Goal: Task Accomplishment & Management: Manage account settings

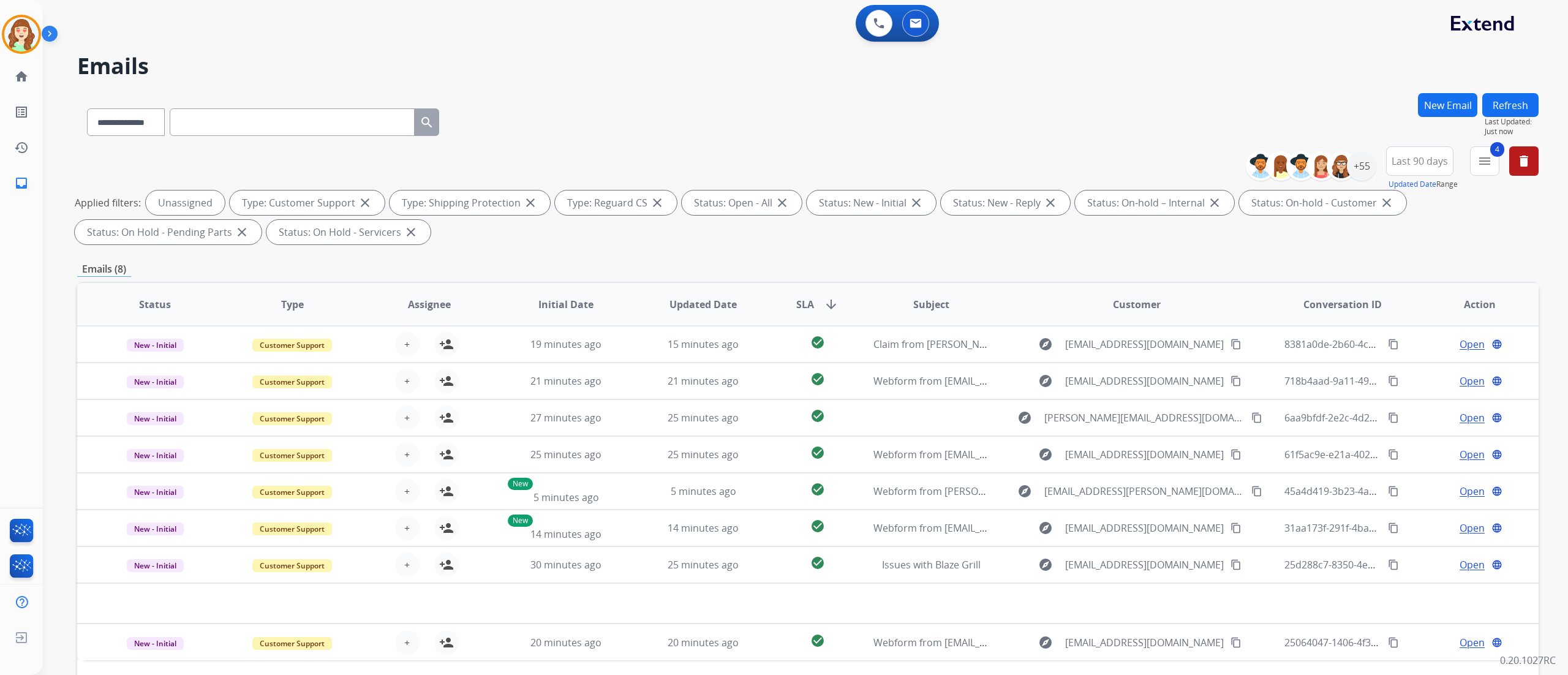
select select "**********"
click at [1366, 174] on div "+55" at bounding box center [1361, 166] width 29 height 29
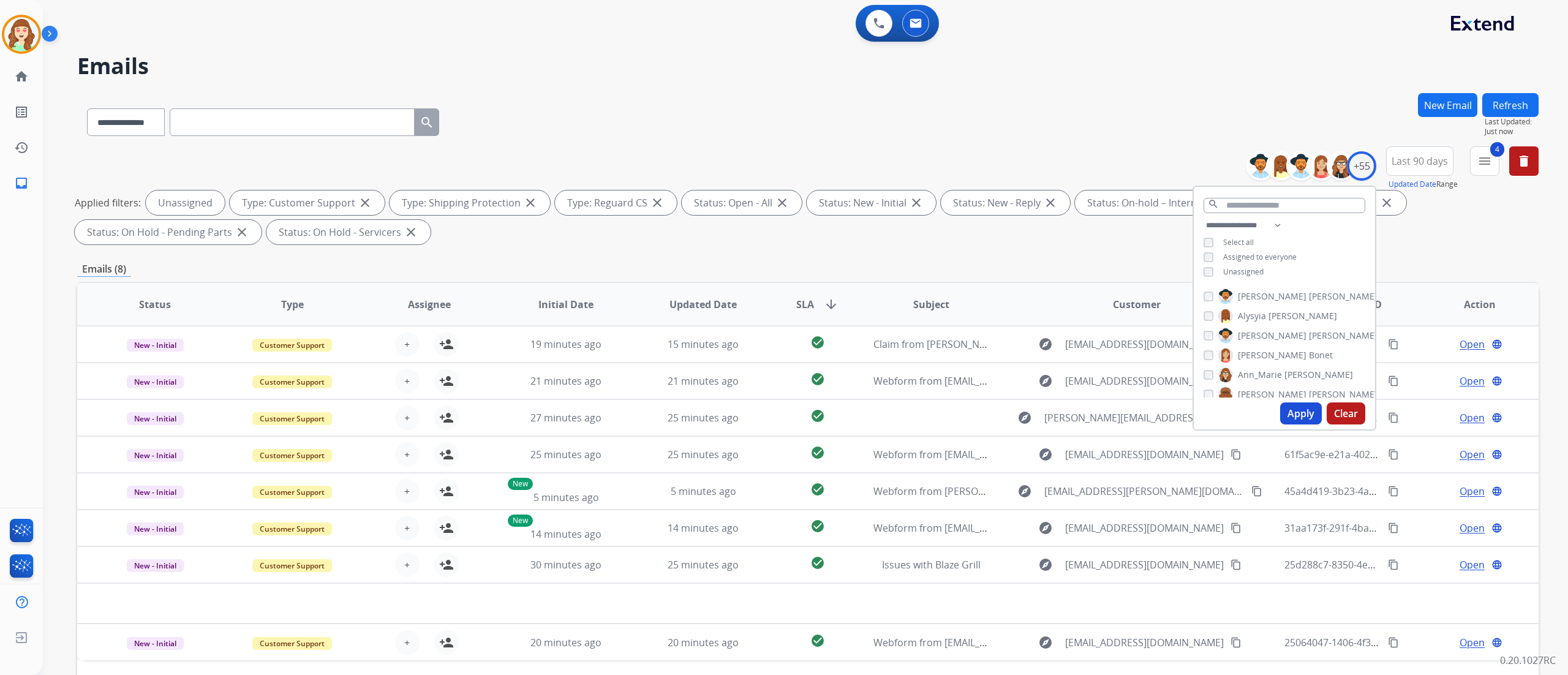
click at [1304, 408] on button "Apply" at bounding box center [1301, 414] width 42 height 22
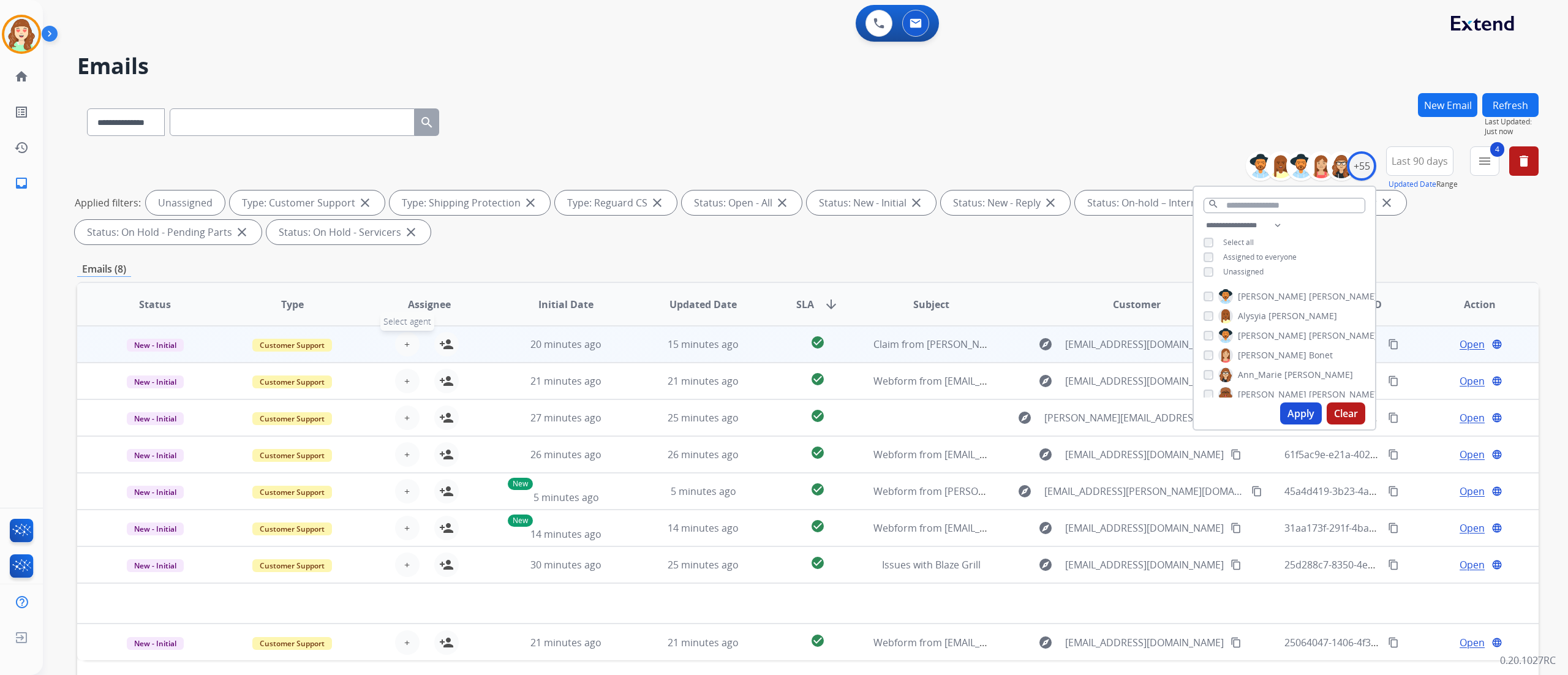
click at [405, 337] on span "+" at bounding box center [407, 344] width 5 height 15
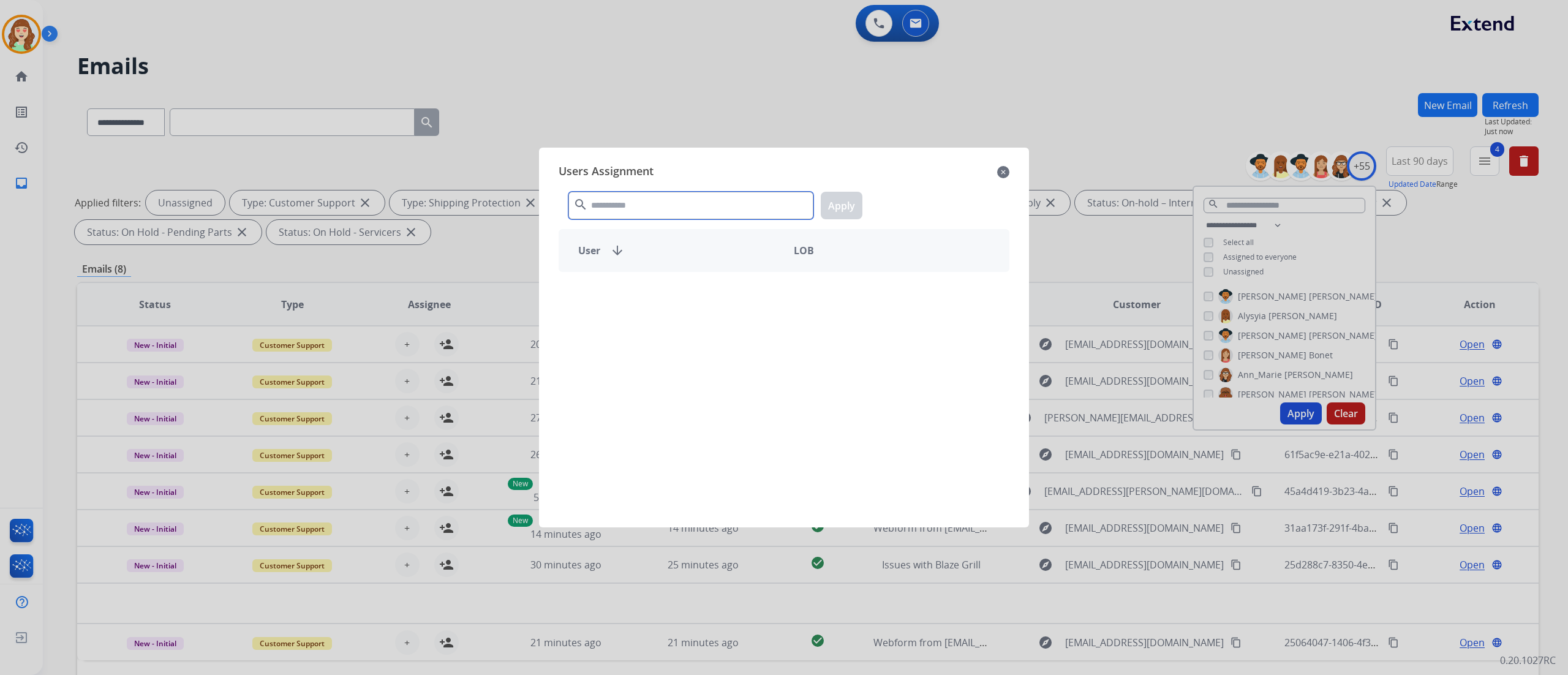
click at [645, 200] on input "text" at bounding box center [690, 206] width 245 height 27
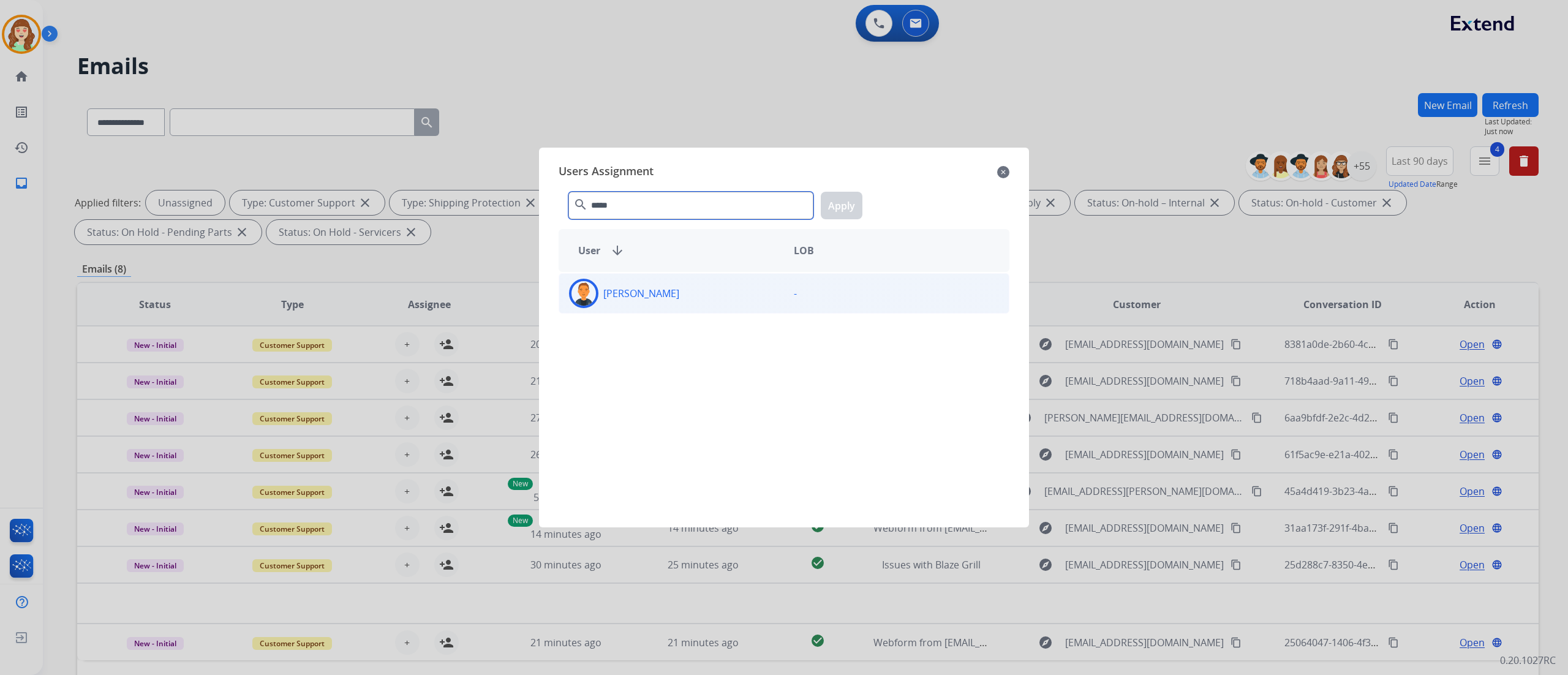
type input "*****"
click at [686, 286] on div "[PERSON_NAME]" at bounding box center [671, 293] width 225 height 29
click at [831, 210] on button "Apply" at bounding box center [842, 206] width 42 height 27
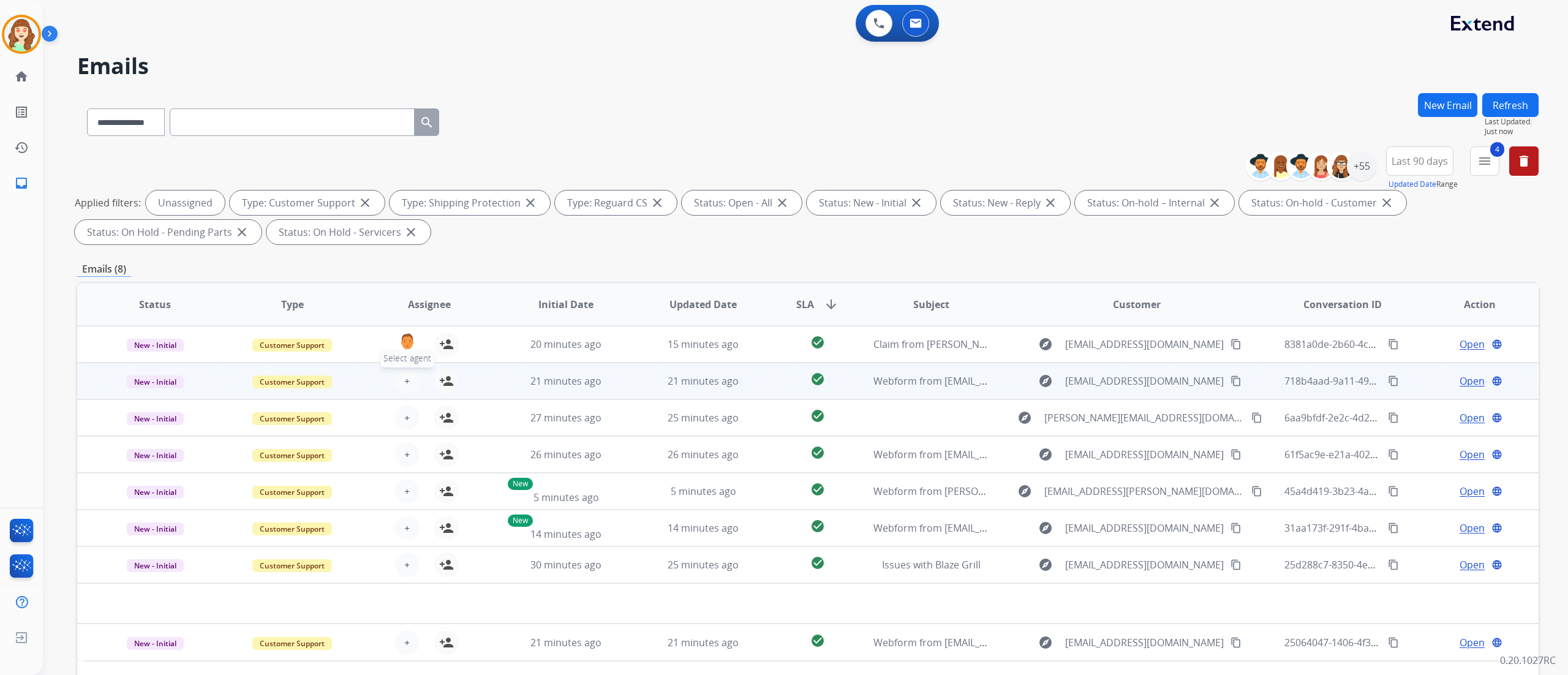
click at [414, 379] on button "+ Select agent" at bounding box center [407, 381] width 25 height 25
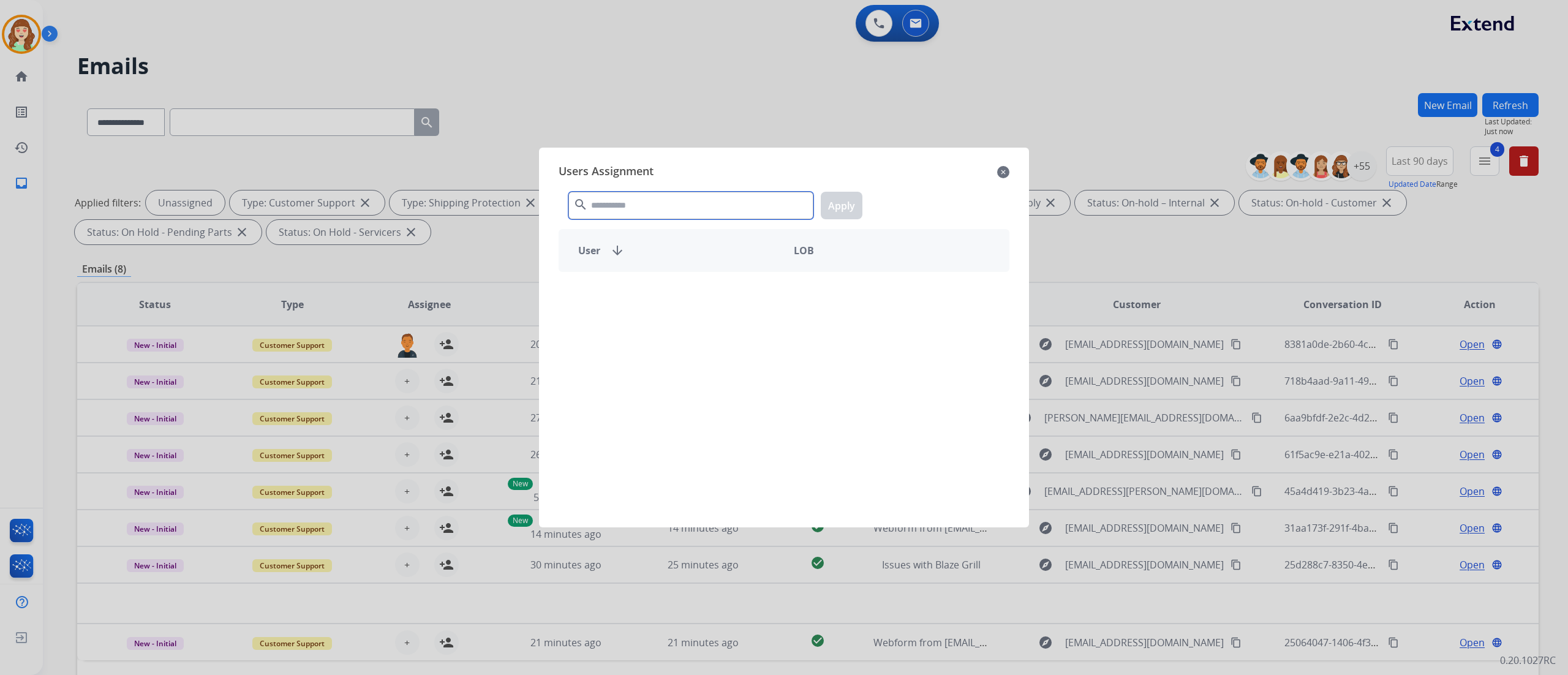
click at [603, 213] on input "text" at bounding box center [690, 206] width 245 height 27
type input "******"
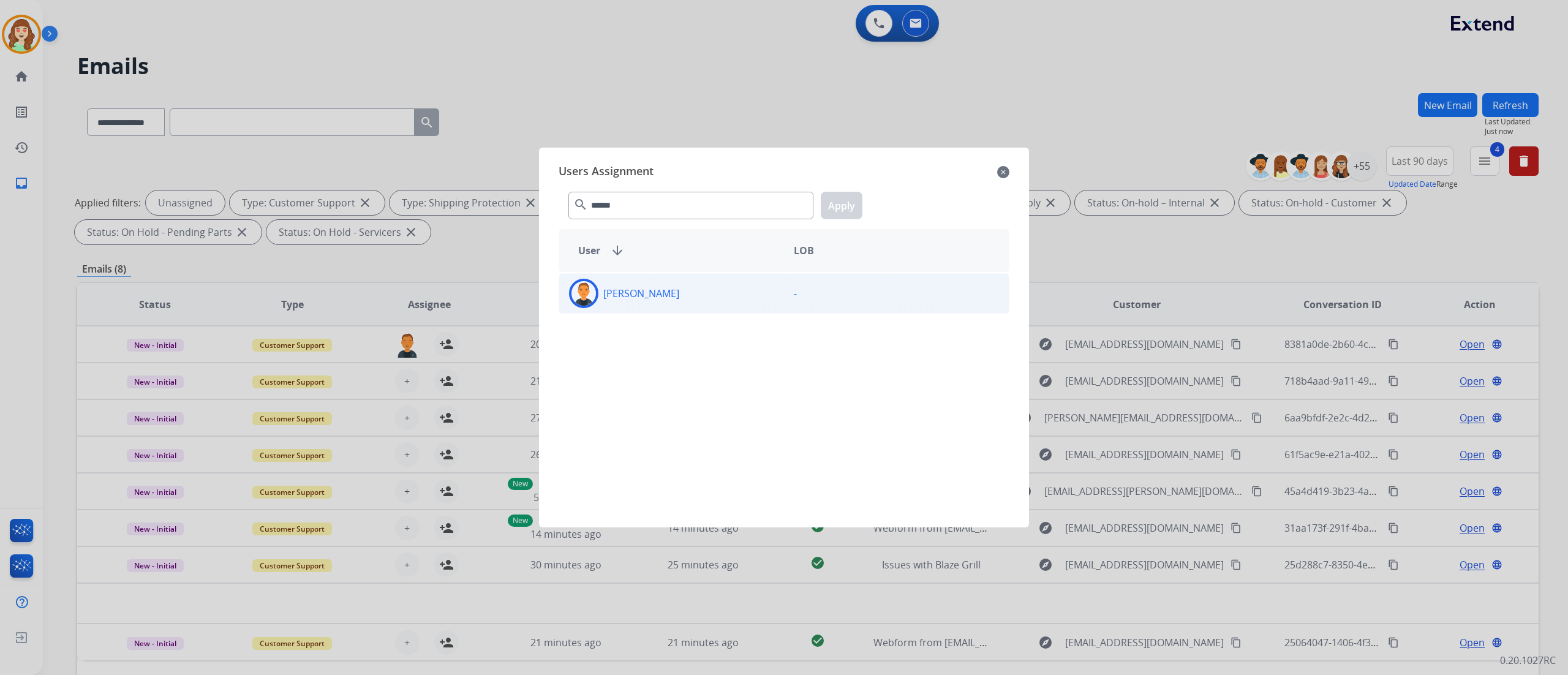
click at [709, 305] on div "[PERSON_NAME]" at bounding box center [671, 293] width 225 height 29
click at [846, 198] on button "Apply" at bounding box center [842, 206] width 42 height 27
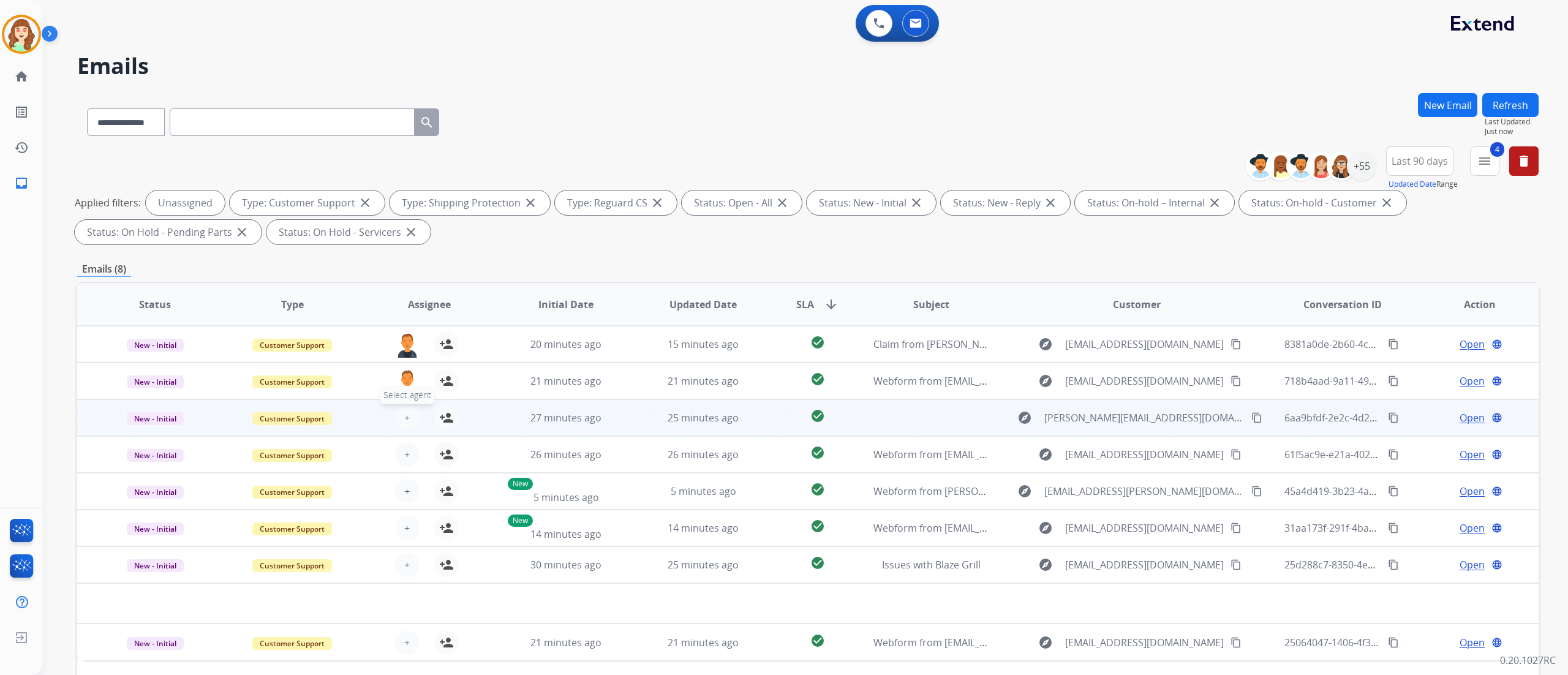
click at [399, 418] on button "+ Select agent" at bounding box center [407, 418] width 25 height 25
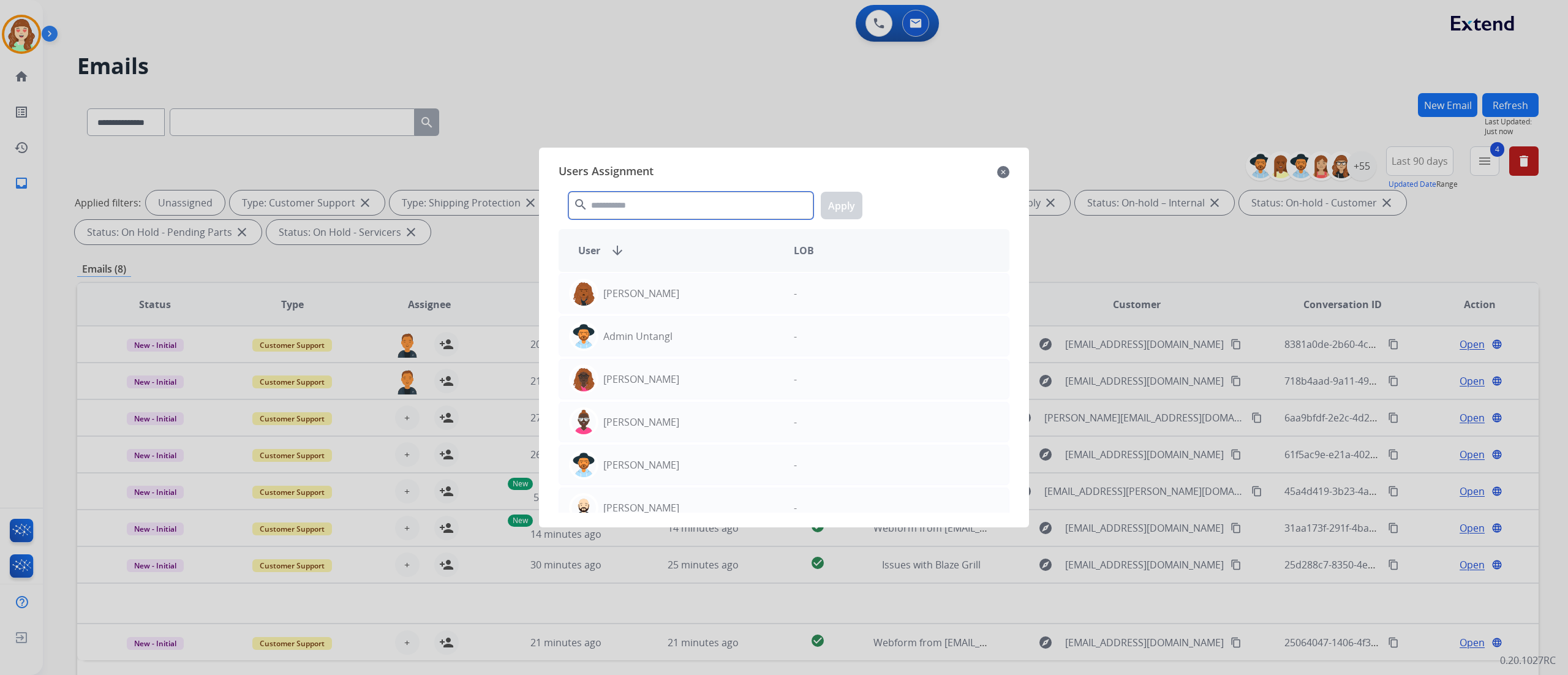
click at [651, 212] on input "text" at bounding box center [690, 206] width 245 height 27
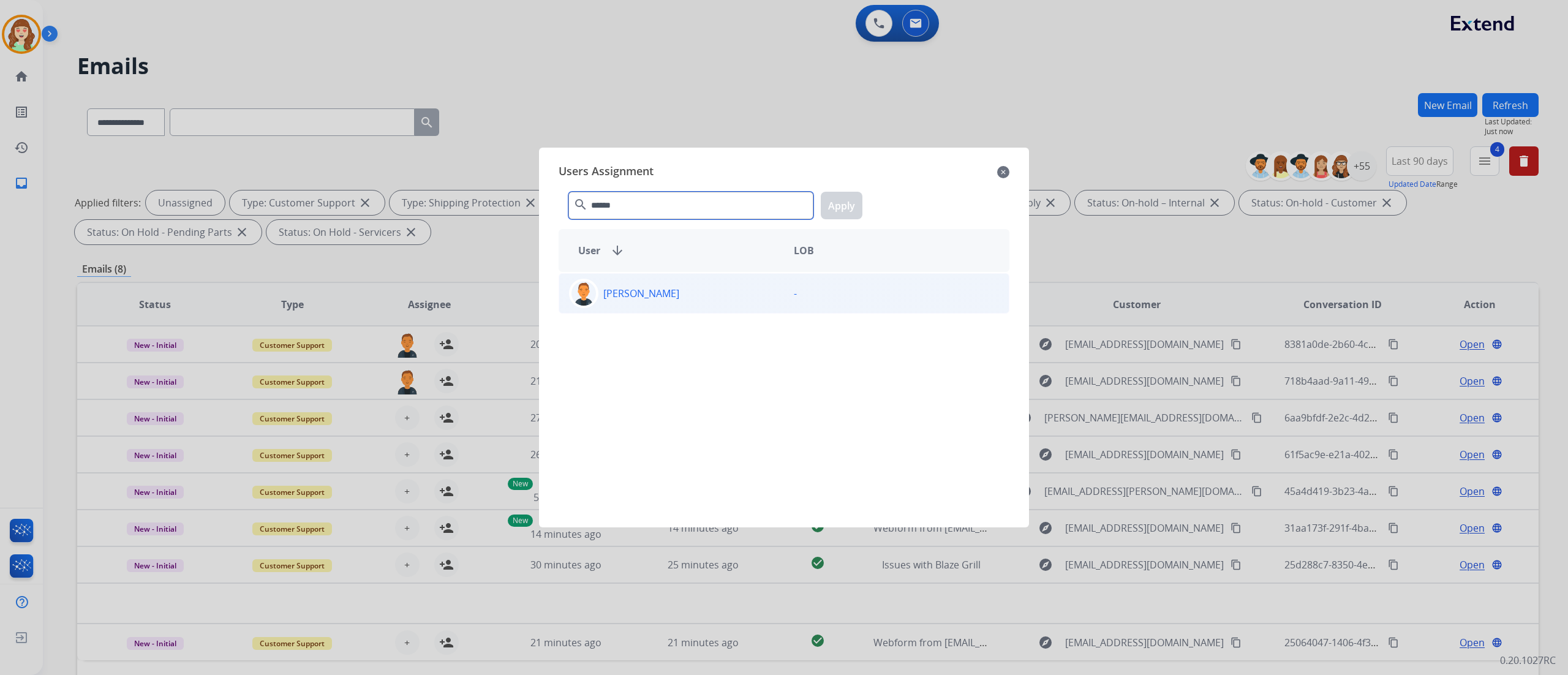
type input "******"
click at [699, 306] on div "[PERSON_NAME]" at bounding box center [671, 293] width 225 height 29
click at [842, 198] on button "Apply" at bounding box center [842, 206] width 42 height 27
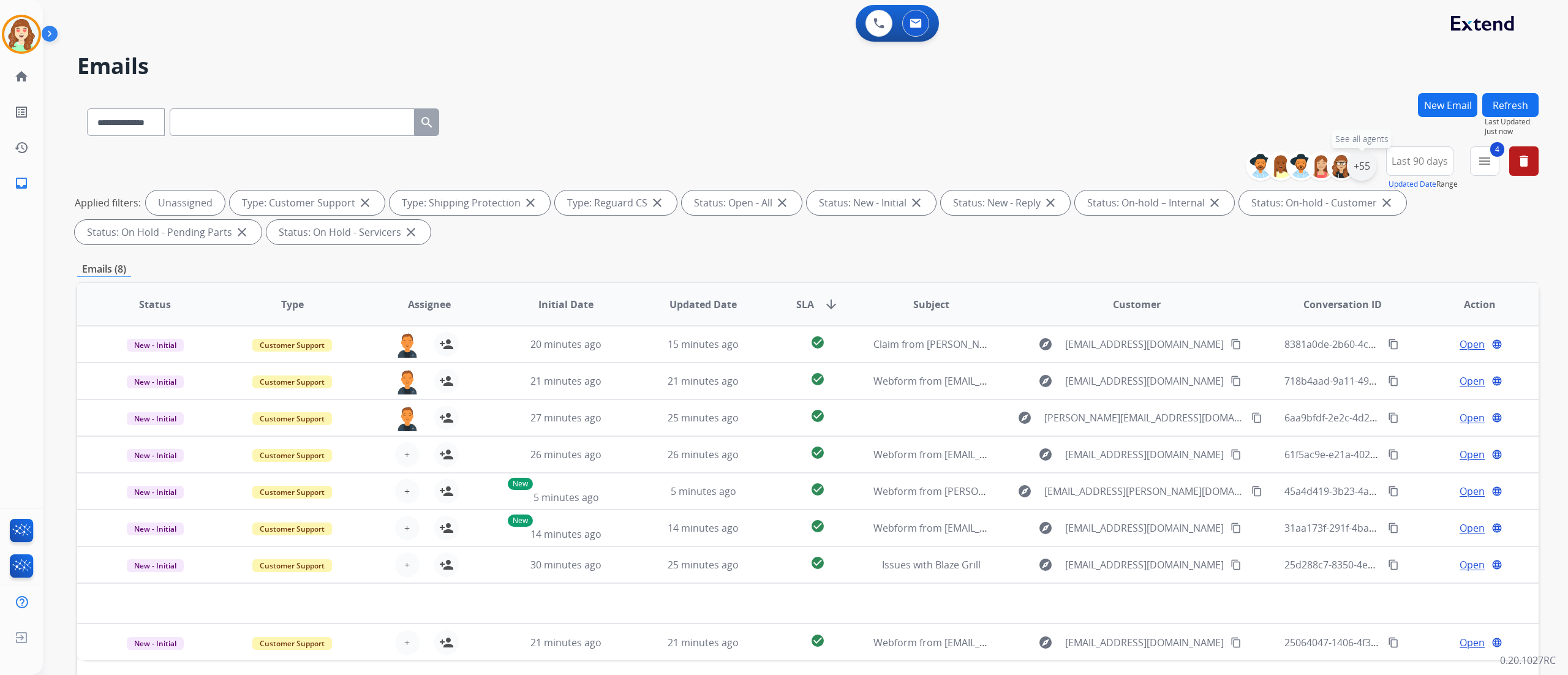
click at [1364, 162] on div "+55" at bounding box center [1361, 166] width 29 height 29
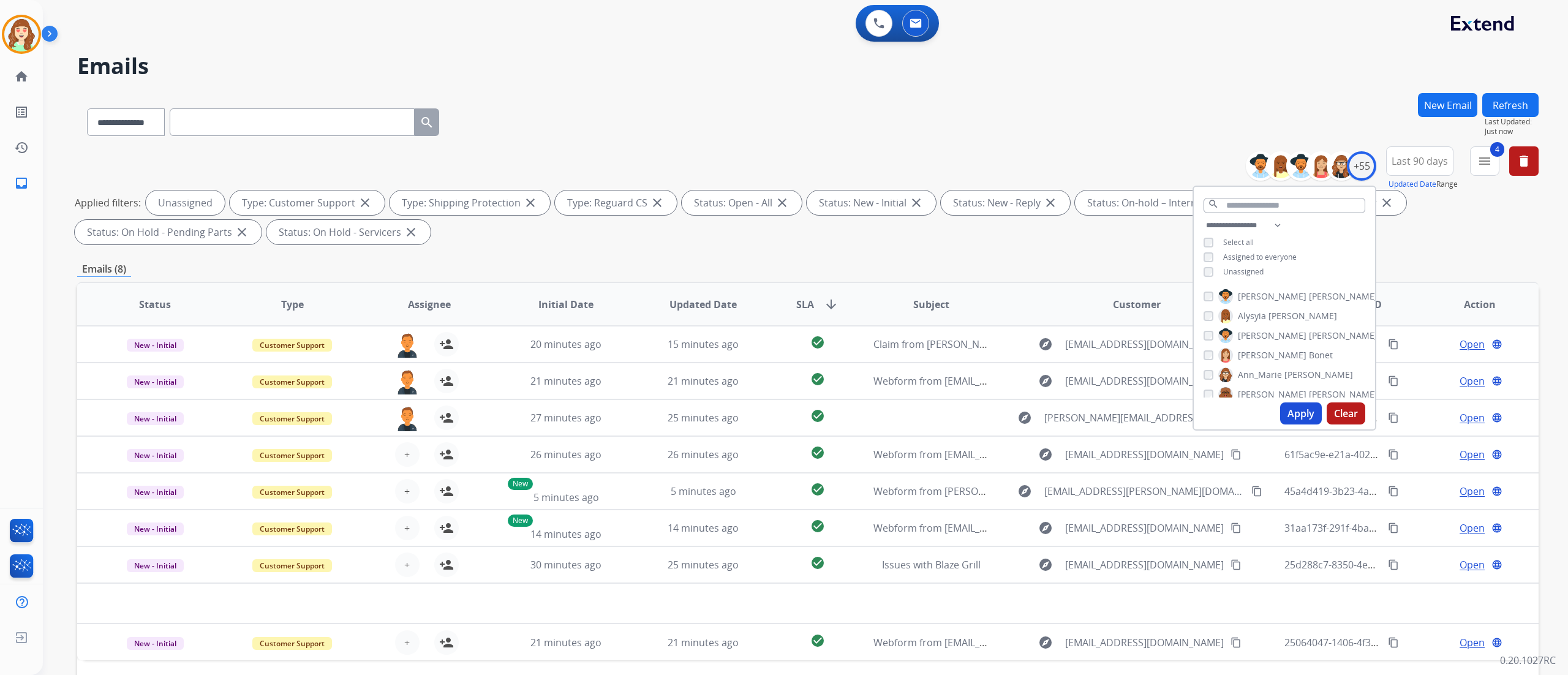
click at [1201, 259] on div "**********" at bounding box center [1285, 250] width 181 height 64
click at [1308, 413] on button "Apply" at bounding box center [1301, 414] width 42 height 22
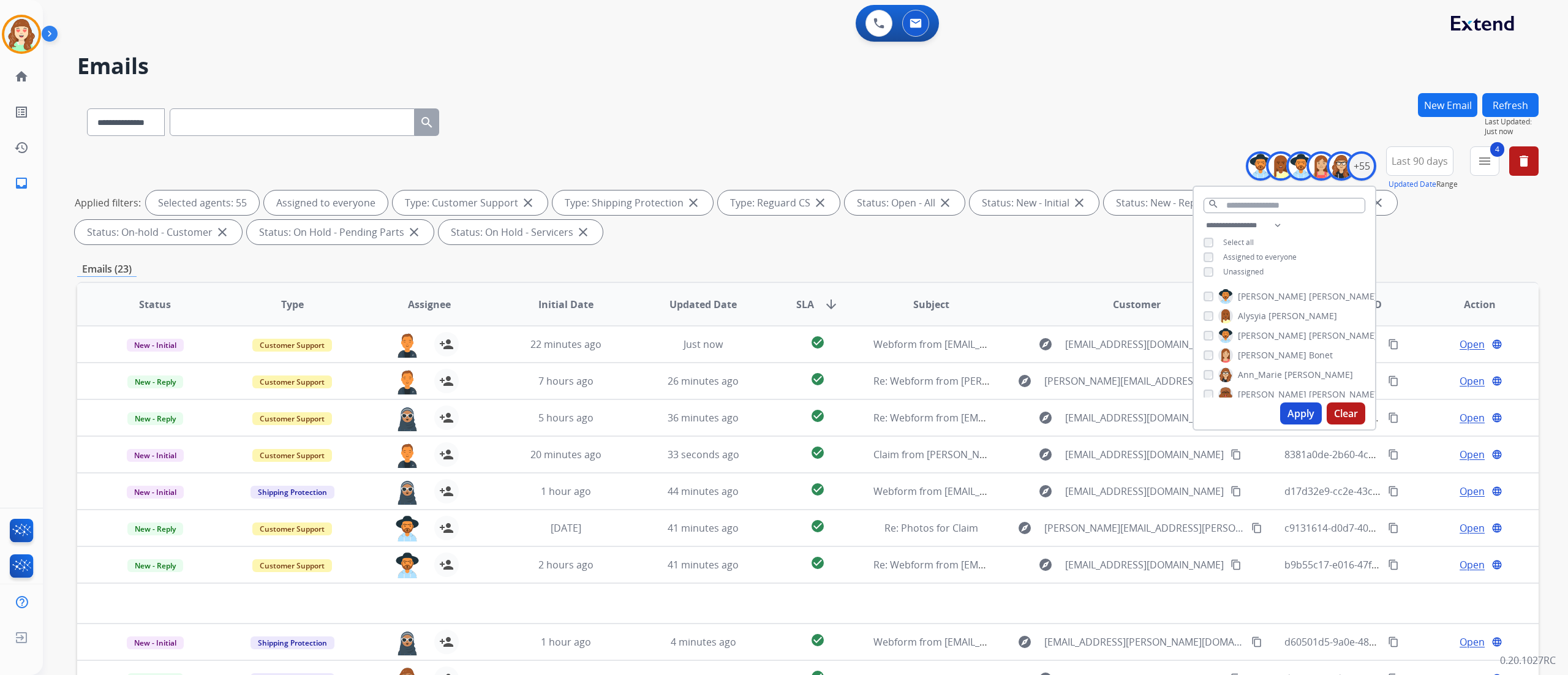
click at [1567, 582] on div "**********" at bounding box center [805, 338] width 1525 height 675
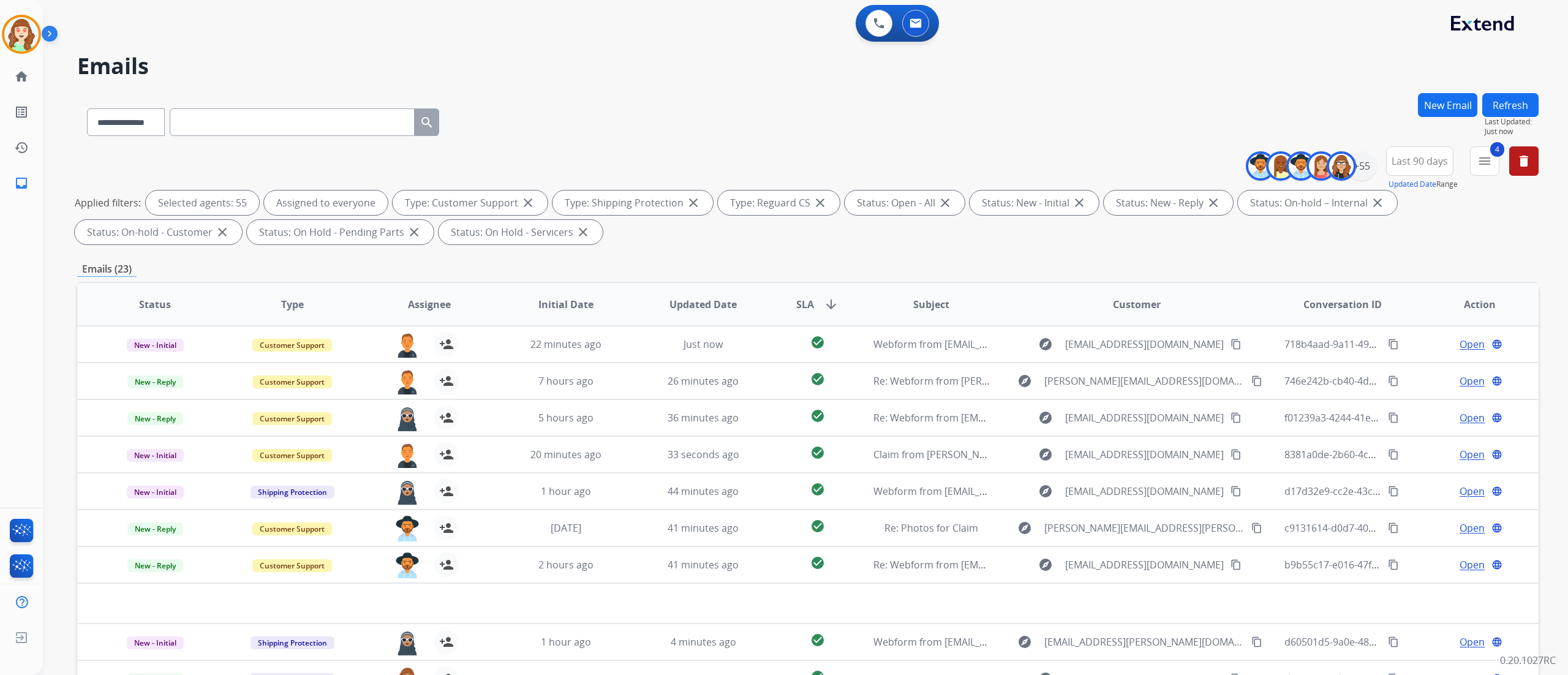
click at [1550, 545] on div "**********" at bounding box center [805, 338] width 1525 height 675
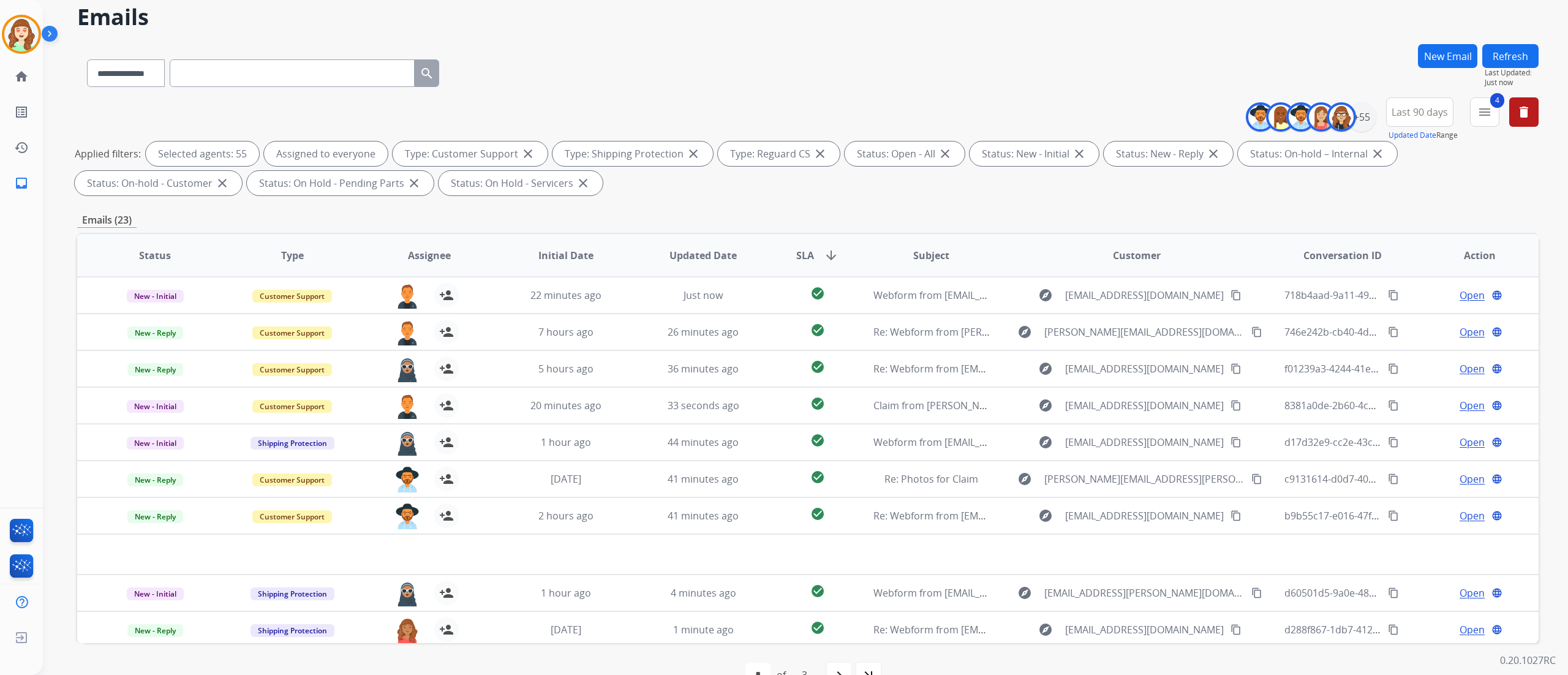
scroll to position [81, 0]
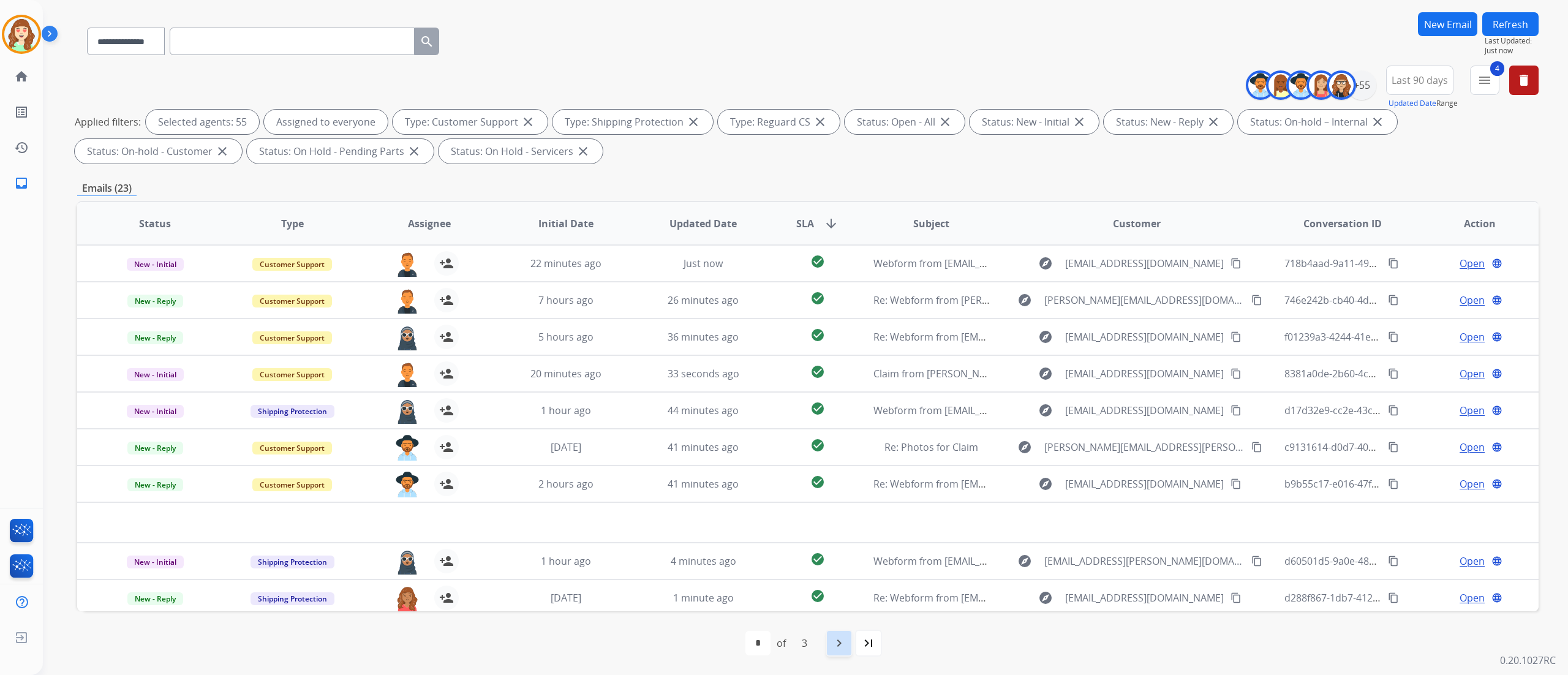
click at [846, 647] on div "navigate_next" at bounding box center [838, 643] width 27 height 27
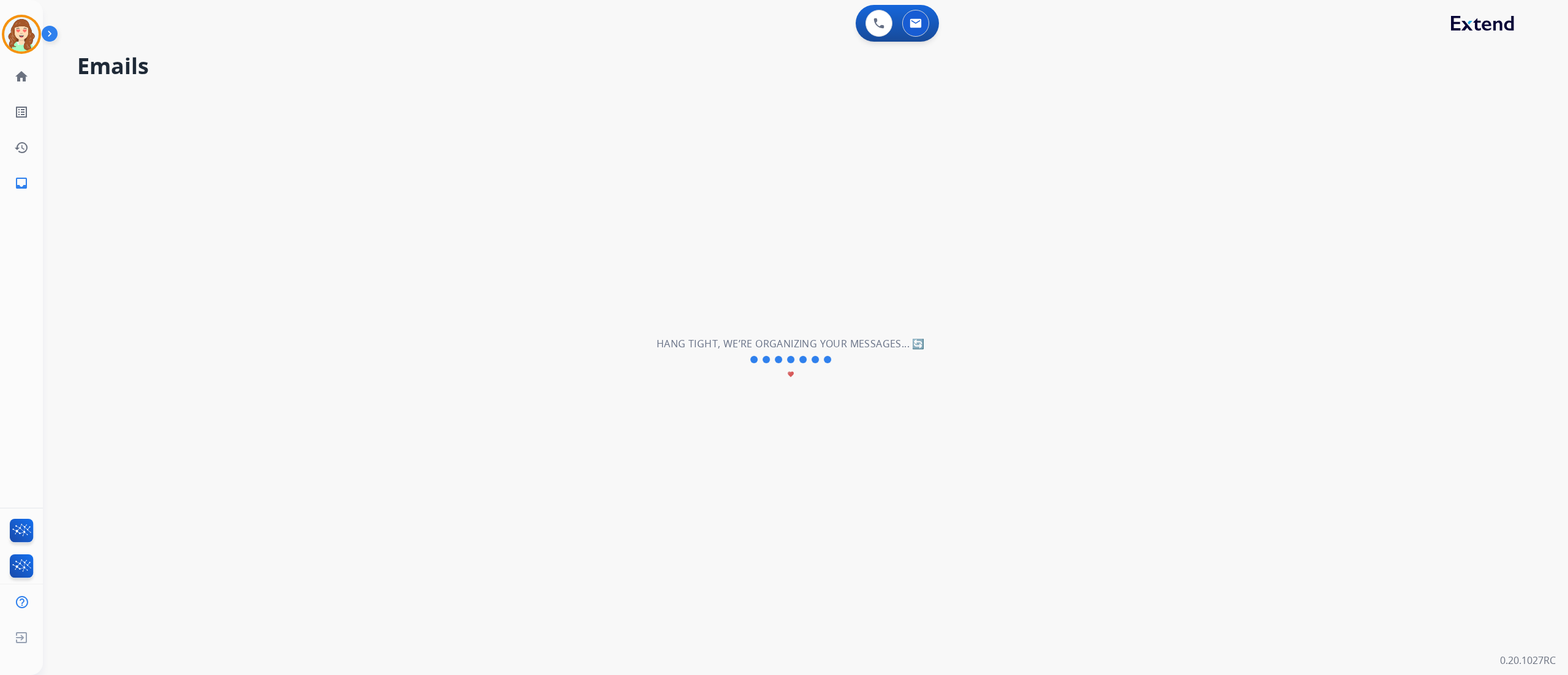
scroll to position [0, 0]
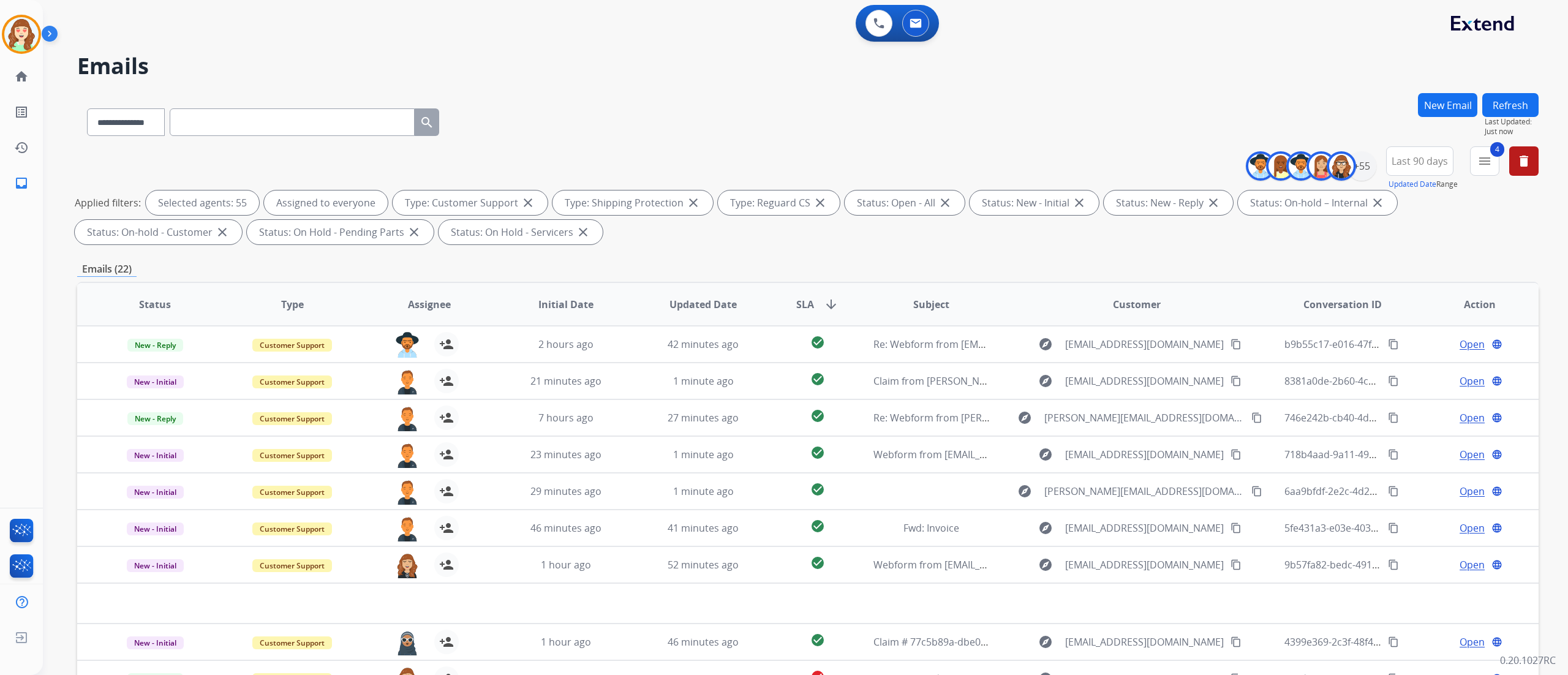
click at [1561, 567] on div "**********" at bounding box center [805, 338] width 1525 height 675
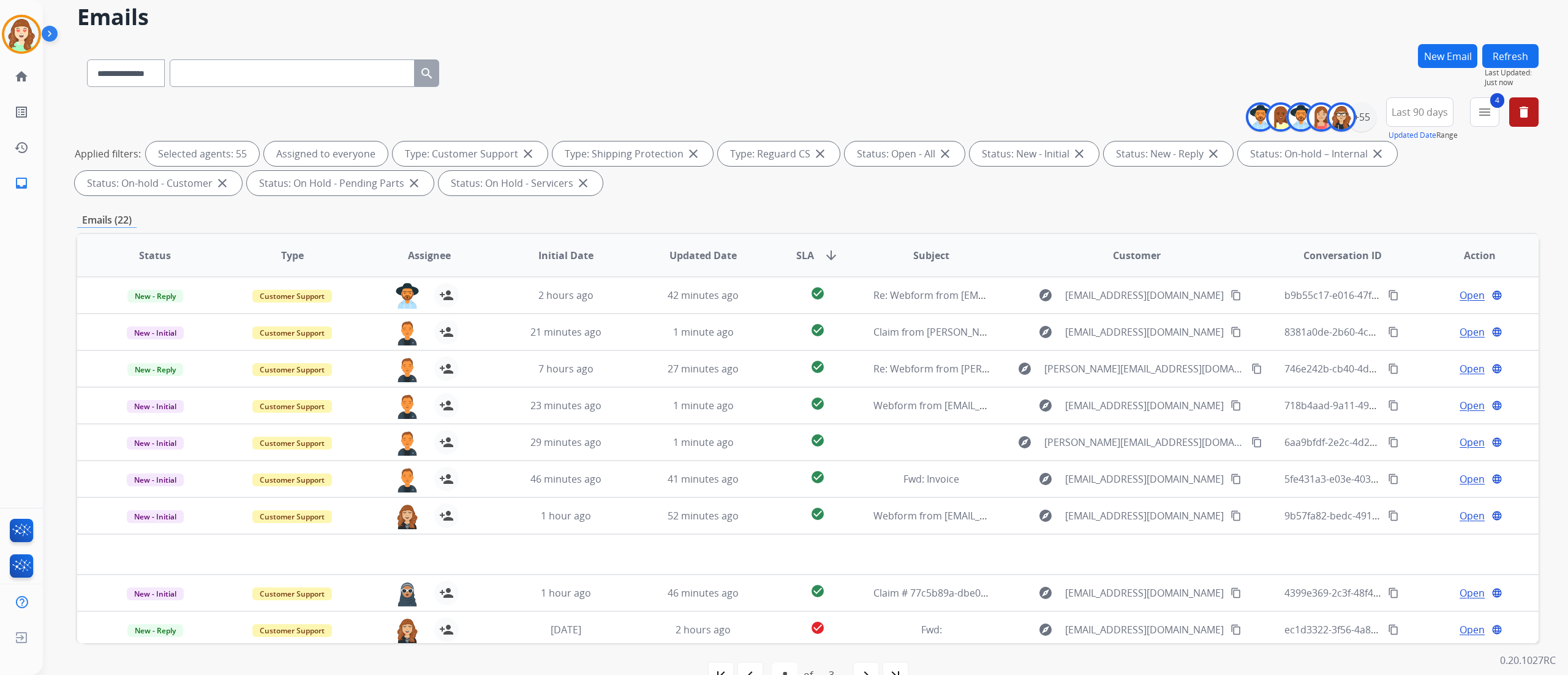
scroll to position [81, 0]
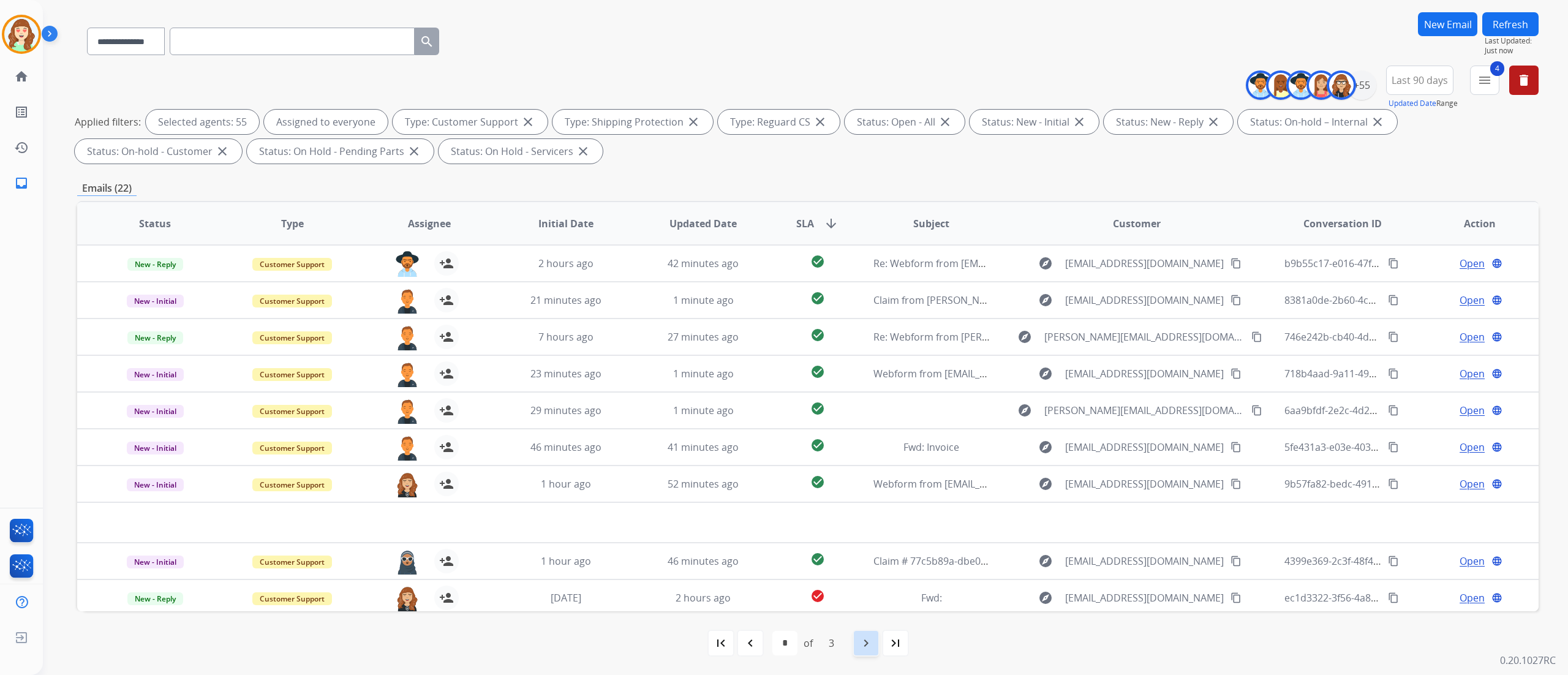
click at [863, 651] on mat-icon "navigate_next" at bounding box center [866, 643] width 15 height 15
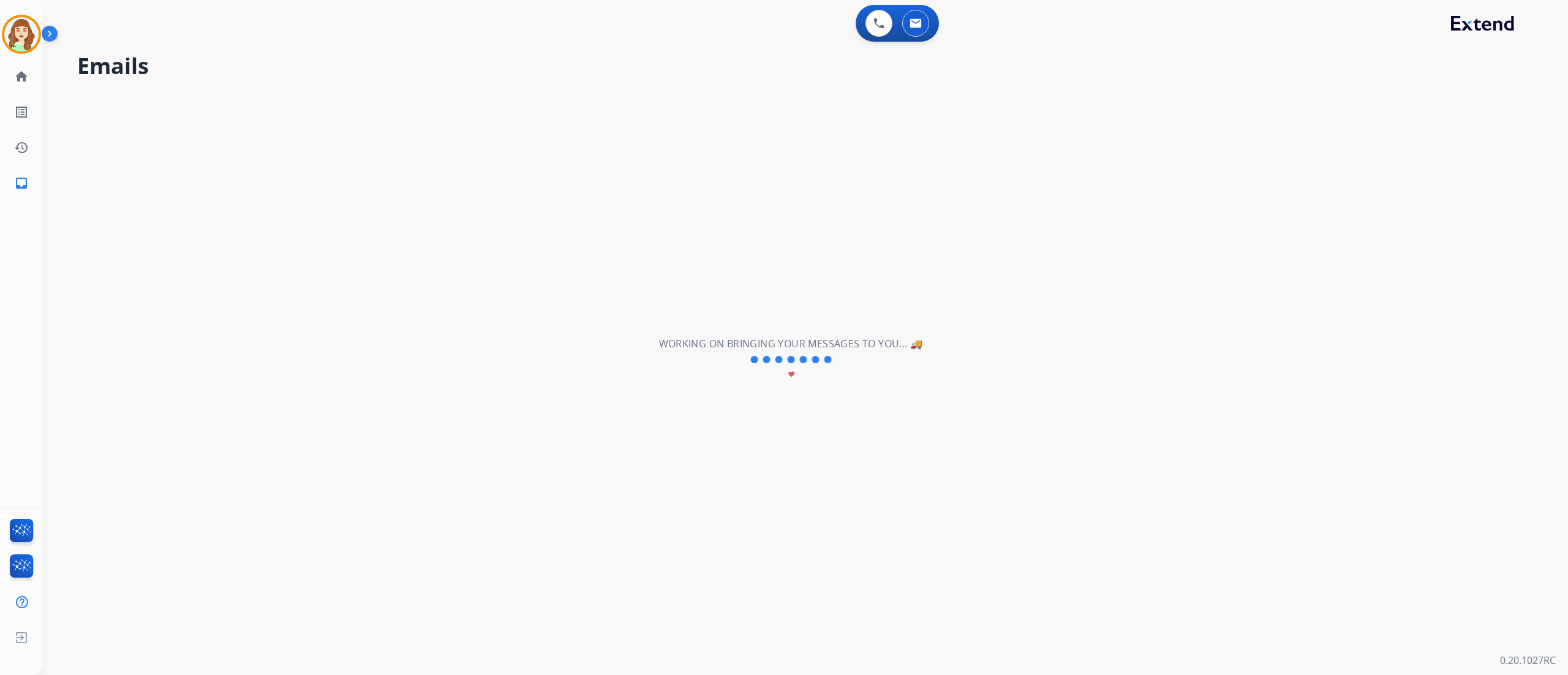
scroll to position [0, 0]
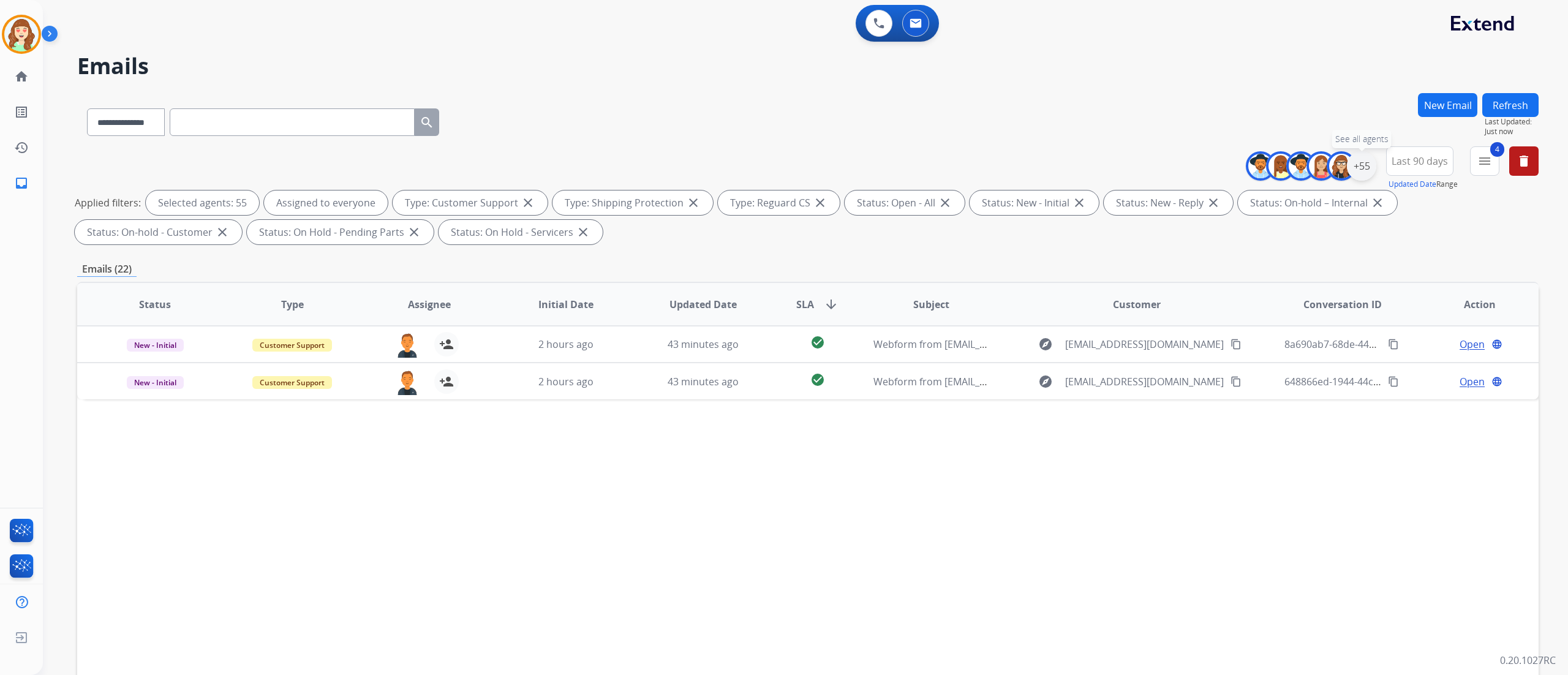
click at [1355, 159] on div "+55" at bounding box center [1361, 166] width 29 height 29
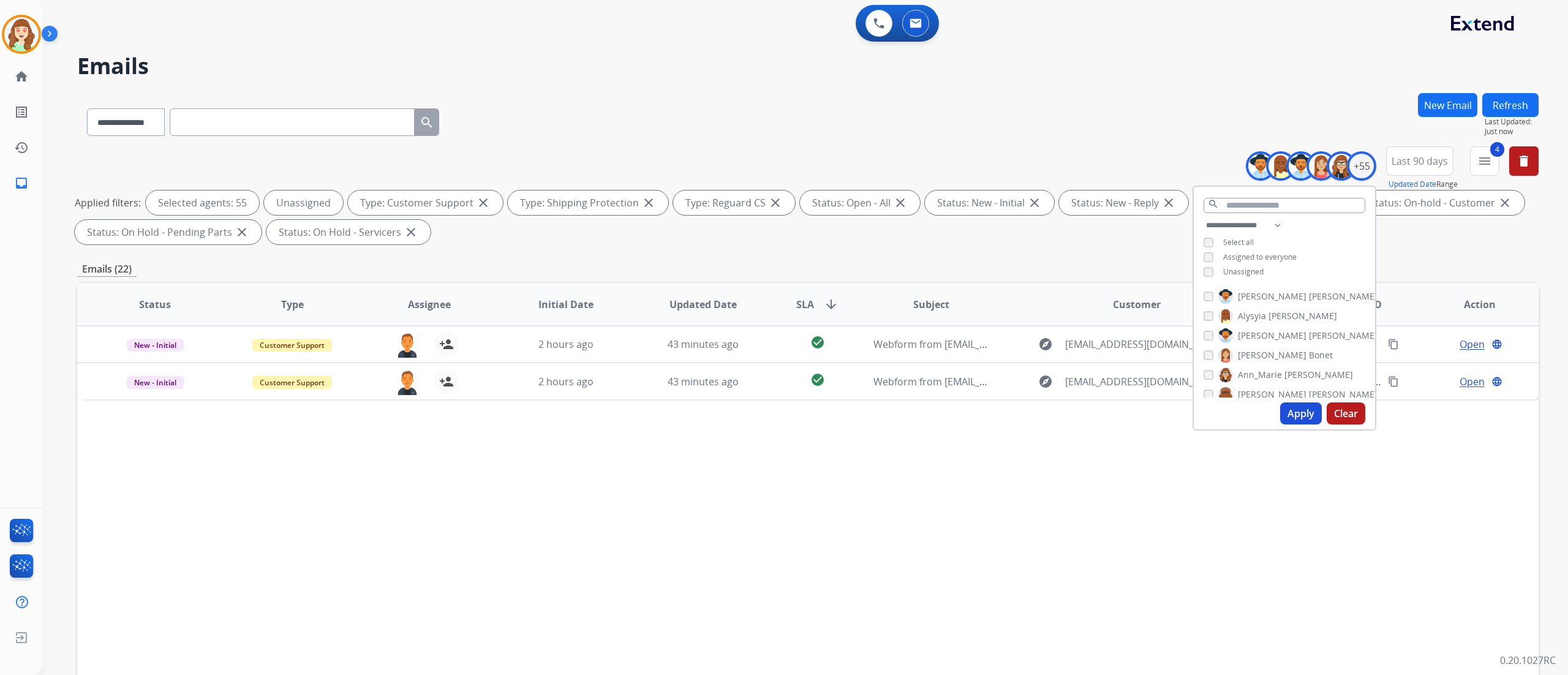
click at [1291, 416] on button "Apply" at bounding box center [1301, 414] width 42 height 22
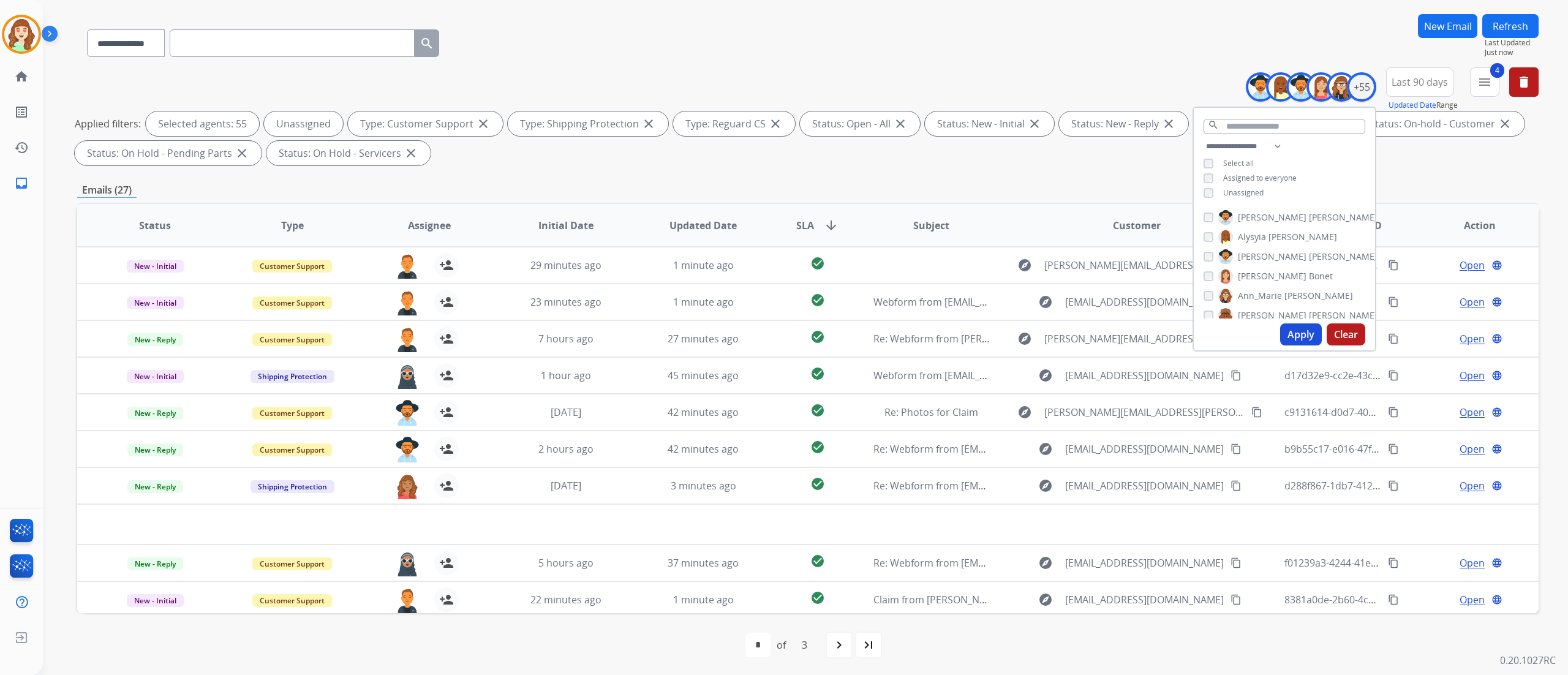
scroll to position [81, 0]
click at [832, 644] on mat-icon "navigate_next" at bounding box center [839, 643] width 15 height 15
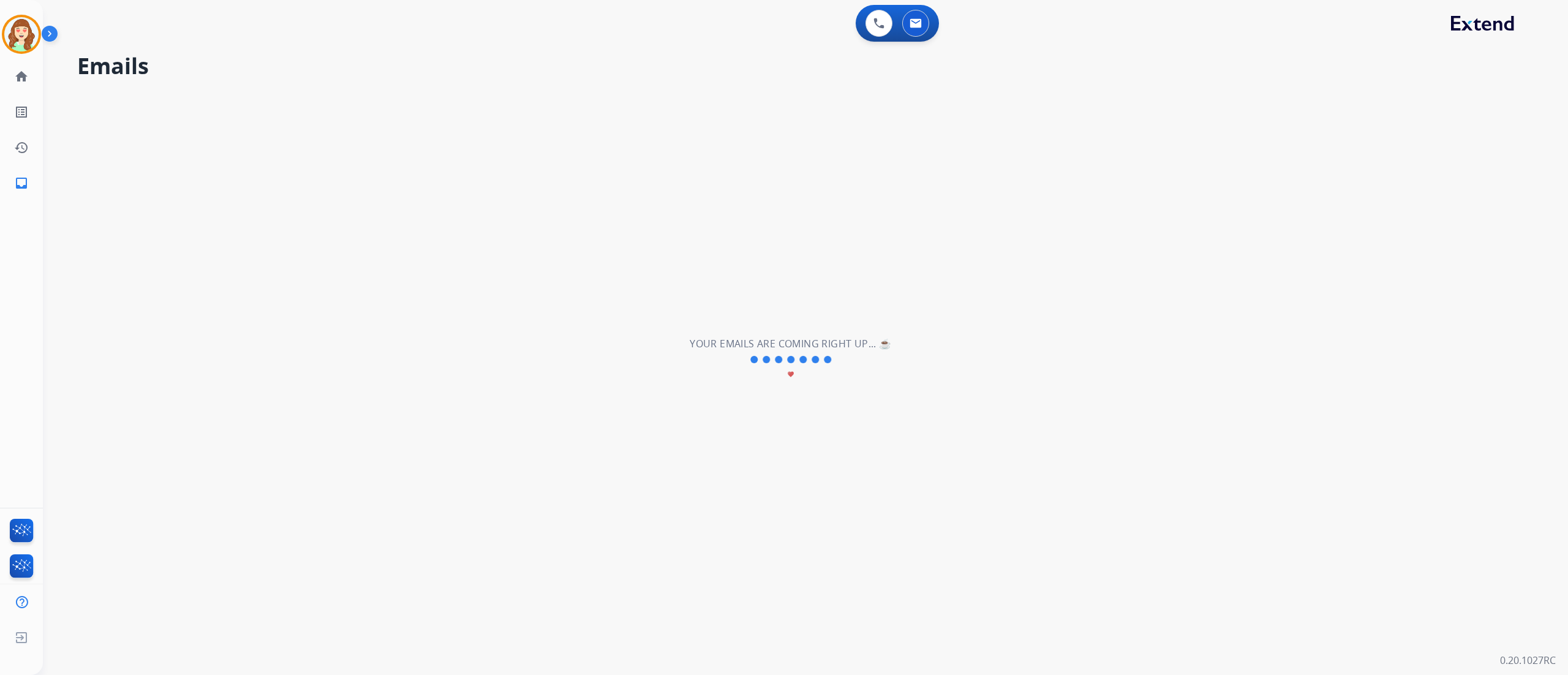
select select "*"
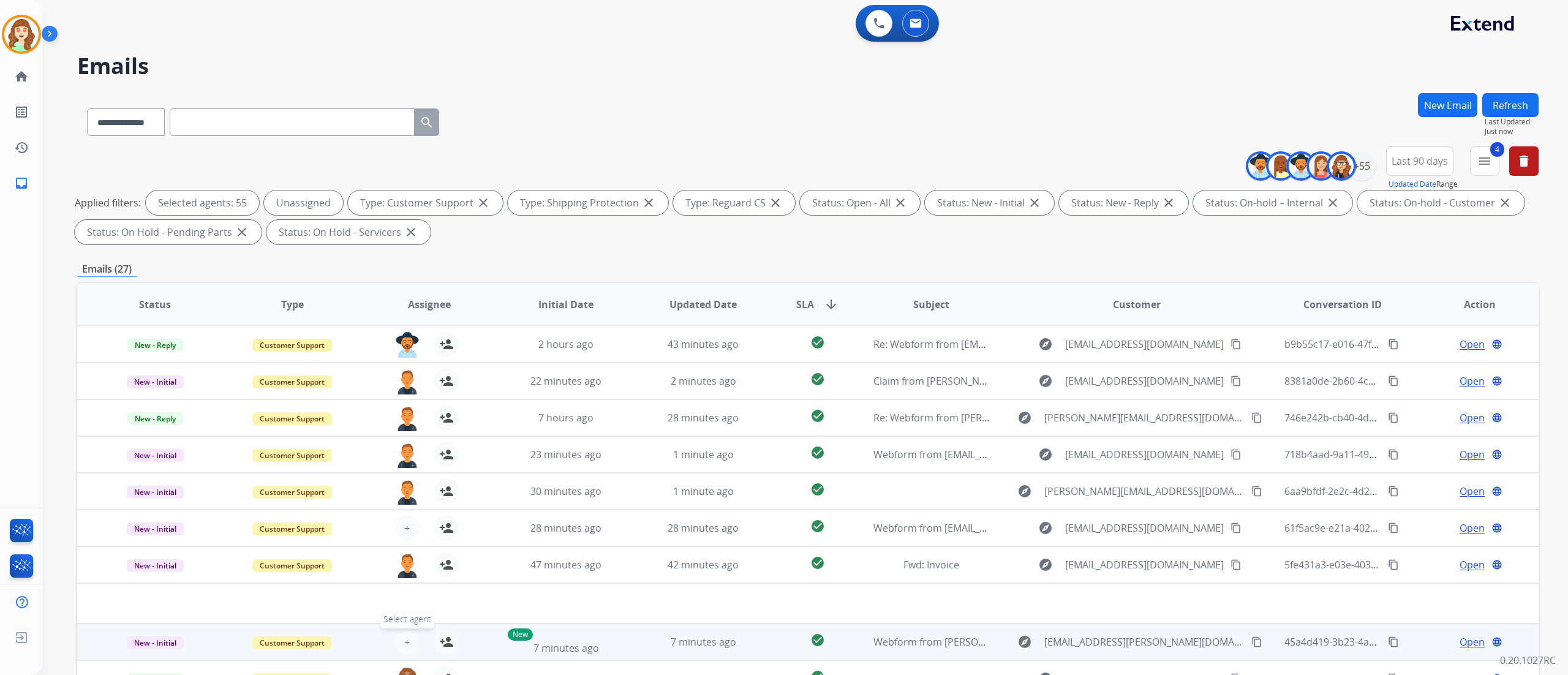
click at [405, 639] on span "+" at bounding box center [407, 642] width 5 height 15
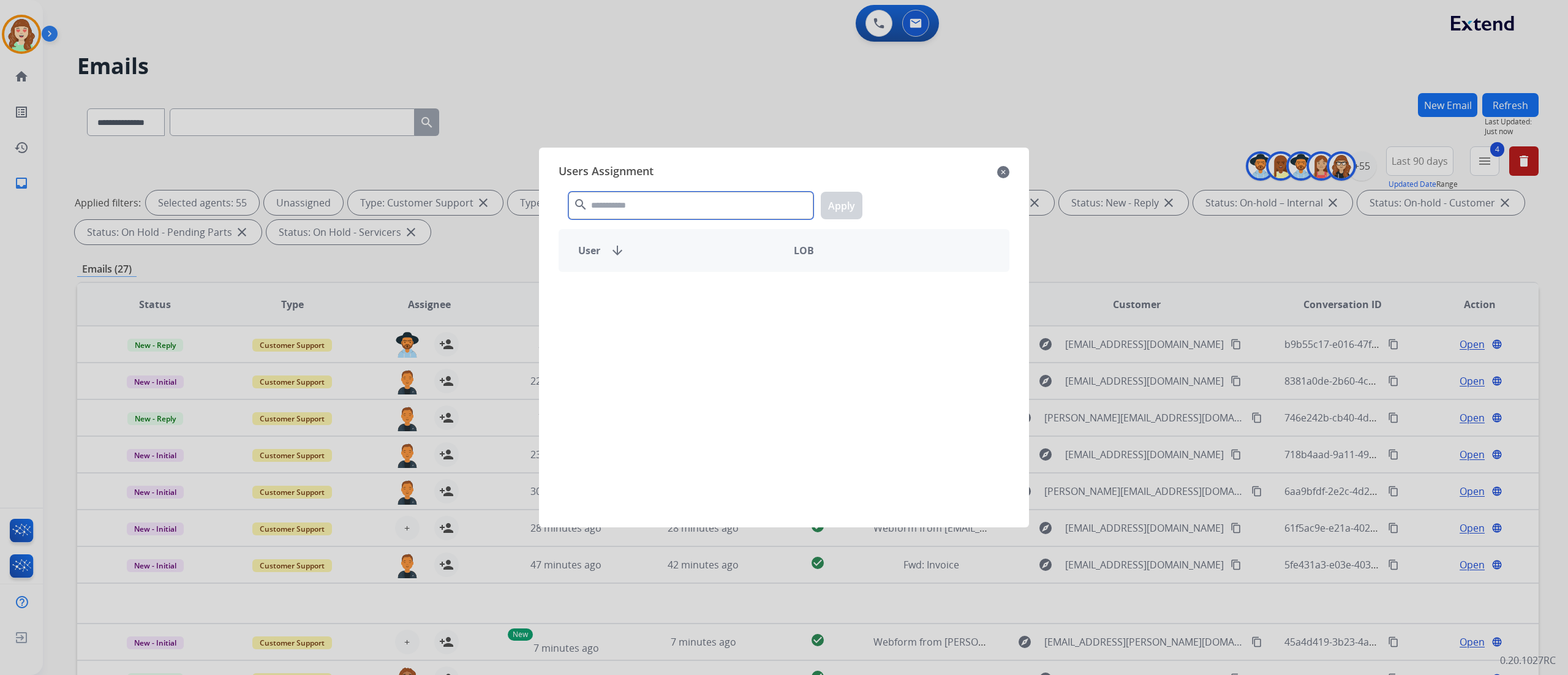
click at [686, 204] on input "text" at bounding box center [690, 206] width 245 height 27
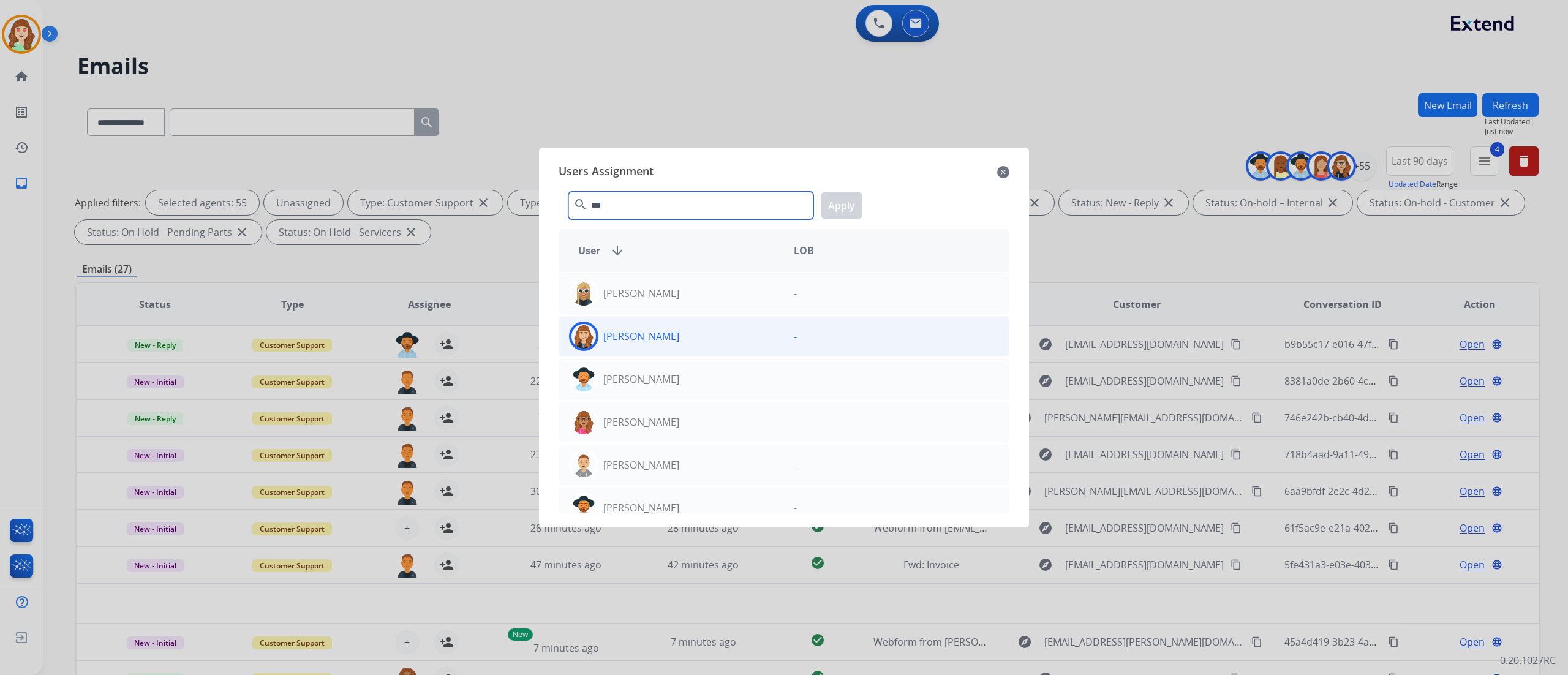
type input "***"
click at [744, 335] on div "[PERSON_NAME]" at bounding box center [671, 336] width 225 height 29
click at [836, 201] on button "Apply" at bounding box center [842, 206] width 42 height 27
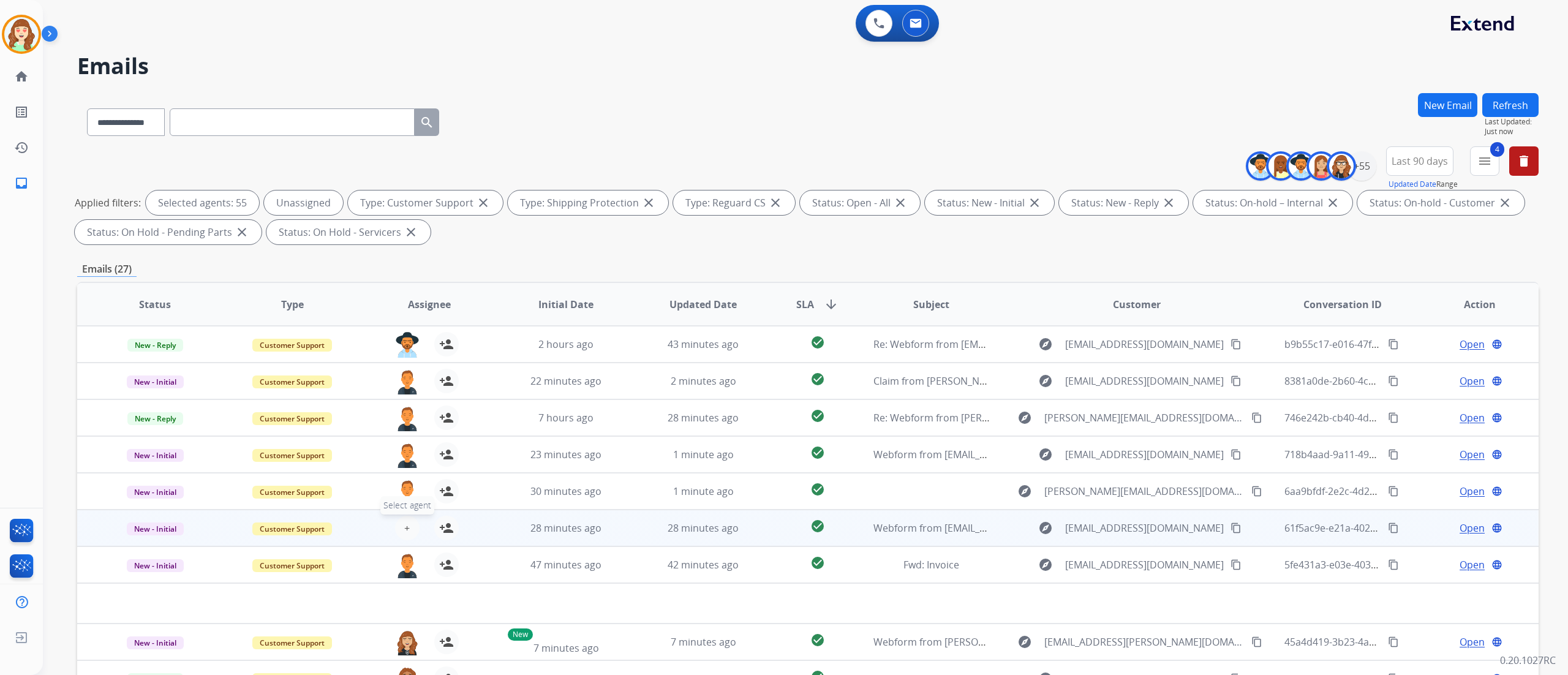
click at [405, 521] on span "+" at bounding box center [407, 528] width 5 height 15
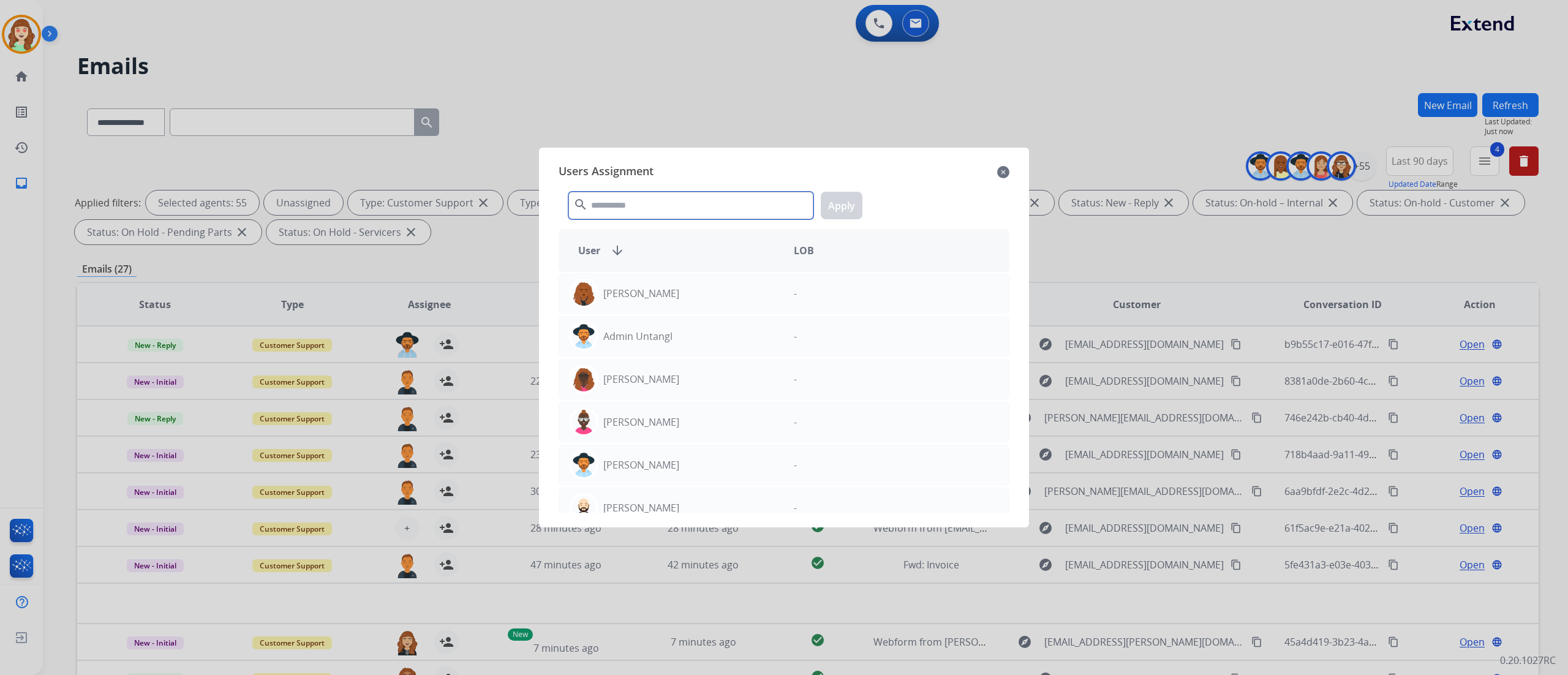
click at [662, 211] on input "text" at bounding box center [690, 206] width 245 height 27
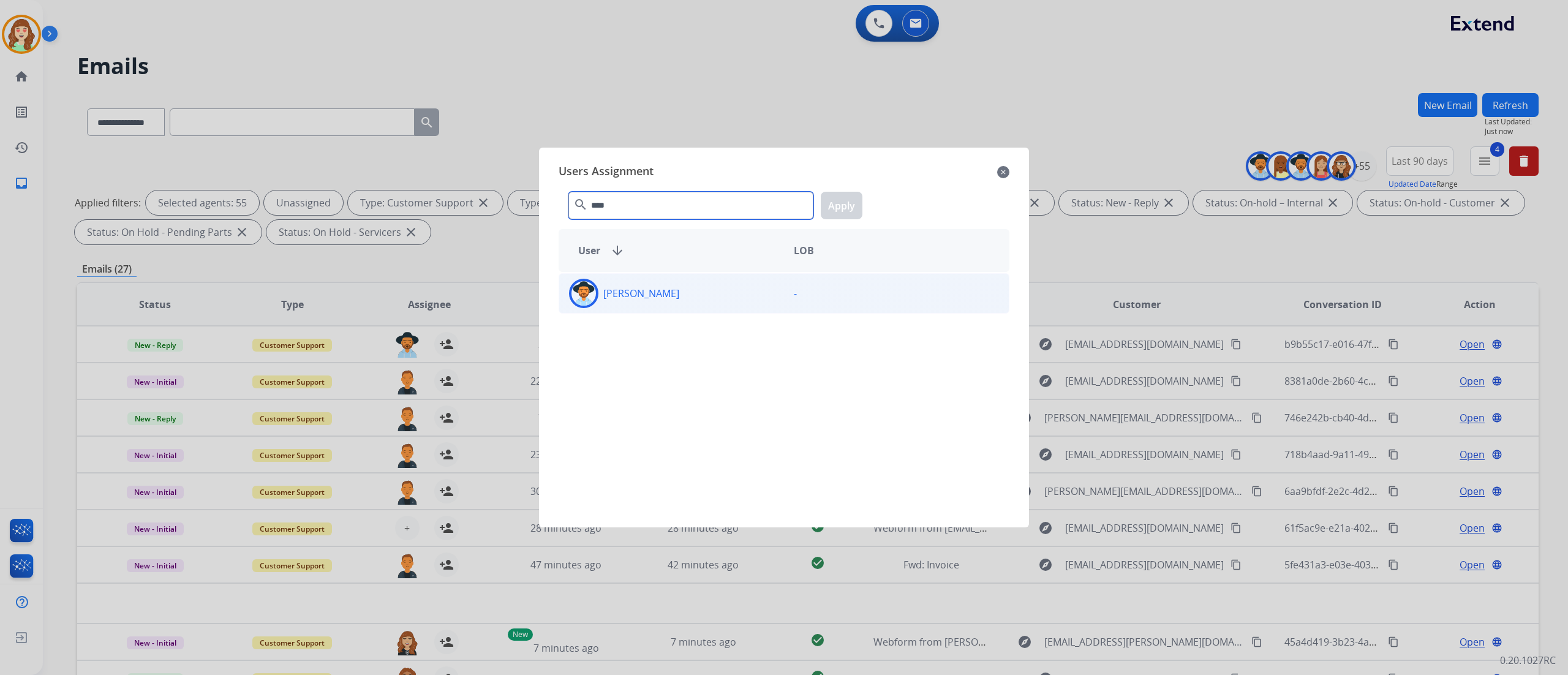
type input "****"
click at [718, 302] on div "[PERSON_NAME]" at bounding box center [671, 293] width 225 height 29
click at [848, 205] on button "Apply" at bounding box center [842, 206] width 42 height 27
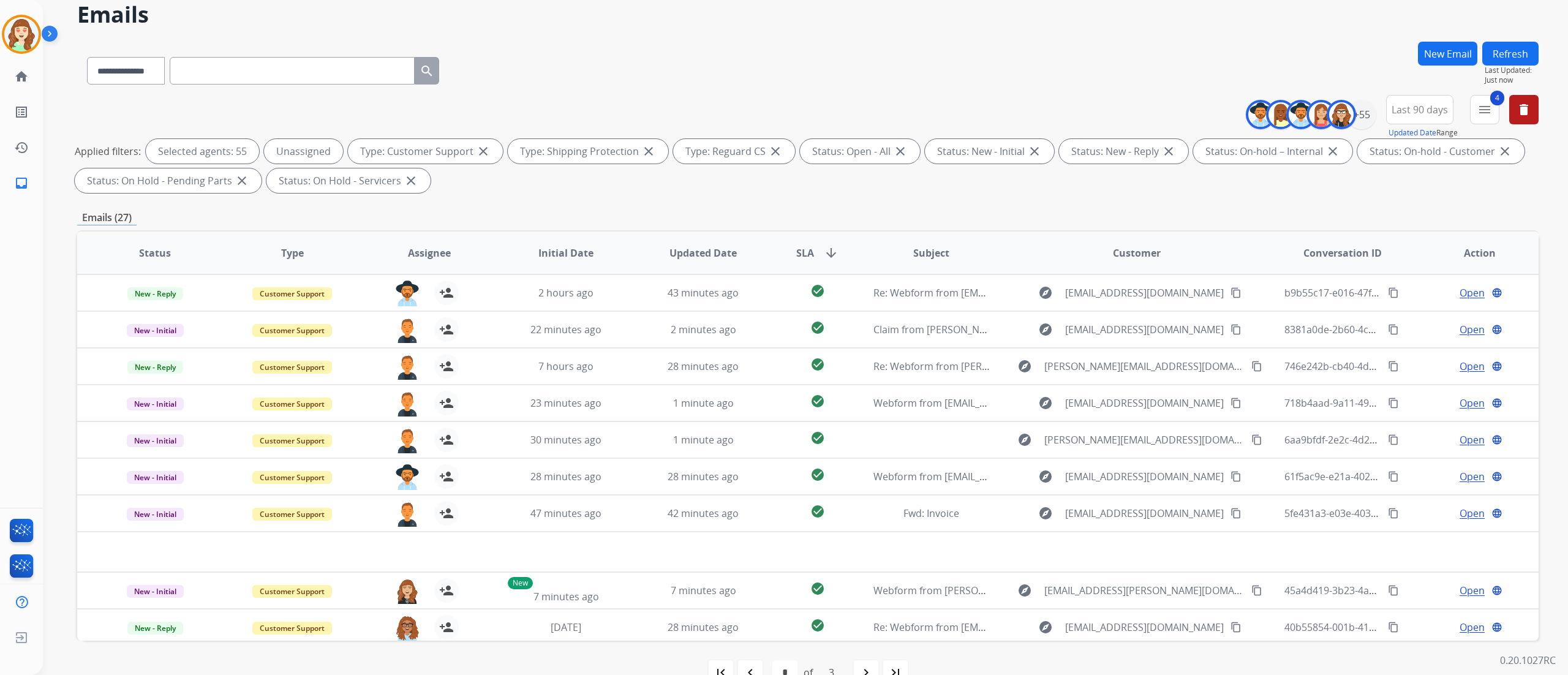
scroll to position [81, 0]
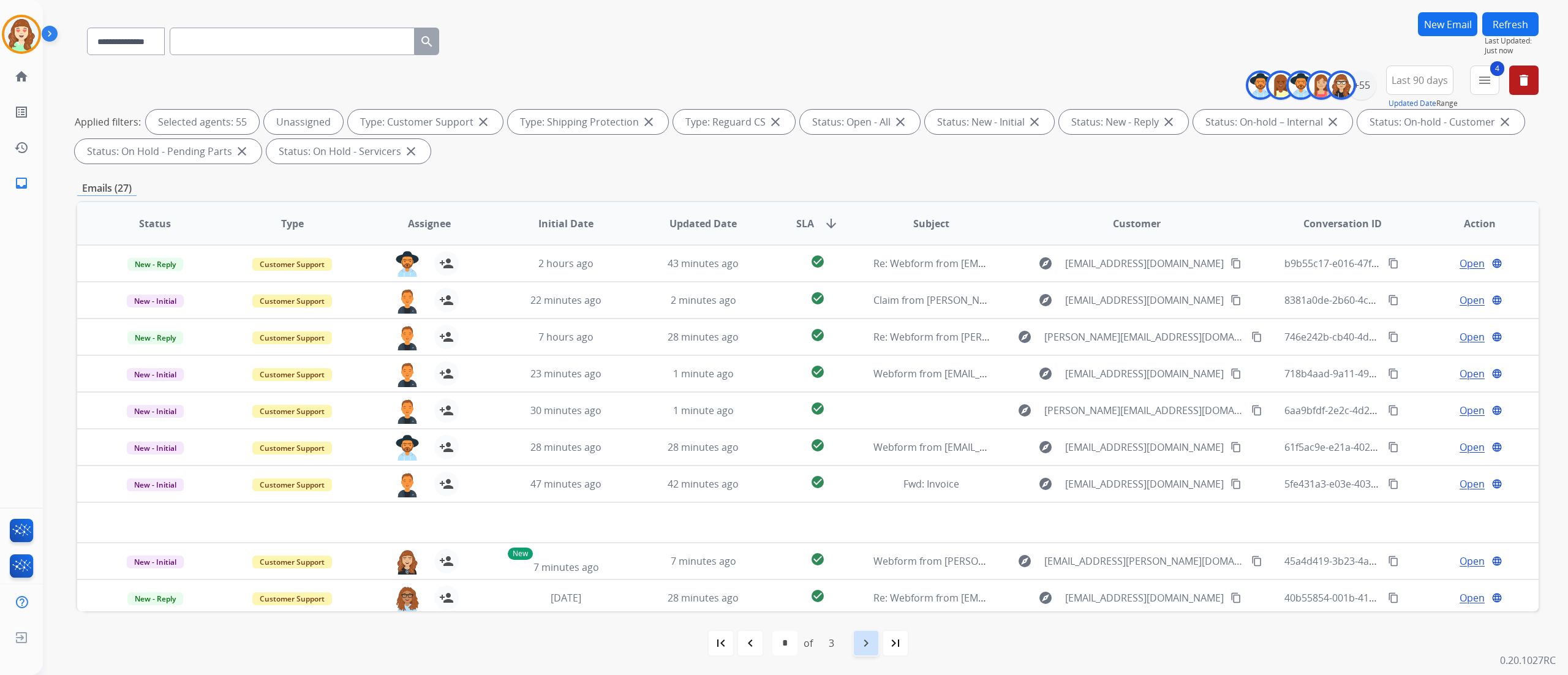
click at [865, 641] on mat-icon "navigate_next" at bounding box center [866, 643] width 15 height 15
select select "*"
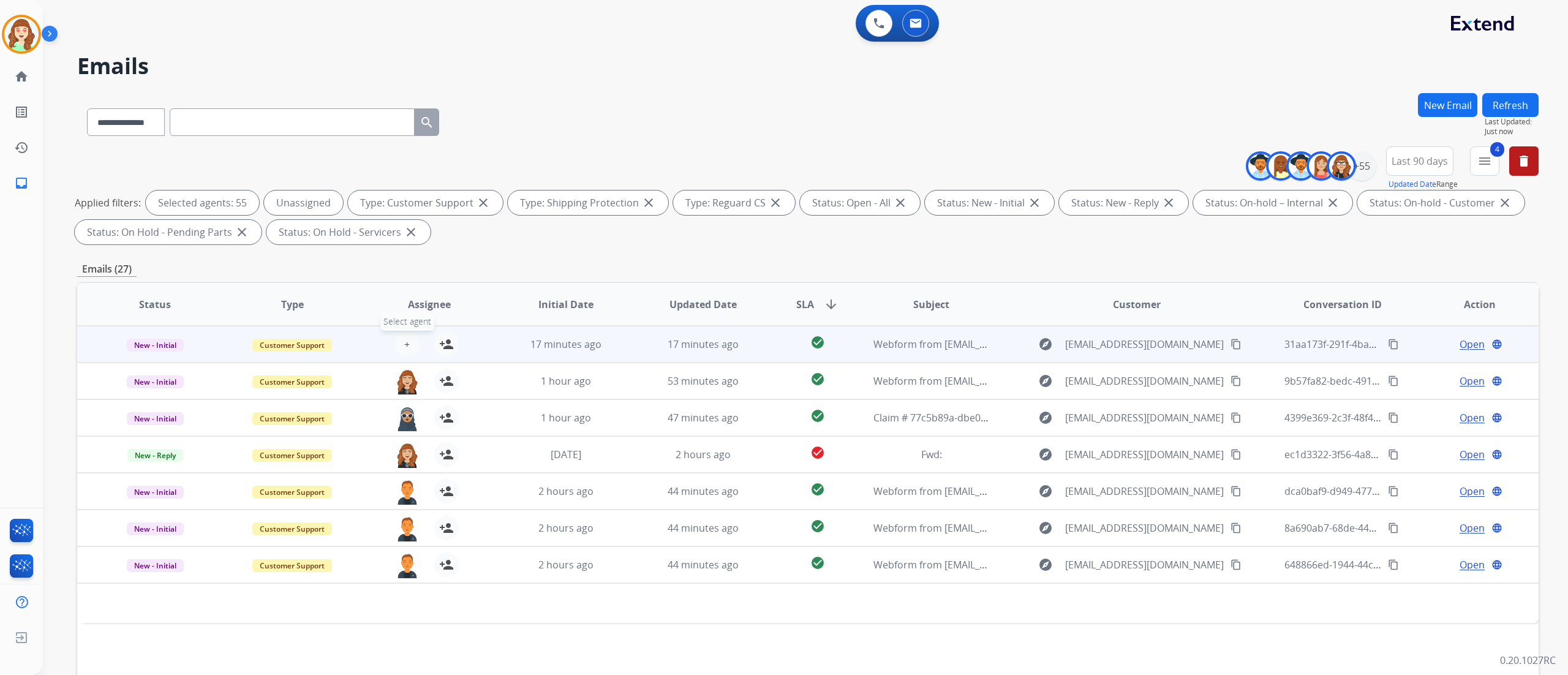
click at [407, 338] on span "+" at bounding box center [407, 344] width 5 height 15
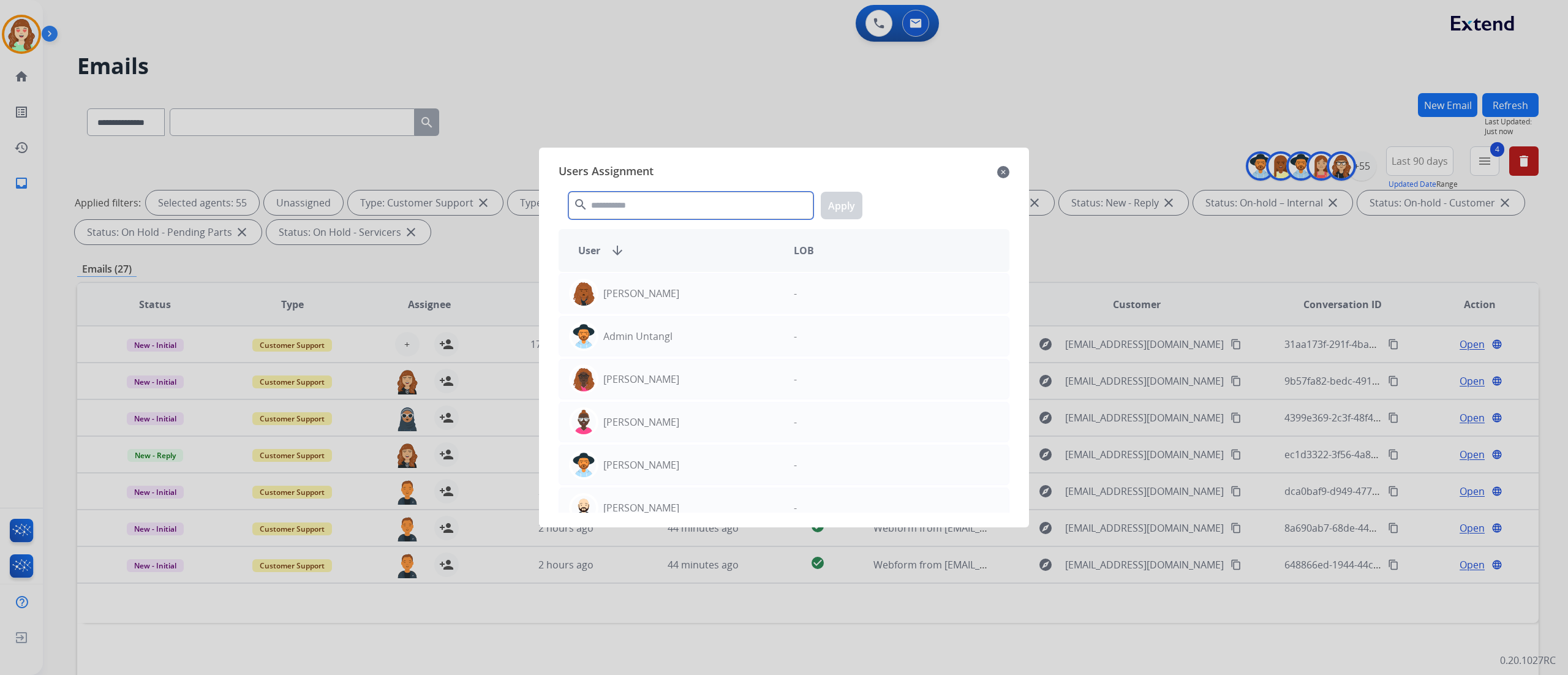
click at [633, 200] on input "text" at bounding box center [690, 206] width 245 height 27
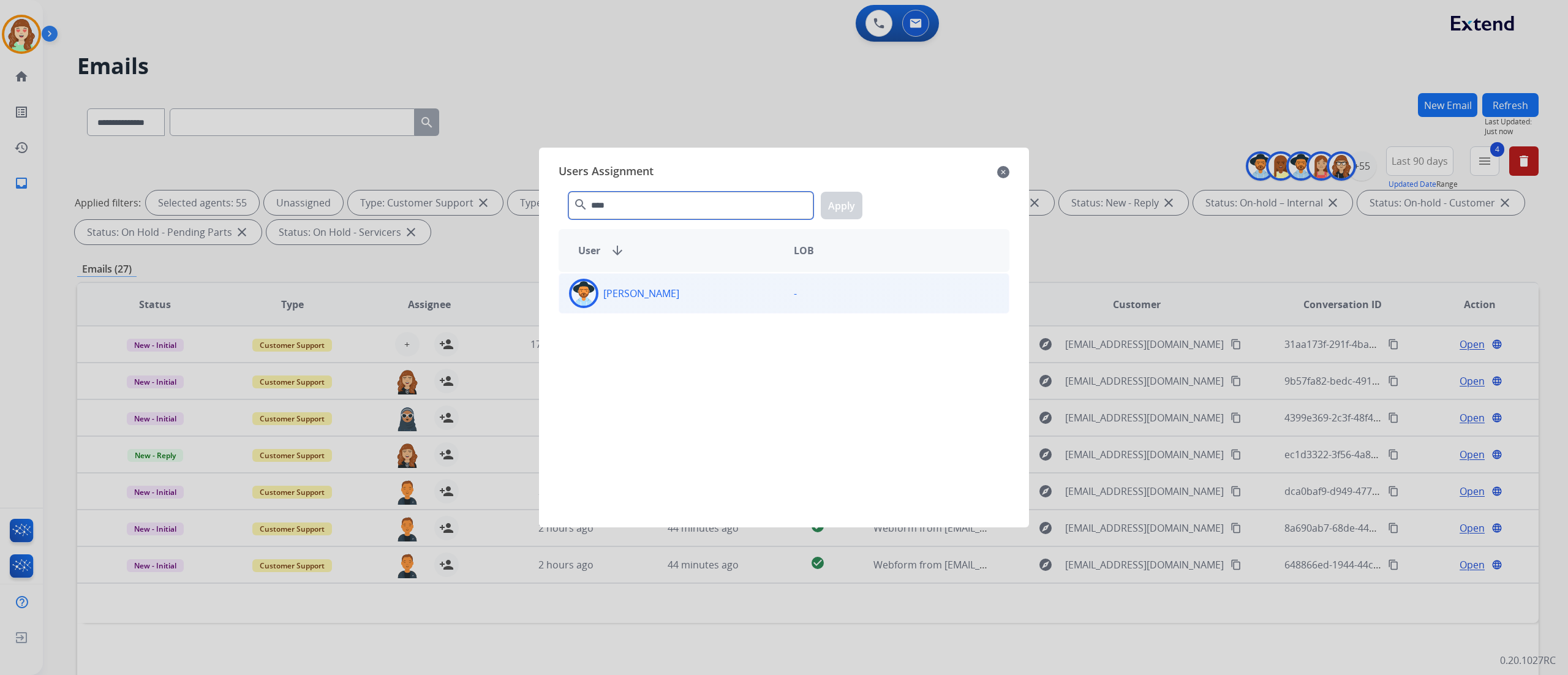
type input "****"
click at [712, 304] on div "[PERSON_NAME]" at bounding box center [671, 293] width 225 height 29
click at [842, 208] on button "Apply" at bounding box center [842, 206] width 42 height 27
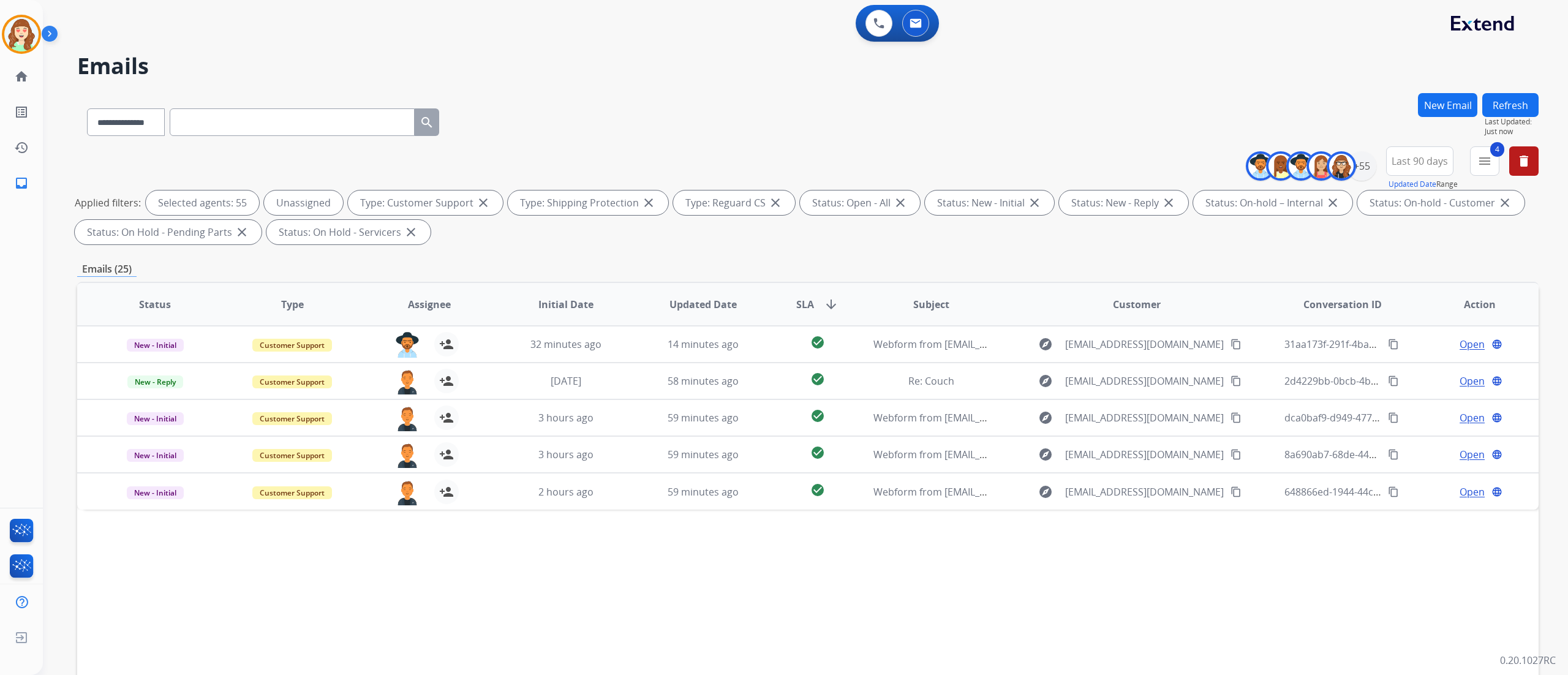
click at [166, 544] on div "Status Type Assignee Initial Date Updated Date SLA arrow_downward Subject Custo…" at bounding box center [808, 487] width 1462 height 411
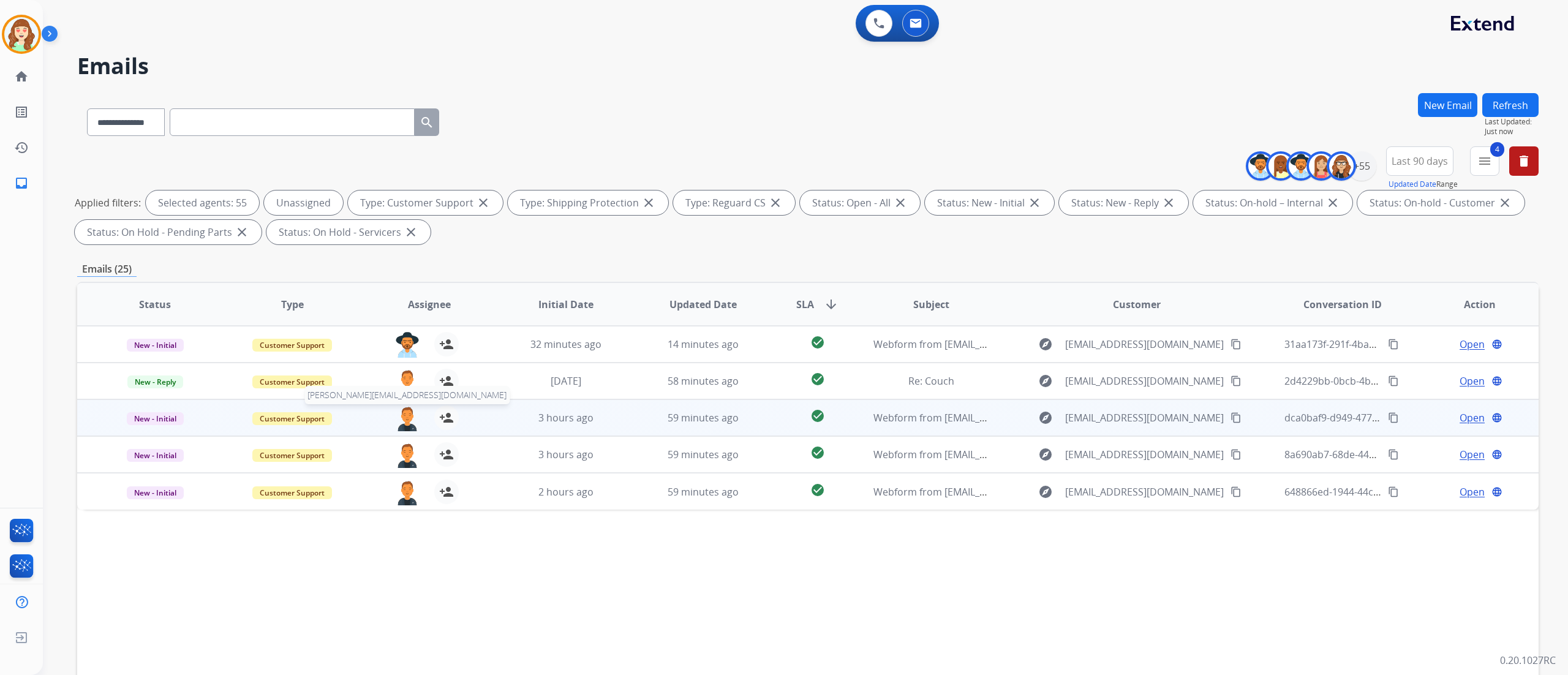
click at [405, 416] on img at bounding box center [407, 418] width 25 height 25
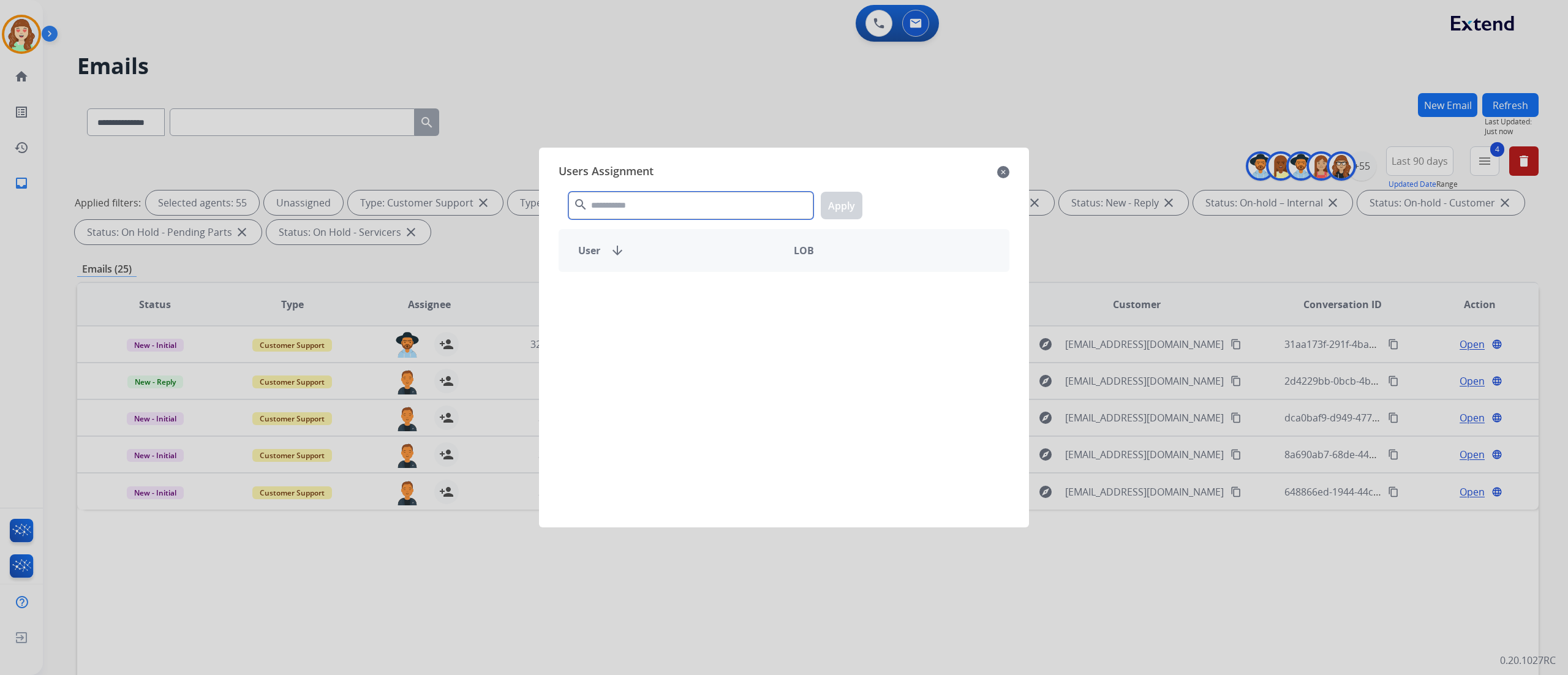
click at [724, 204] on input "text" at bounding box center [690, 206] width 245 height 27
type input "****"
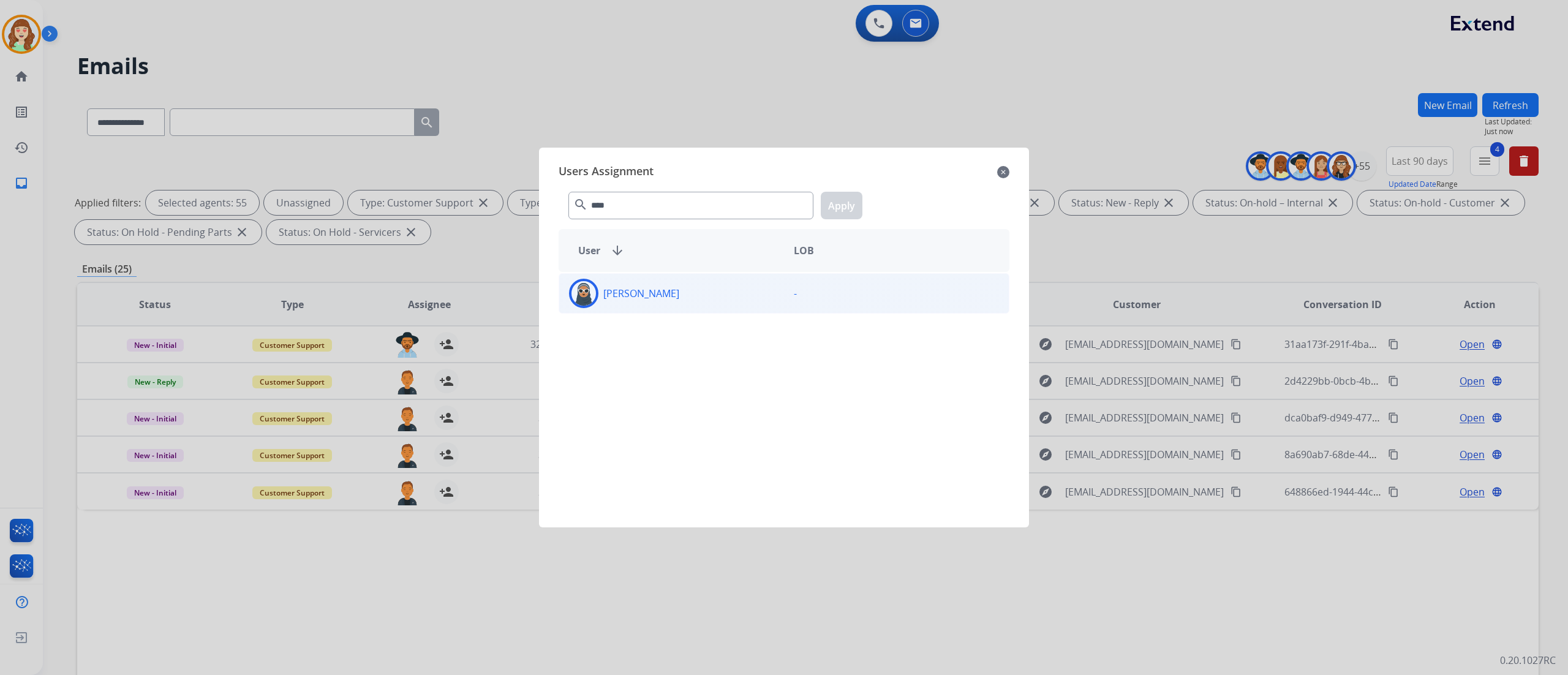
click at [666, 295] on div "[PERSON_NAME]" at bounding box center [671, 293] width 225 height 29
click at [842, 201] on button "Apply" at bounding box center [842, 206] width 42 height 27
click at [731, 300] on div "[PERSON_NAME]" at bounding box center [671, 293] width 225 height 29
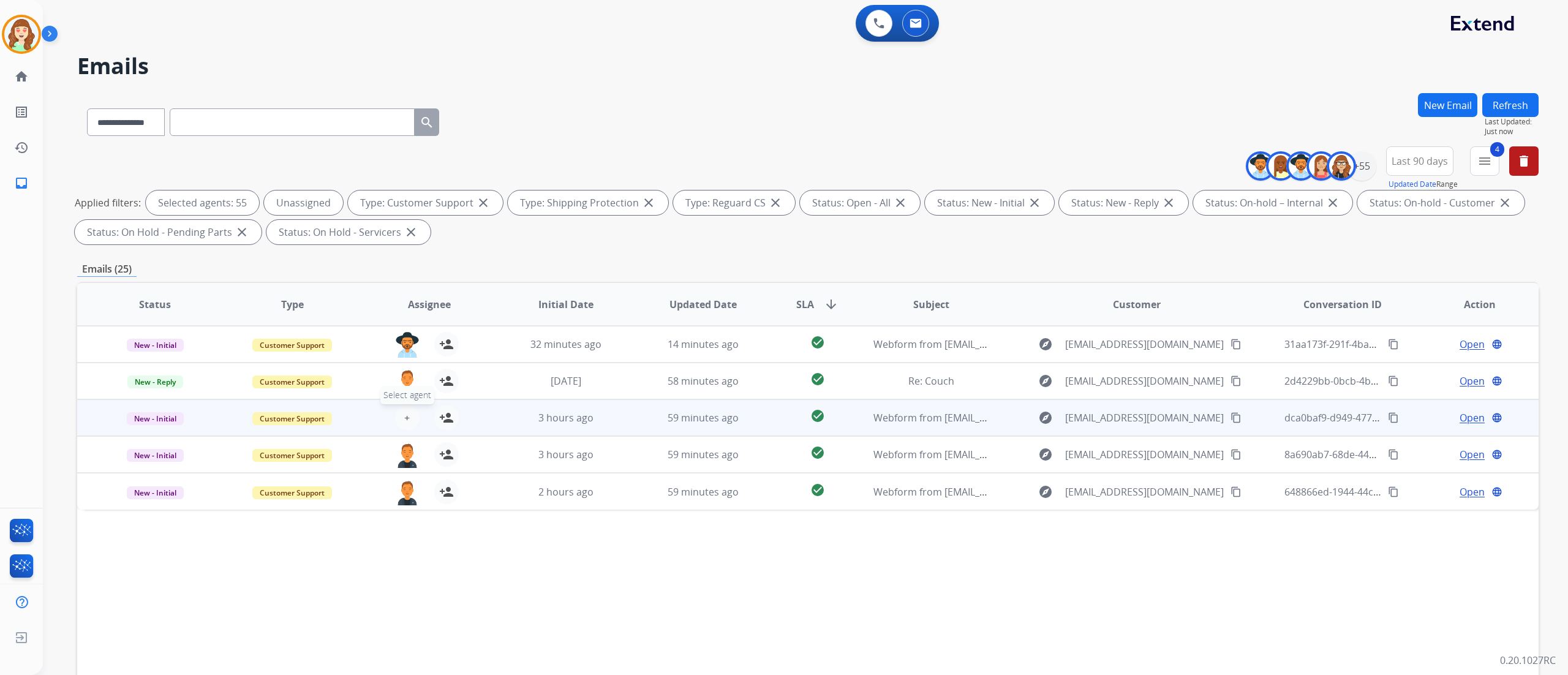
click at [405, 411] on span "+" at bounding box center [407, 418] width 5 height 15
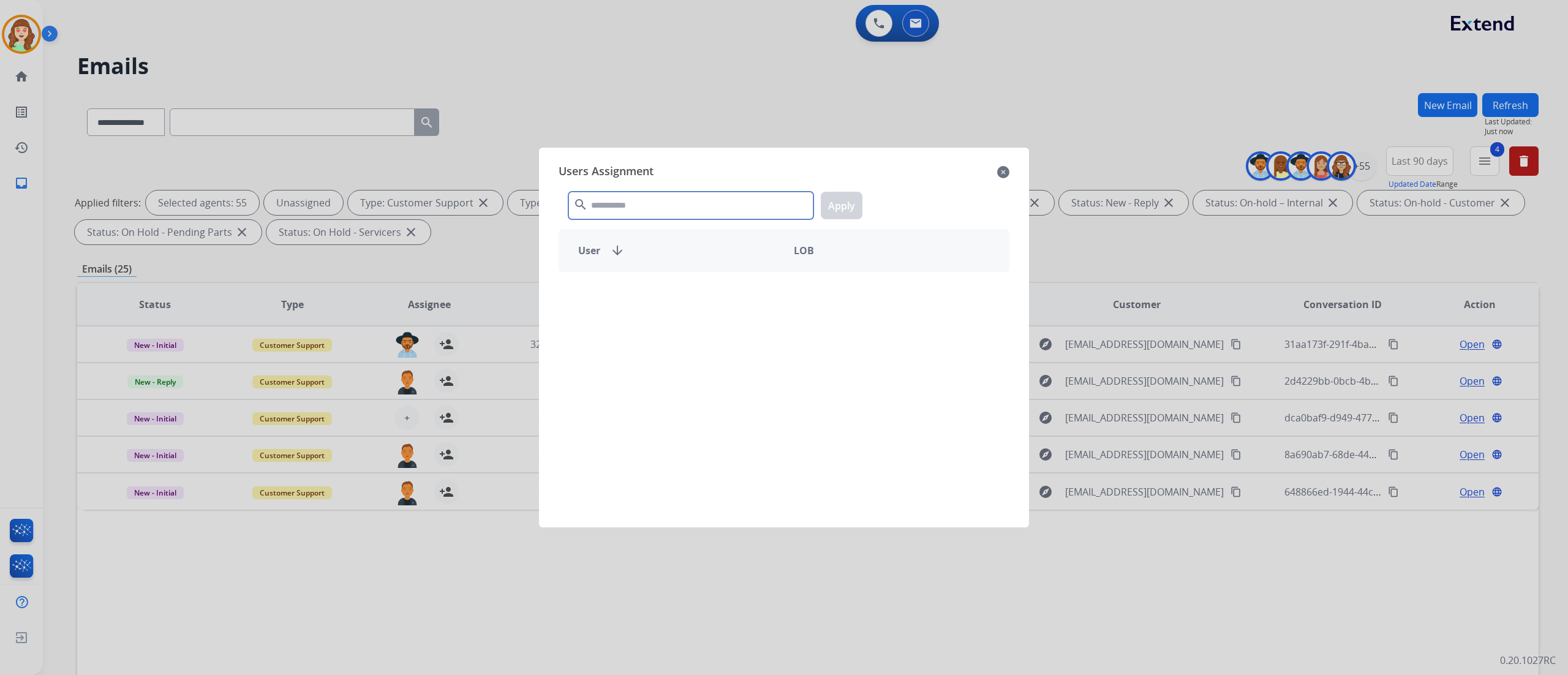
click at [728, 212] on input "text" at bounding box center [690, 206] width 245 height 27
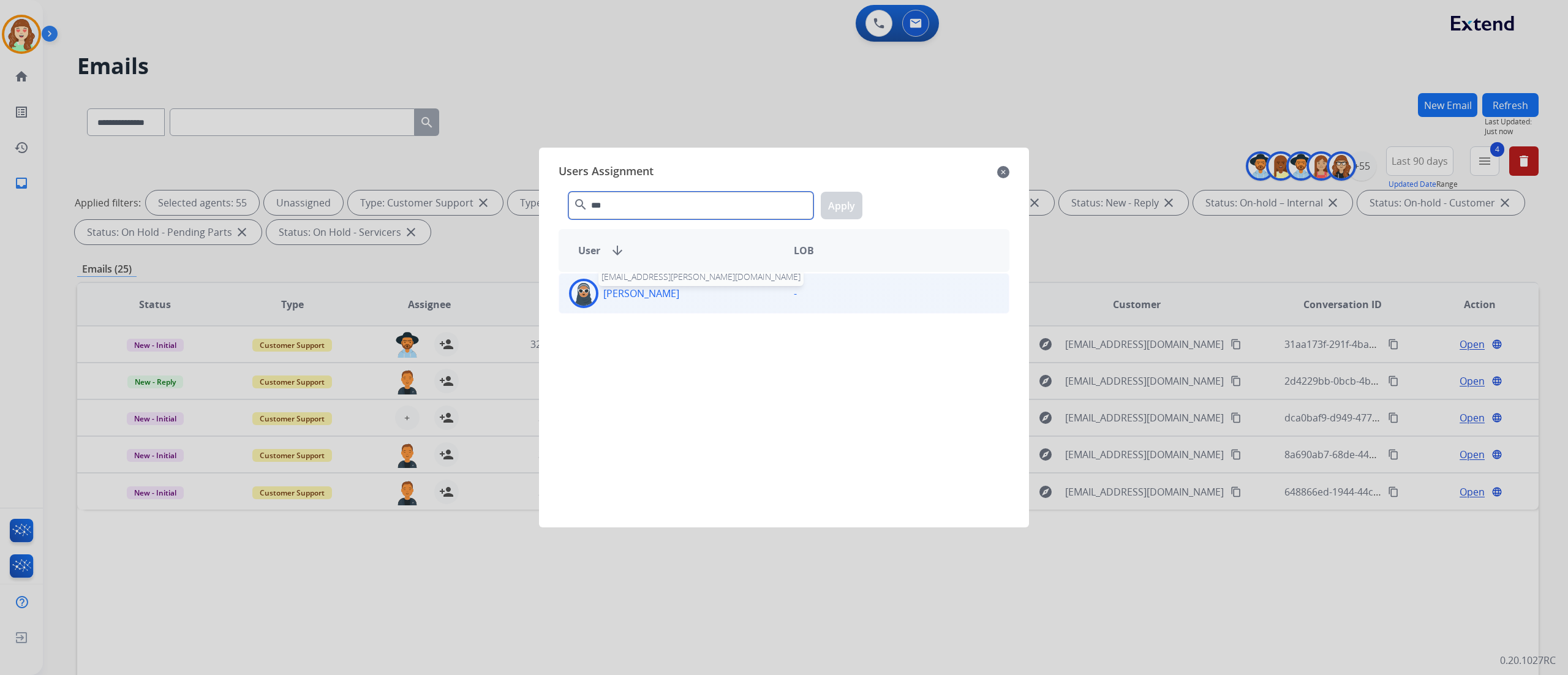
type input "***"
click at [647, 296] on p "[PERSON_NAME]" at bounding box center [641, 293] width 76 height 15
click at [860, 193] on button "Apply" at bounding box center [842, 206] width 42 height 27
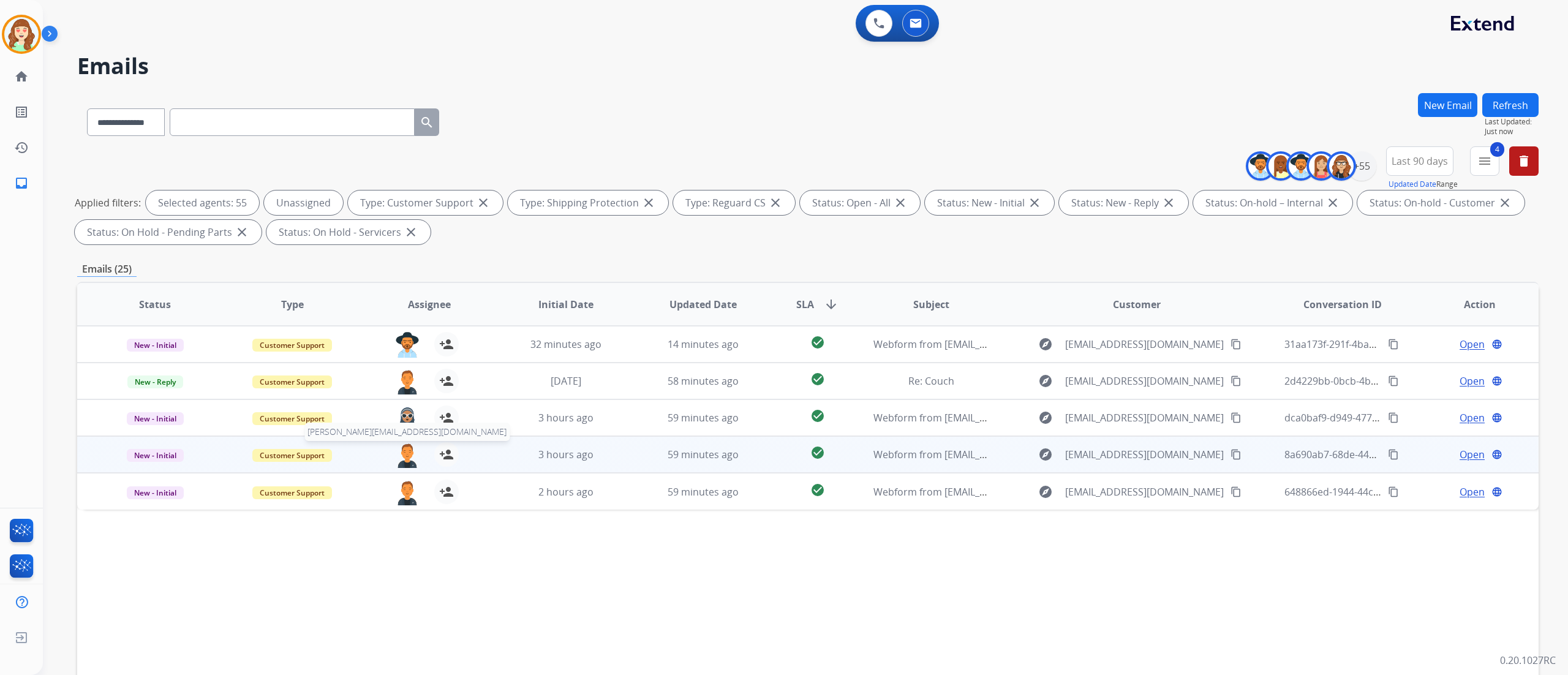
click at [403, 445] on img at bounding box center [407, 455] width 25 height 25
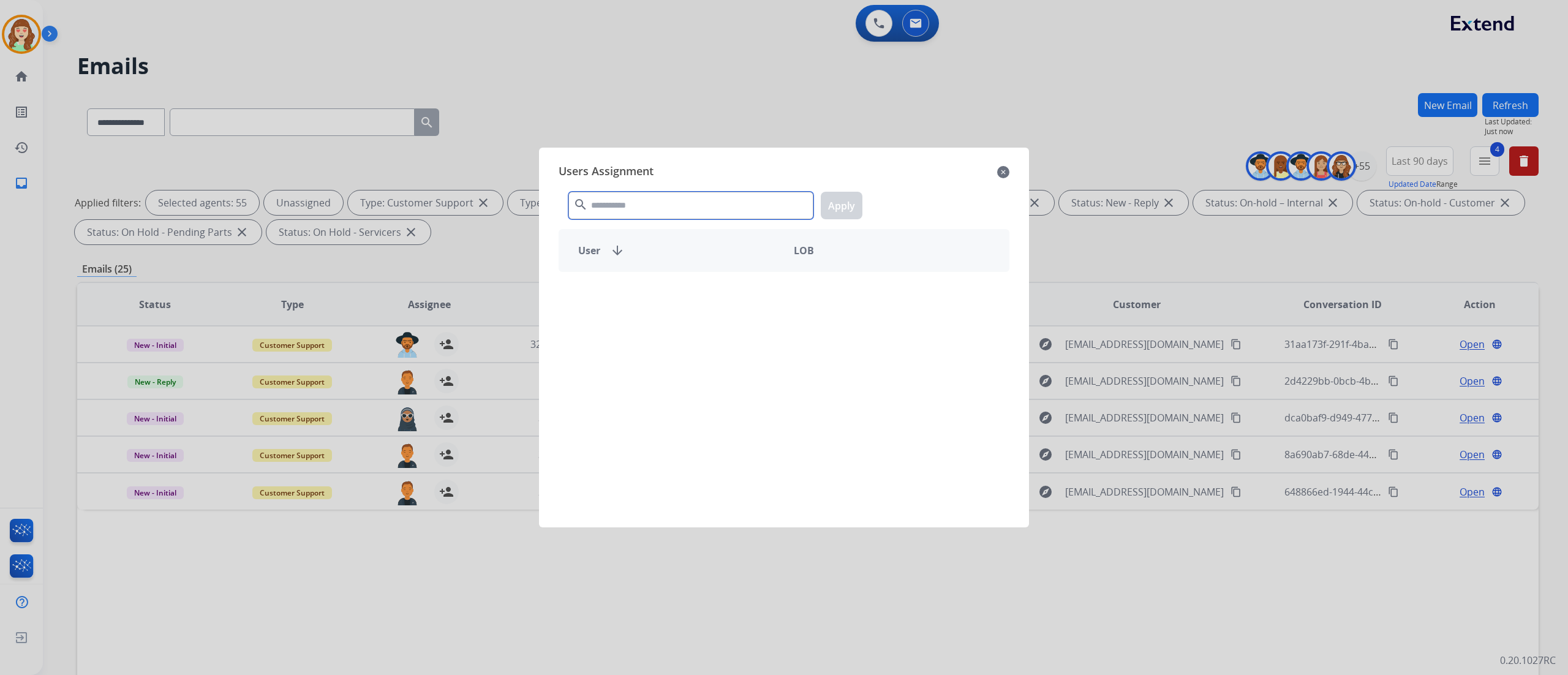
click at [672, 202] on input "text" at bounding box center [690, 206] width 245 height 27
type input "****"
drag, startPoint x: 650, startPoint y: 304, endPoint x: 880, endPoint y: 205, distance: 250.4
click at [650, 303] on div "[PERSON_NAME]" at bounding box center [671, 293] width 225 height 29
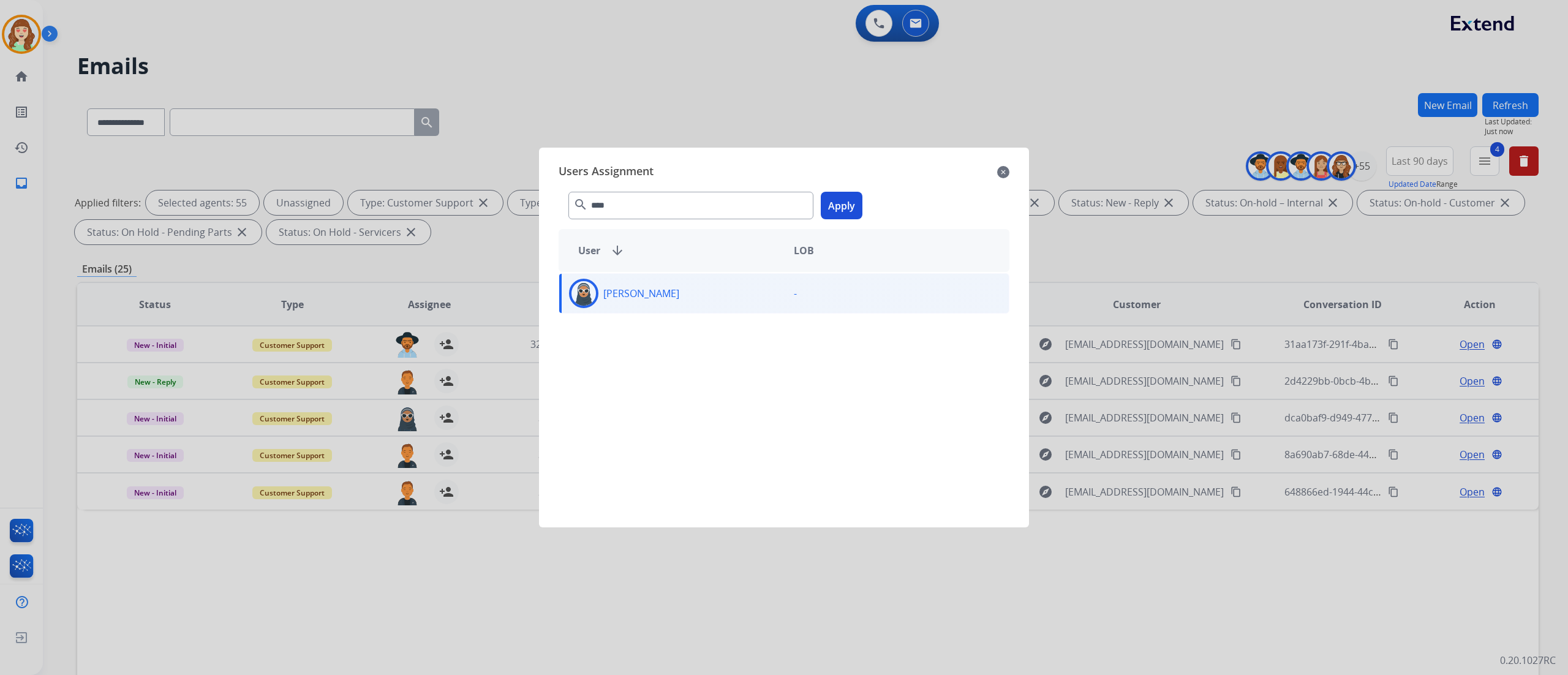
click at [834, 211] on button "Apply" at bounding box center [842, 206] width 42 height 27
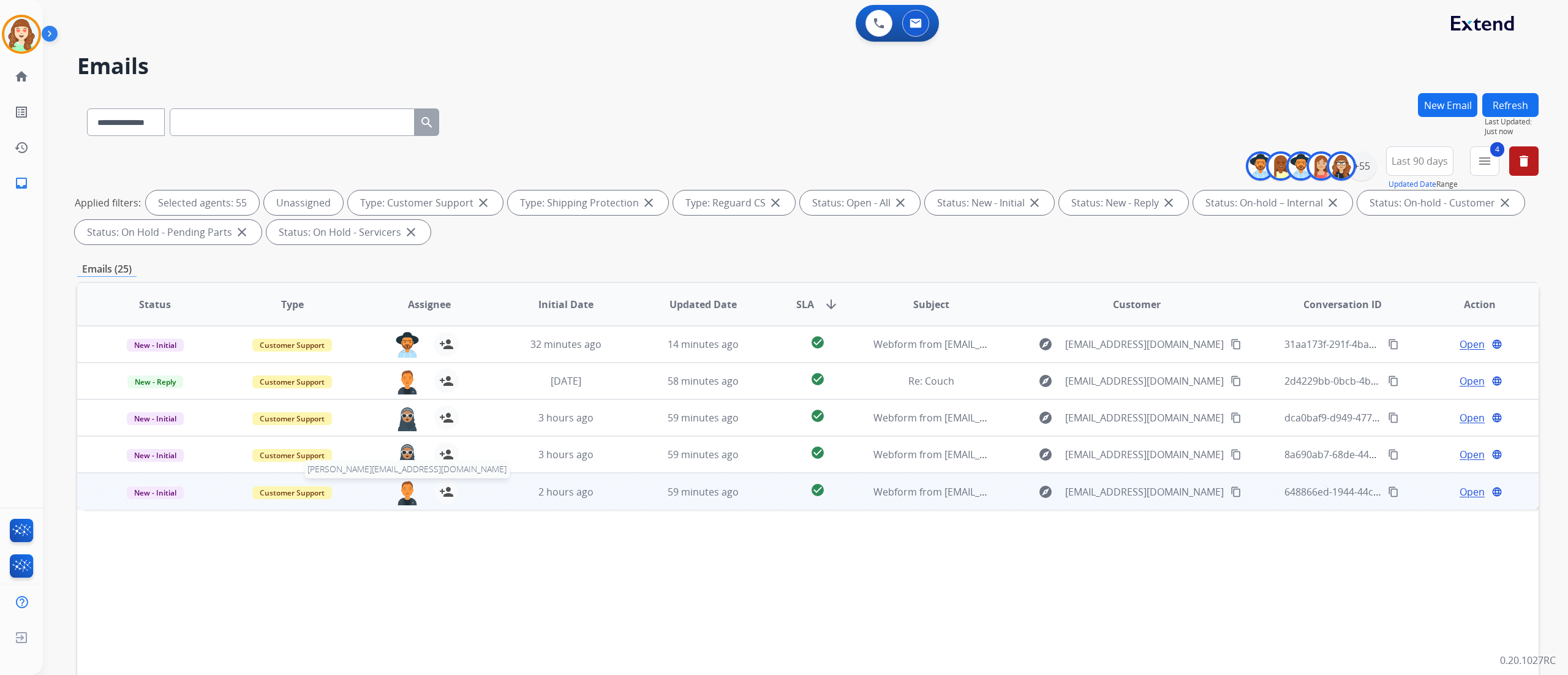
click at [408, 490] on img at bounding box center [407, 492] width 25 height 25
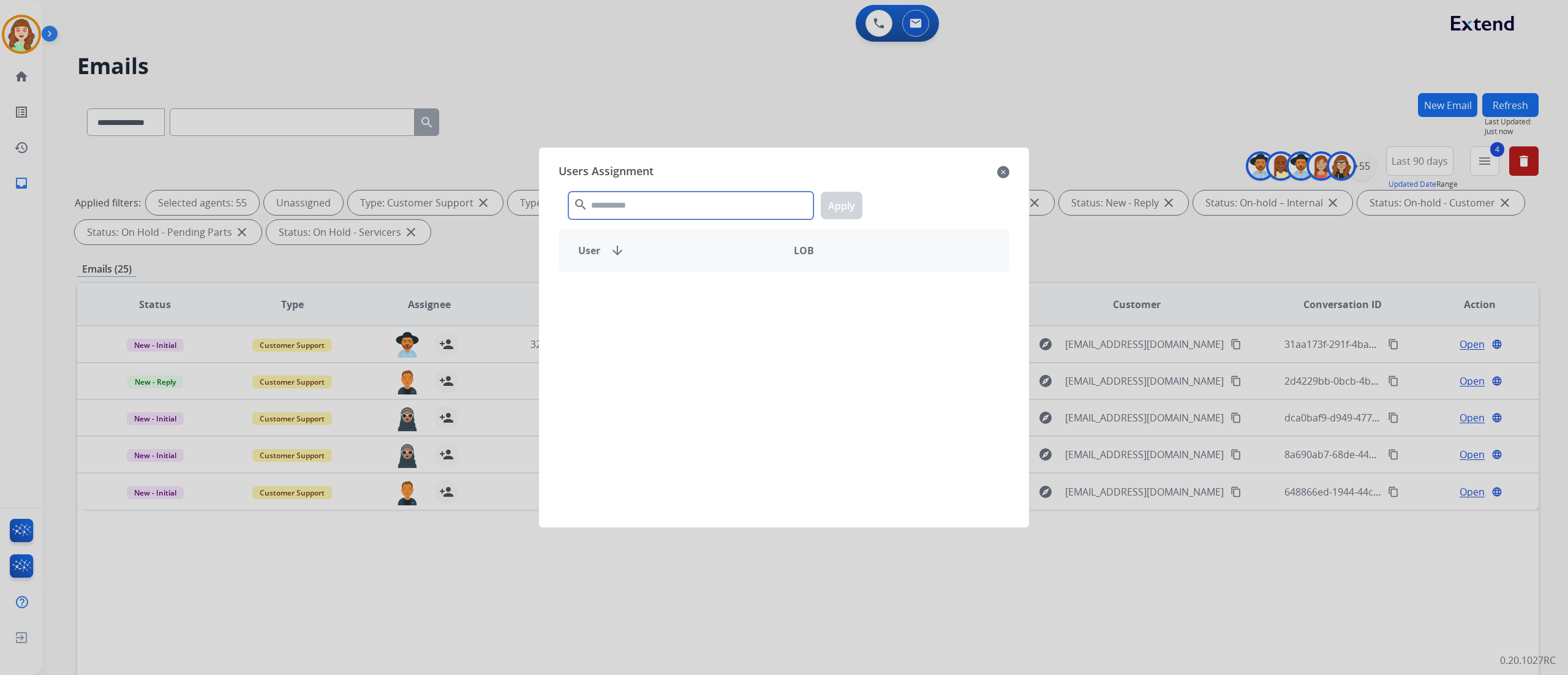
click at [675, 202] on input "text" at bounding box center [690, 206] width 245 height 27
type input "****"
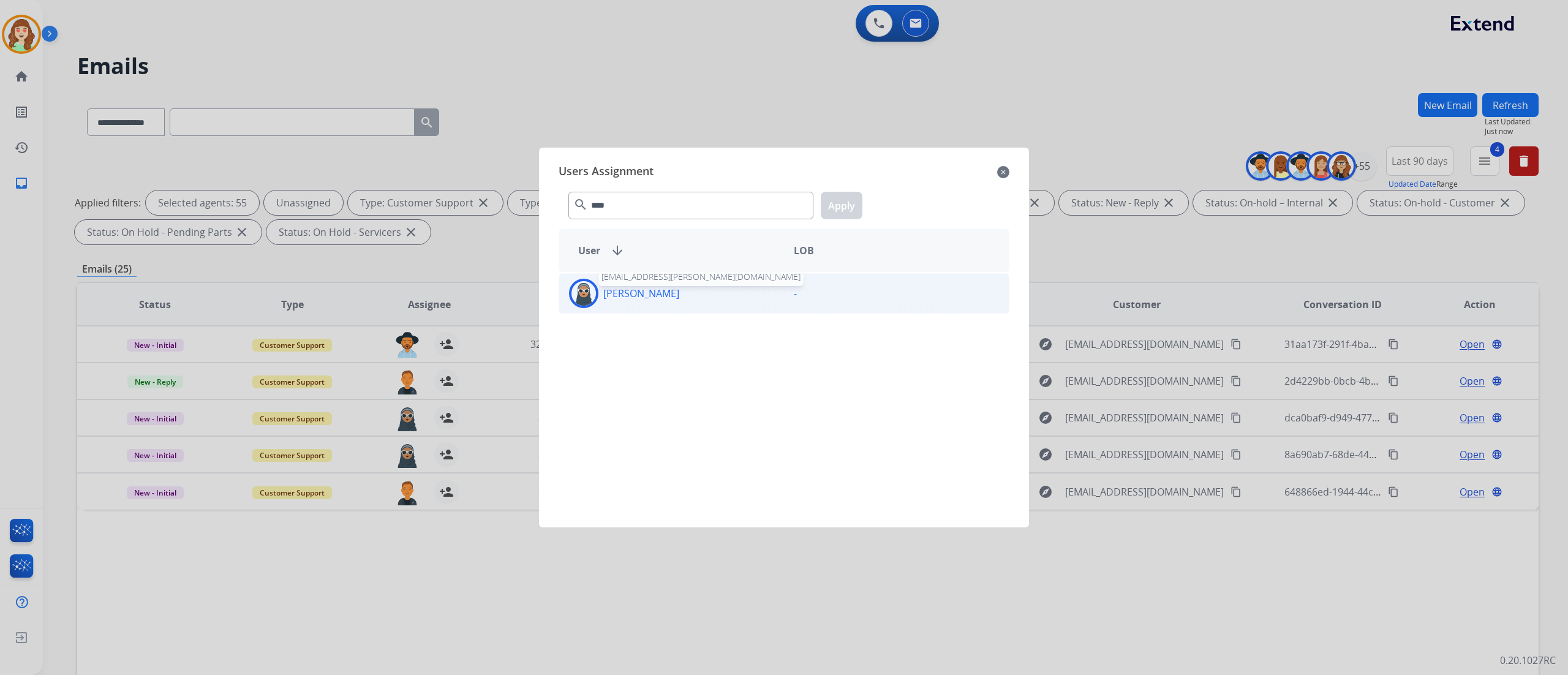
click at [619, 292] on p "[PERSON_NAME]" at bounding box center [641, 293] width 76 height 15
click at [857, 195] on button "Apply" at bounding box center [842, 206] width 42 height 27
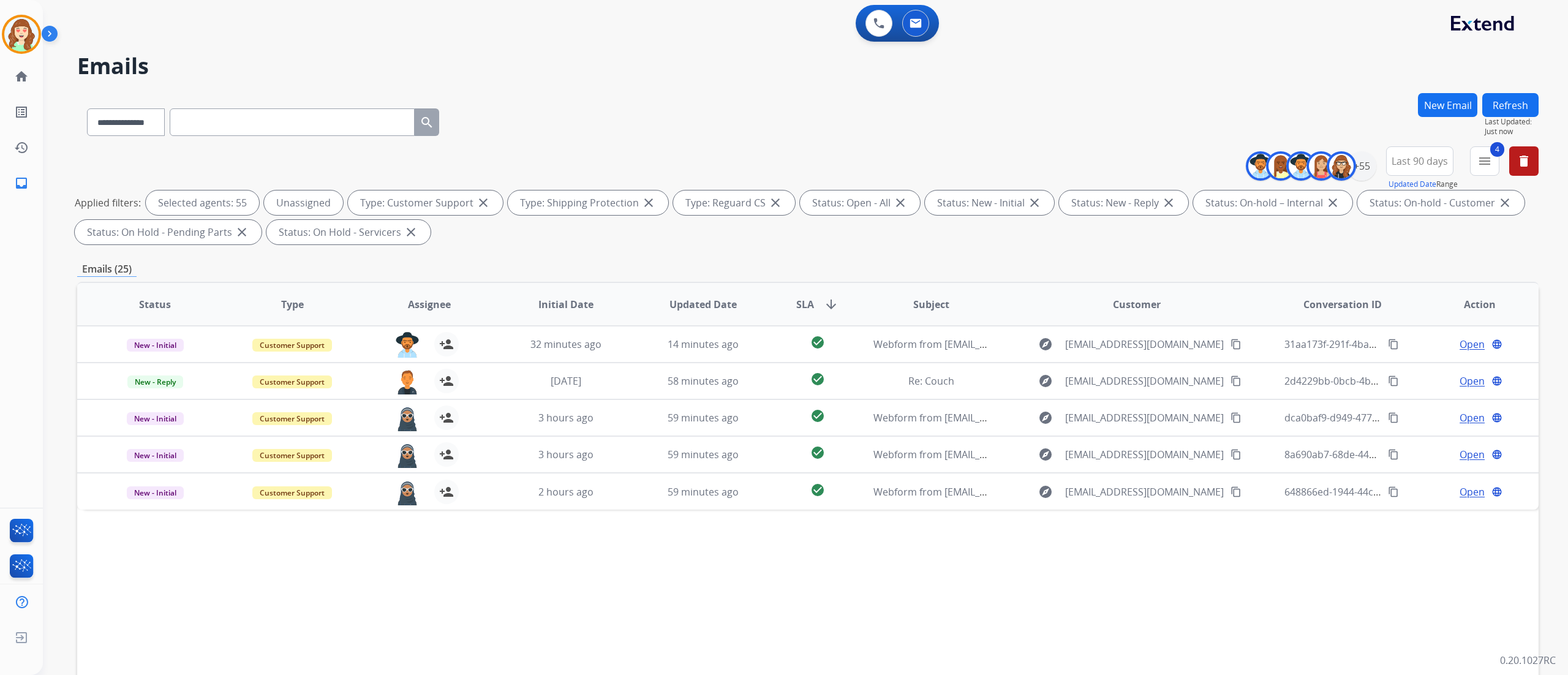
click at [1545, 419] on div "**********" at bounding box center [805, 338] width 1525 height 675
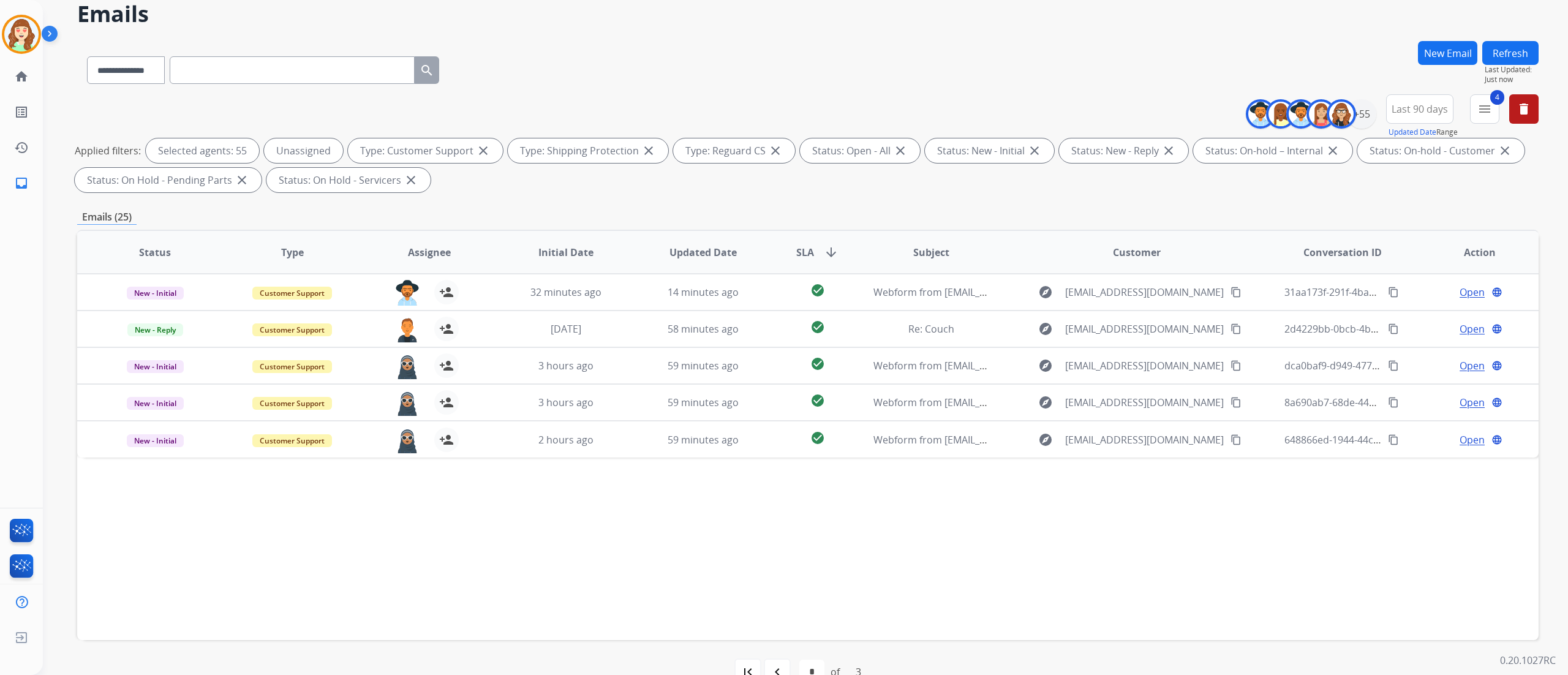
scroll to position [81, 0]
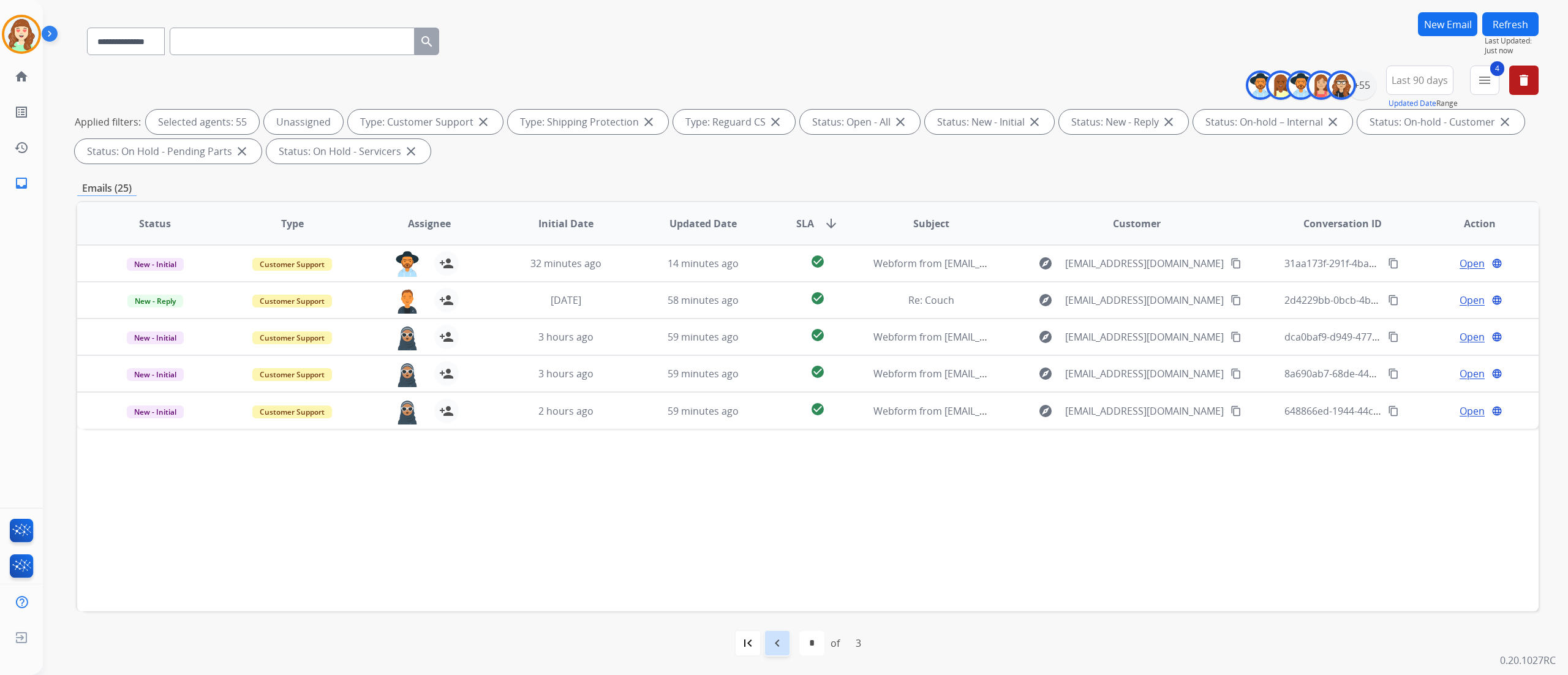
click at [765, 646] on div "navigate_before" at bounding box center [777, 643] width 27 height 27
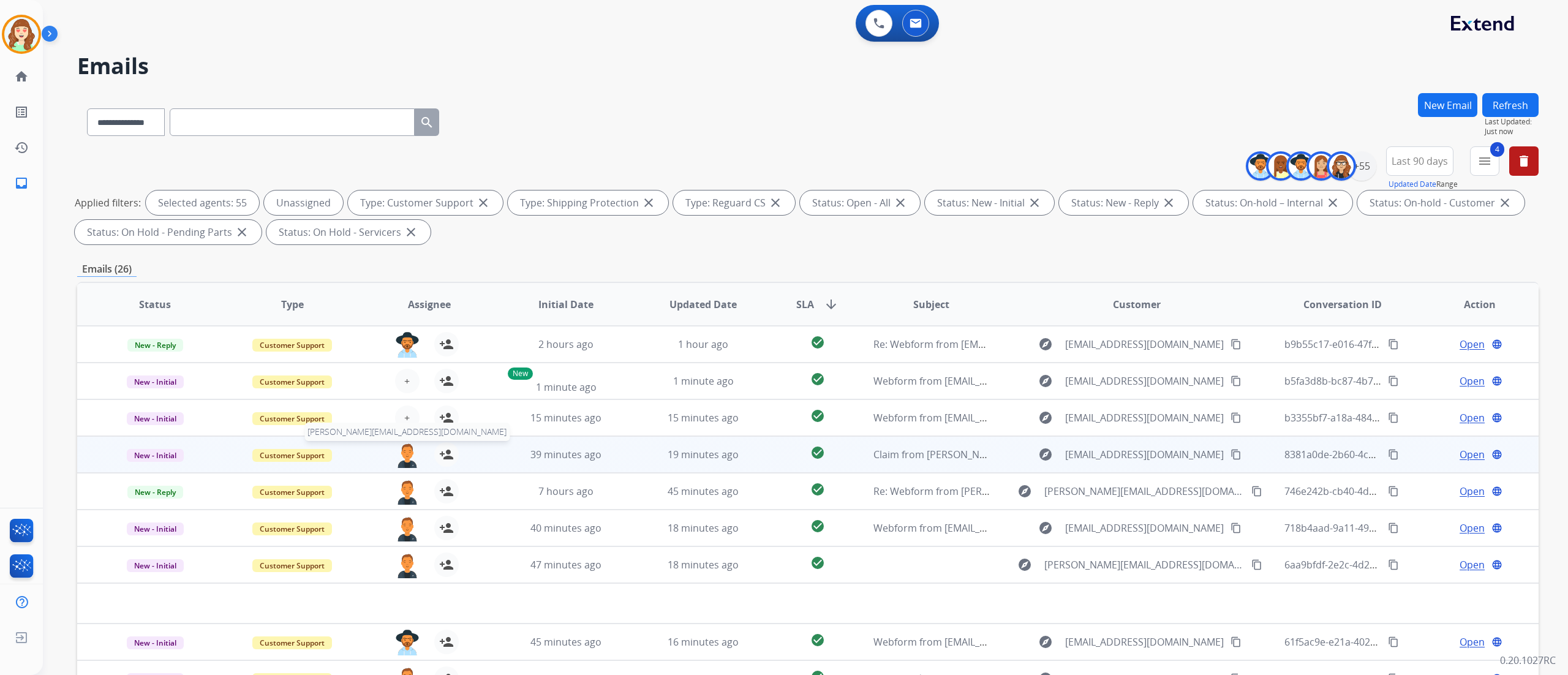
click at [403, 455] on img at bounding box center [407, 455] width 25 height 25
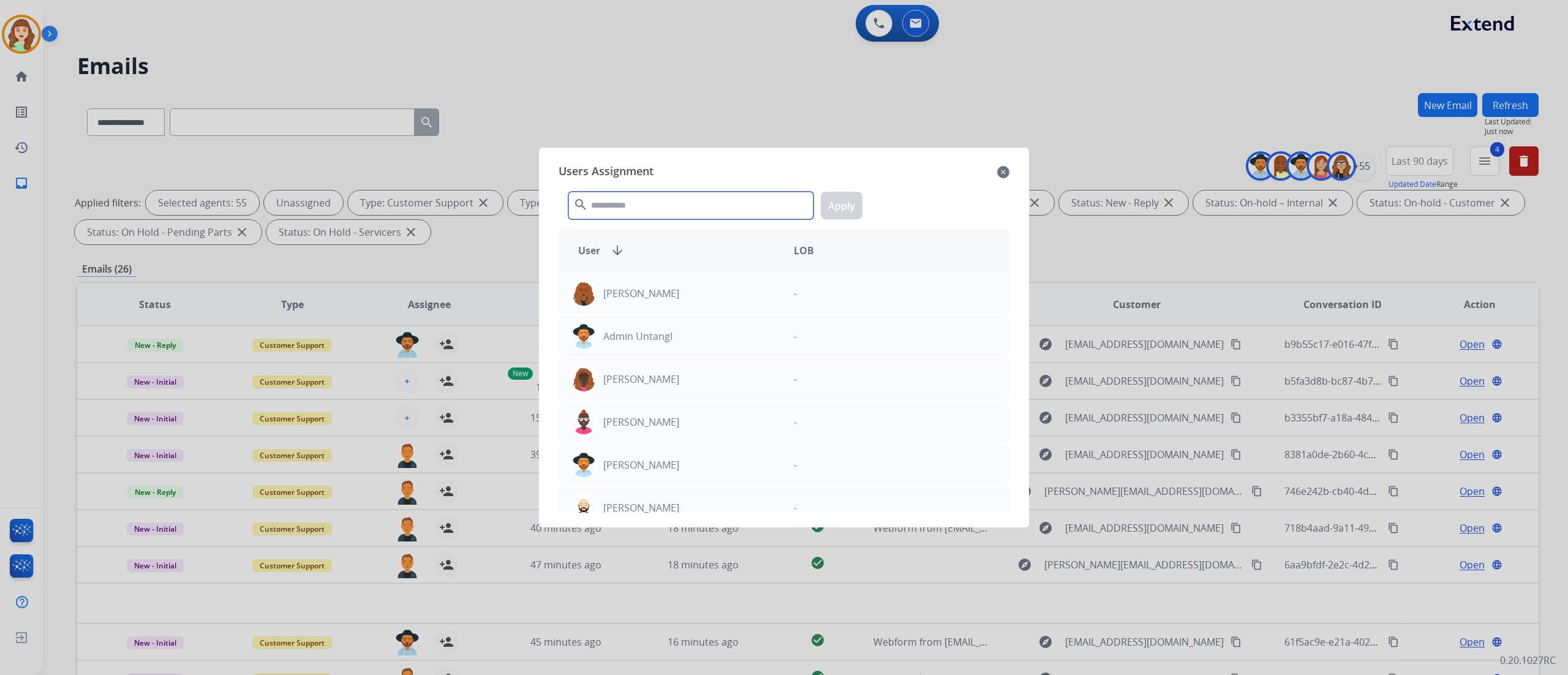
click at [589, 203] on input "text" at bounding box center [690, 206] width 245 height 27
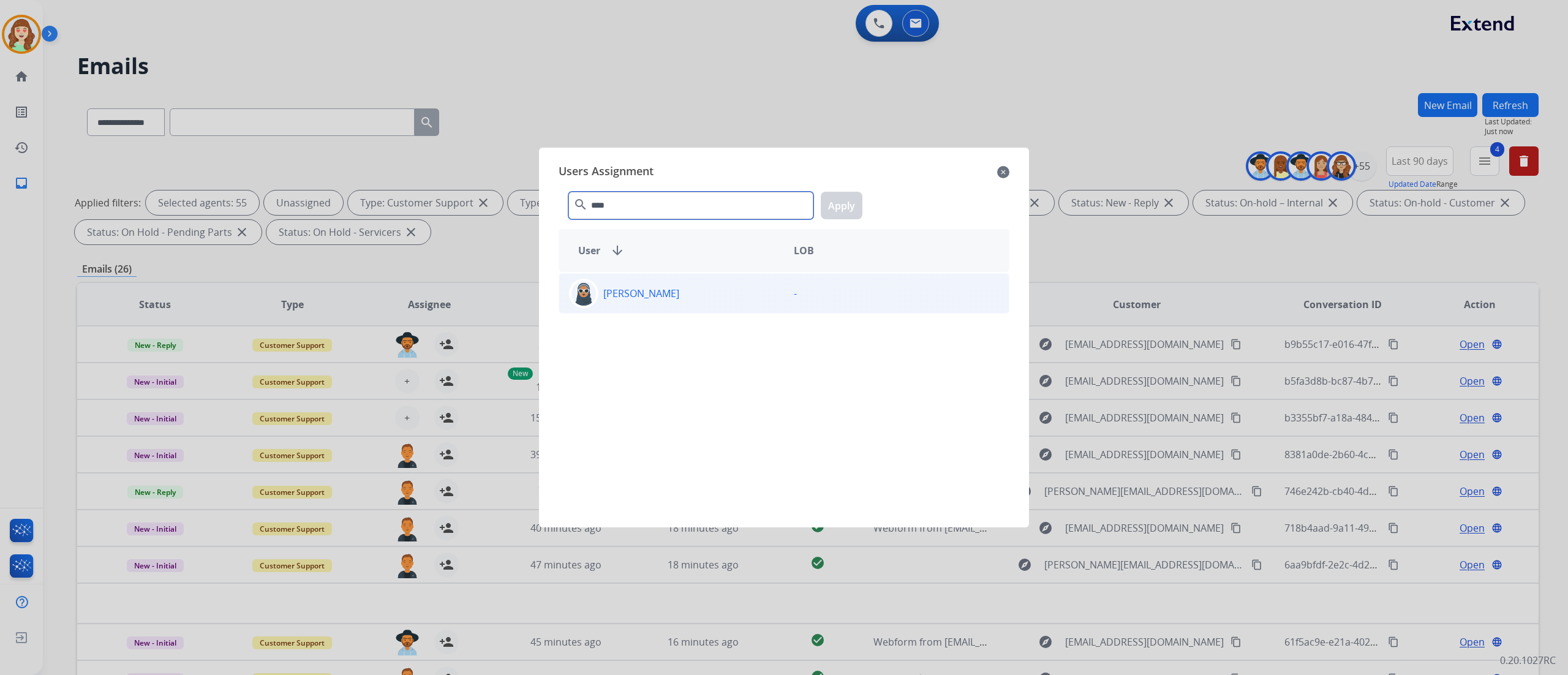
type input "****"
click at [651, 300] on p "[PERSON_NAME]" at bounding box center [641, 293] width 76 height 15
click at [852, 188] on div "**** search Apply" at bounding box center [784, 203] width 451 height 42
click at [833, 210] on button "Apply" at bounding box center [842, 206] width 42 height 27
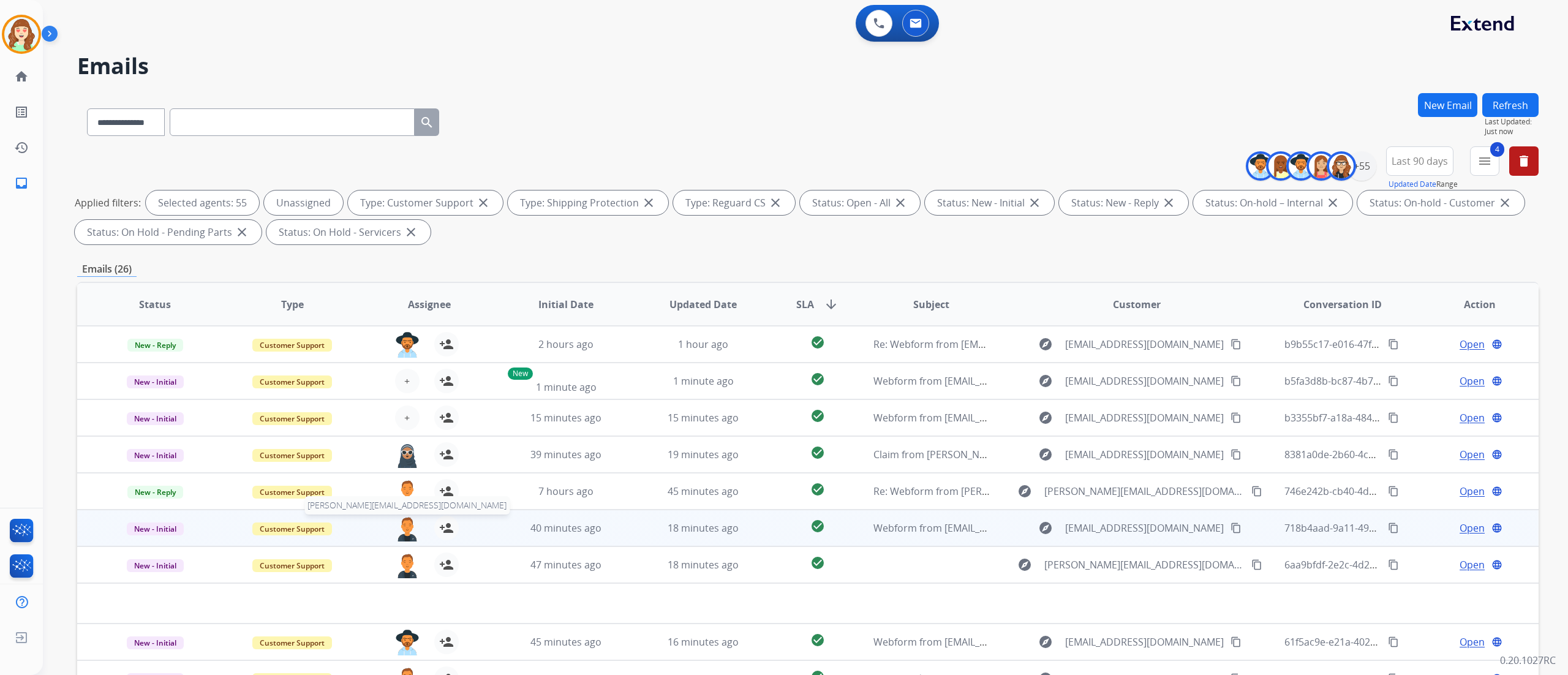
click at [405, 529] on img at bounding box center [407, 528] width 25 height 25
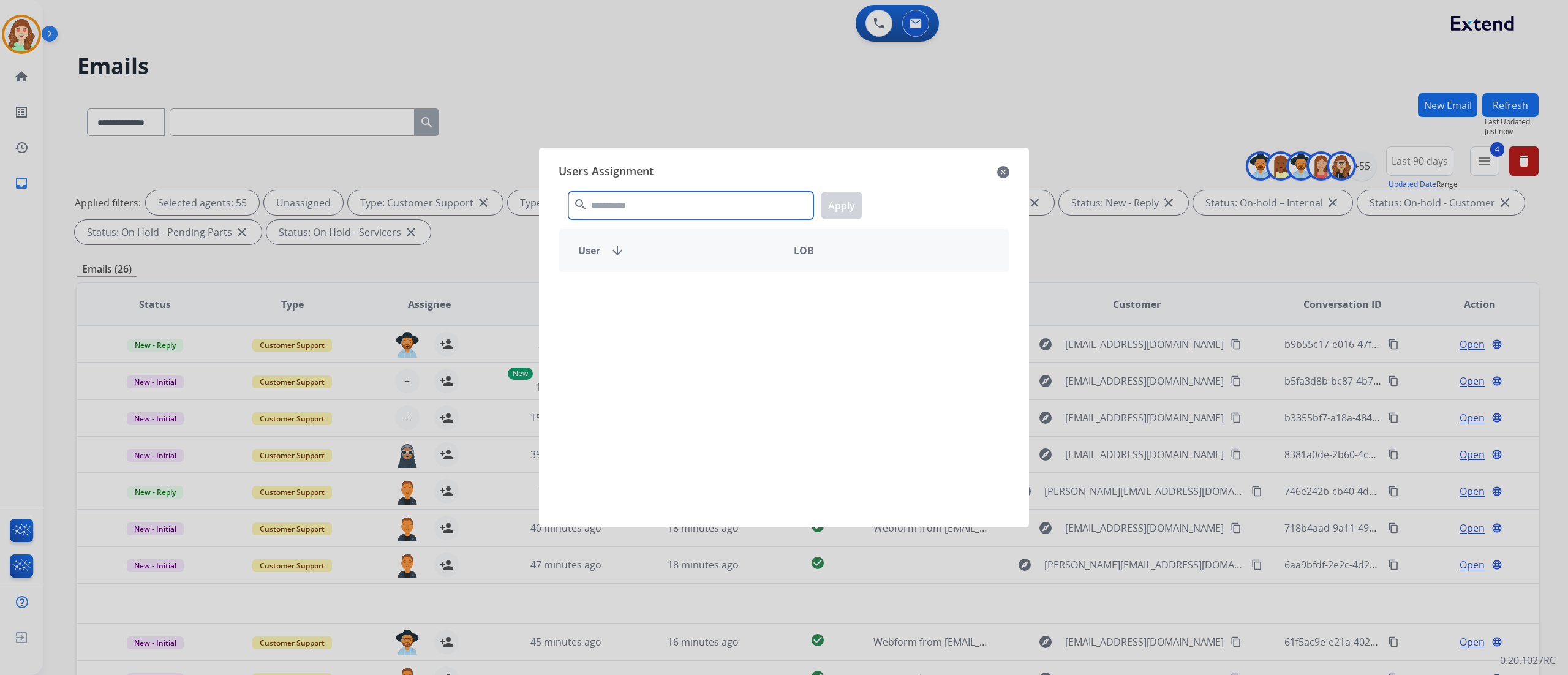
click at [624, 208] on input "text" at bounding box center [690, 206] width 245 height 27
type input "****"
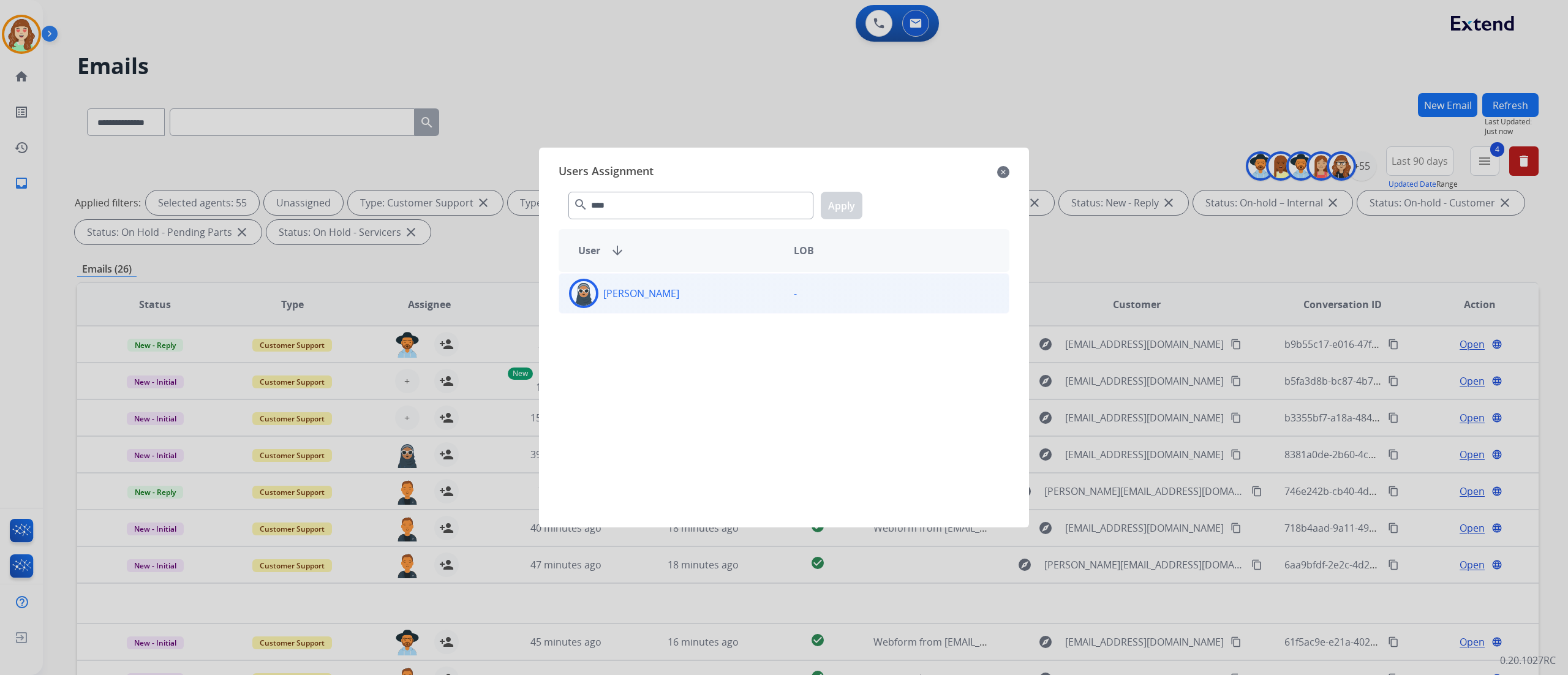
click at [691, 295] on div "[PERSON_NAME]" at bounding box center [671, 293] width 225 height 29
click at [844, 204] on button "Apply" at bounding box center [842, 206] width 42 height 27
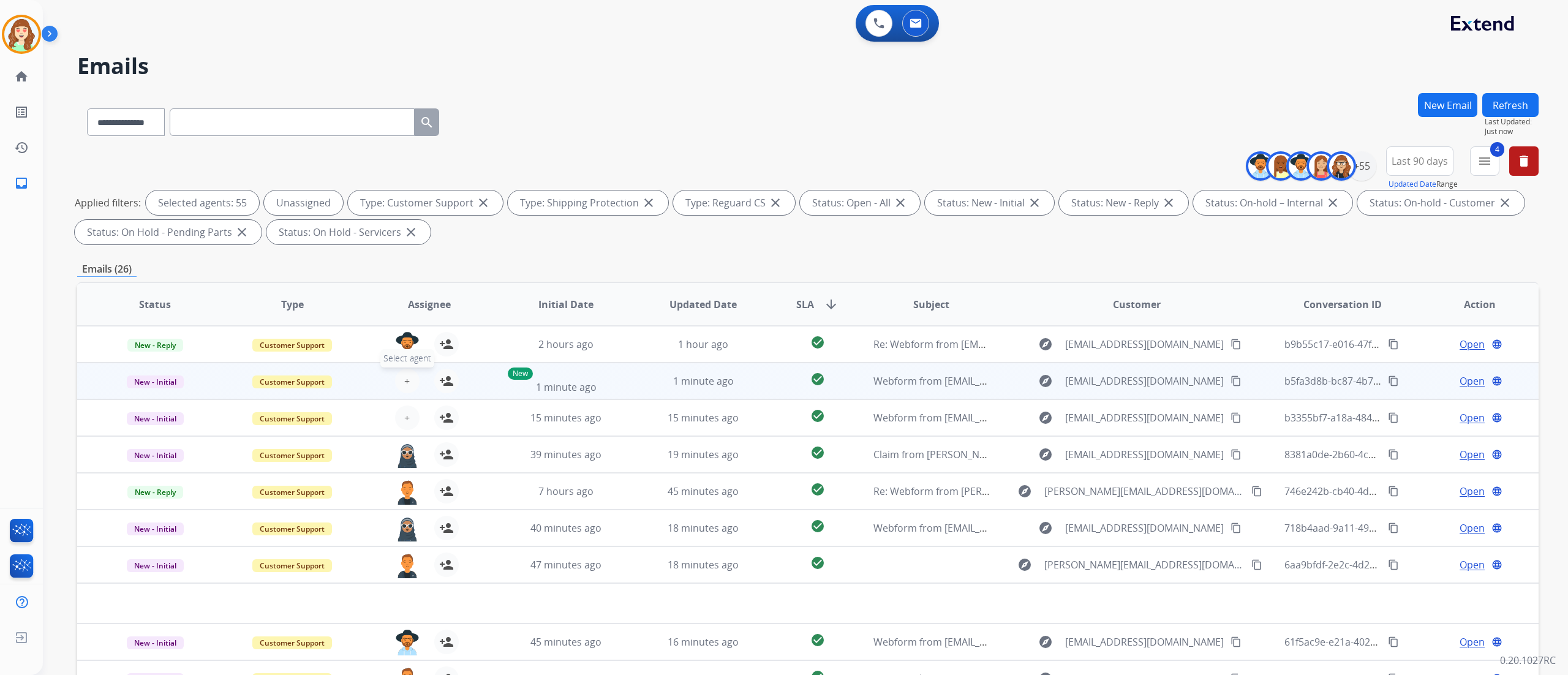
click at [405, 379] on span "+" at bounding box center [407, 381] width 5 height 15
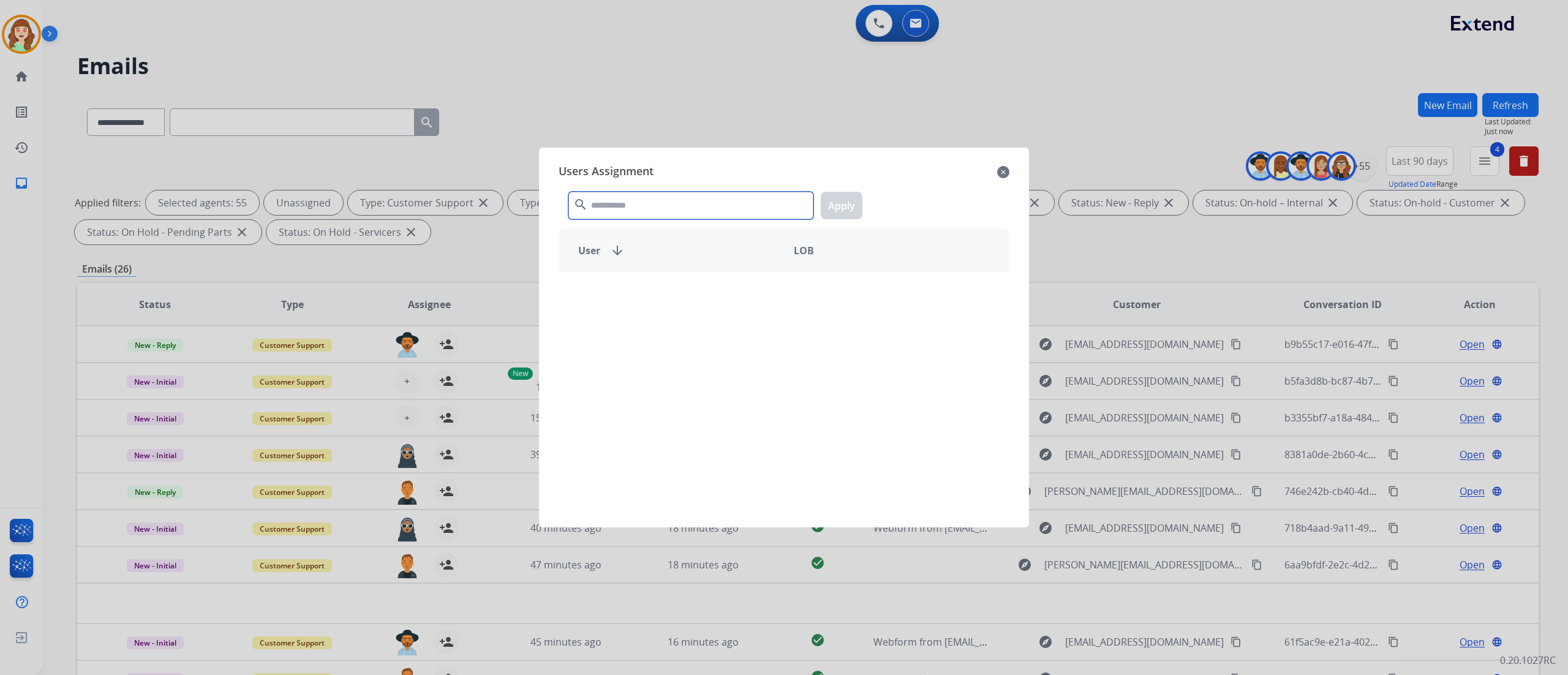
click at [637, 205] on input "text" at bounding box center [690, 206] width 245 height 27
type input "*******"
click at [718, 296] on div "[PERSON_NAME]" at bounding box center [671, 293] width 225 height 29
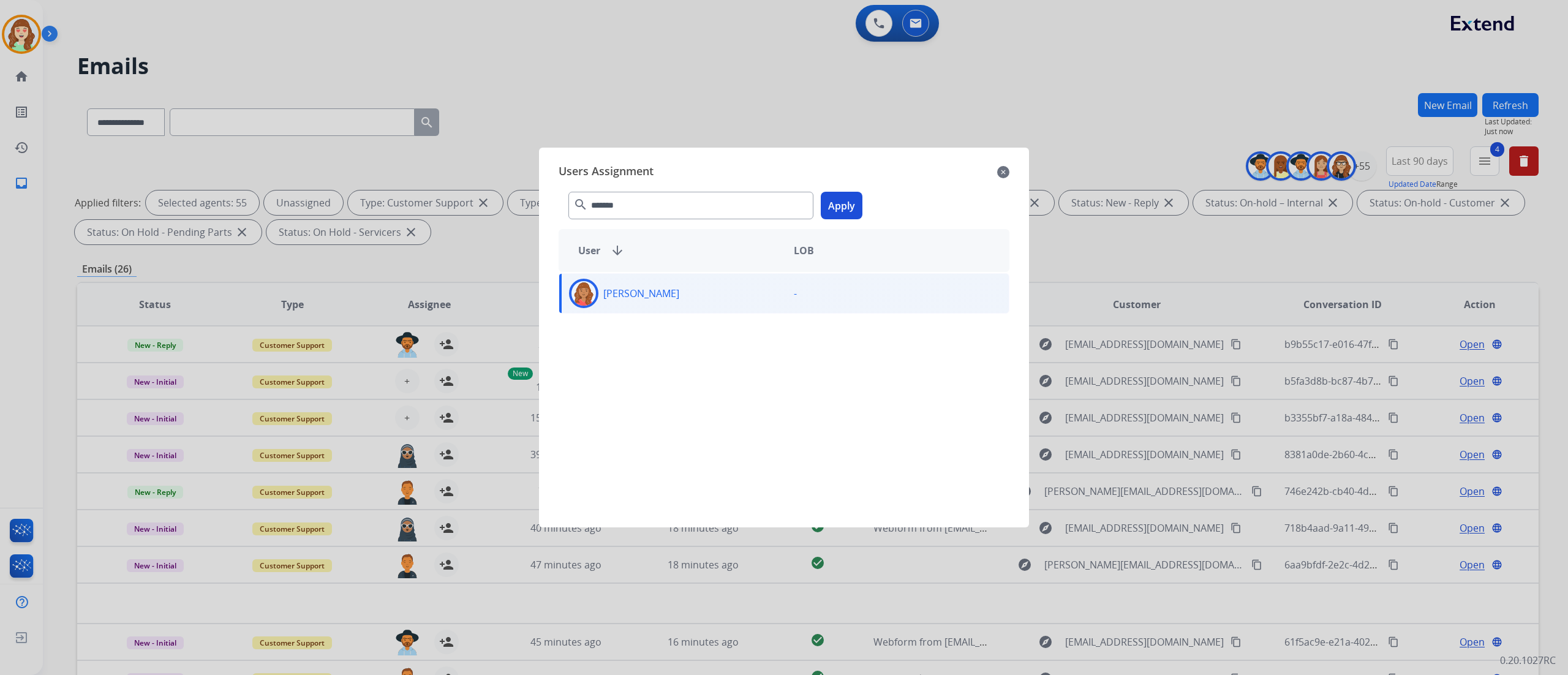
click at [838, 201] on button "Apply" at bounding box center [842, 206] width 42 height 27
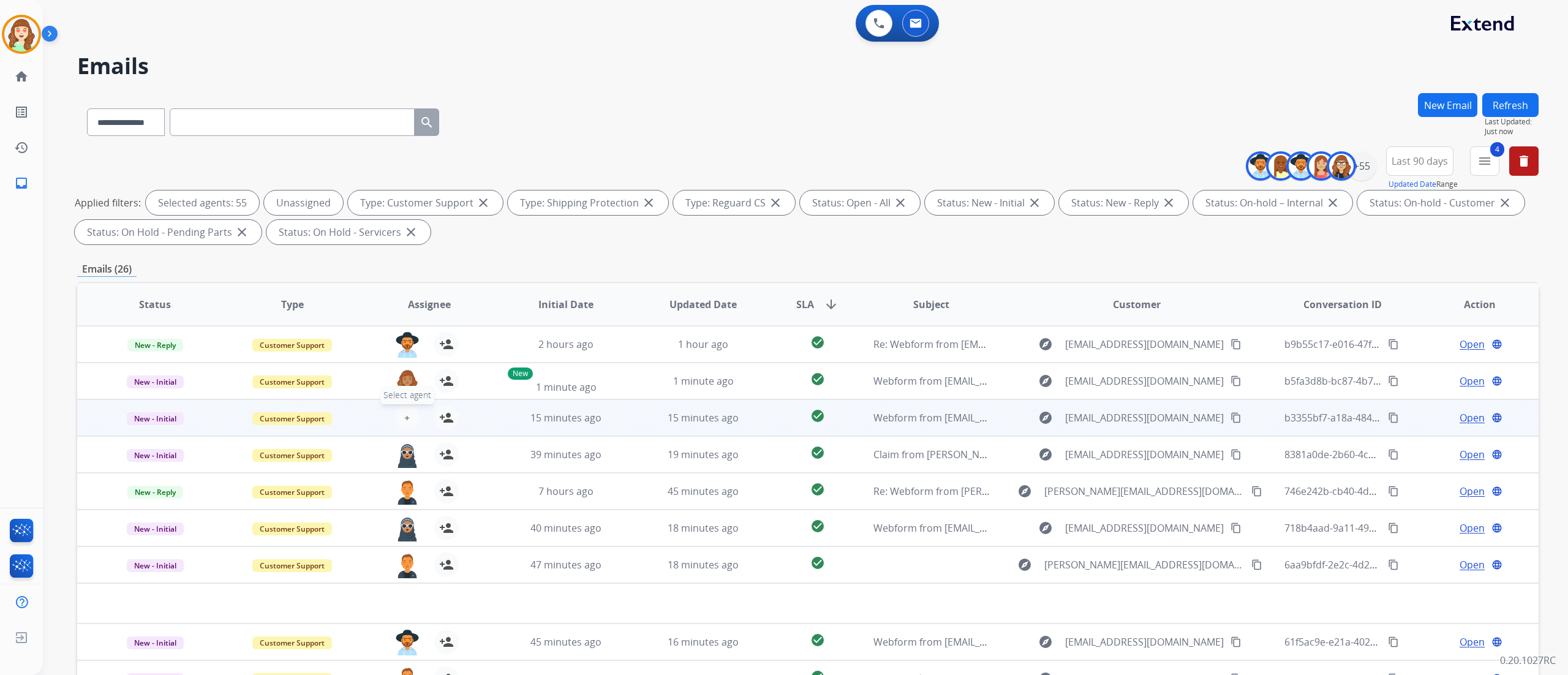
click at [407, 421] on span "+" at bounding box center [407, 418] width 5 height 15
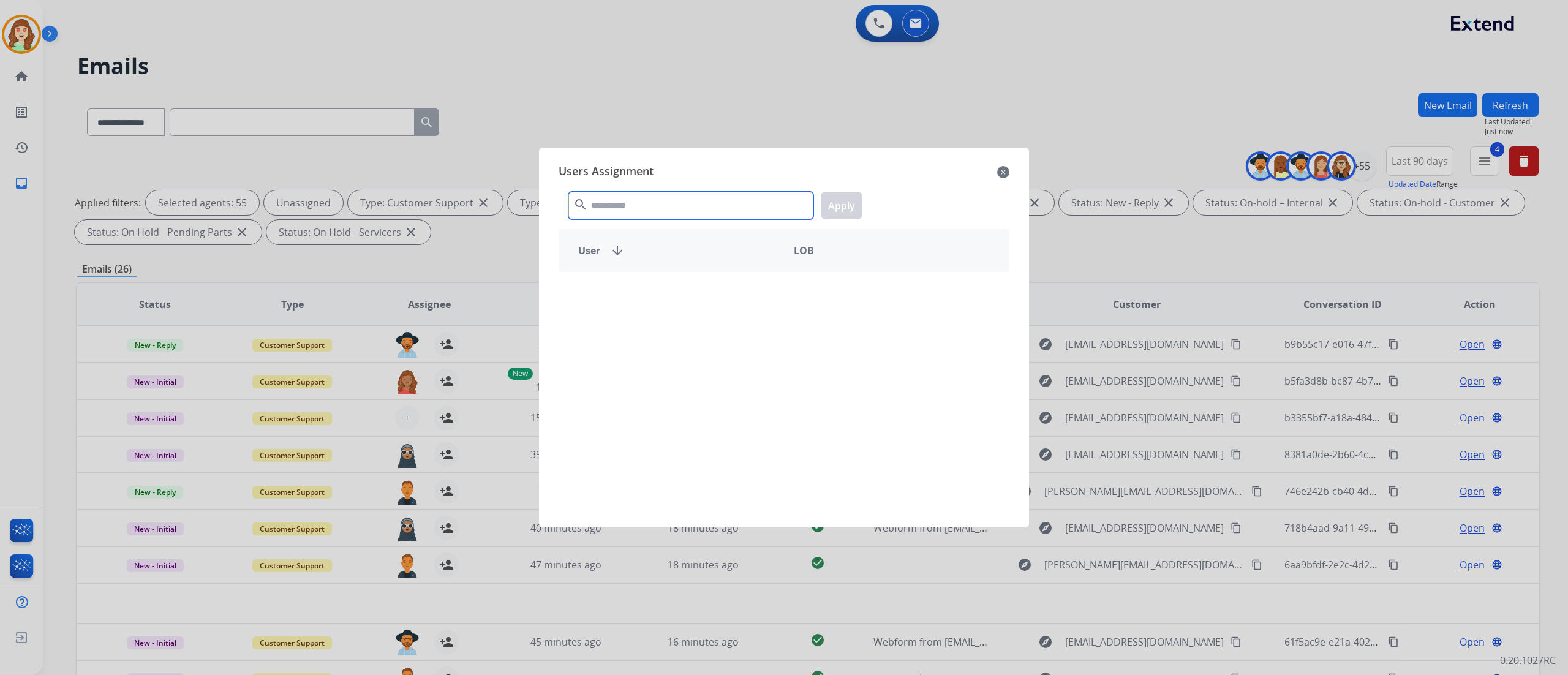
click at [684, 213] on input "text" at bounding box center [690, 206] width 245 height 27
type input "*******"
click at [750, 299] on div "[PERSON_NAME]" at bounding box center [671, 293] width 225 height 29
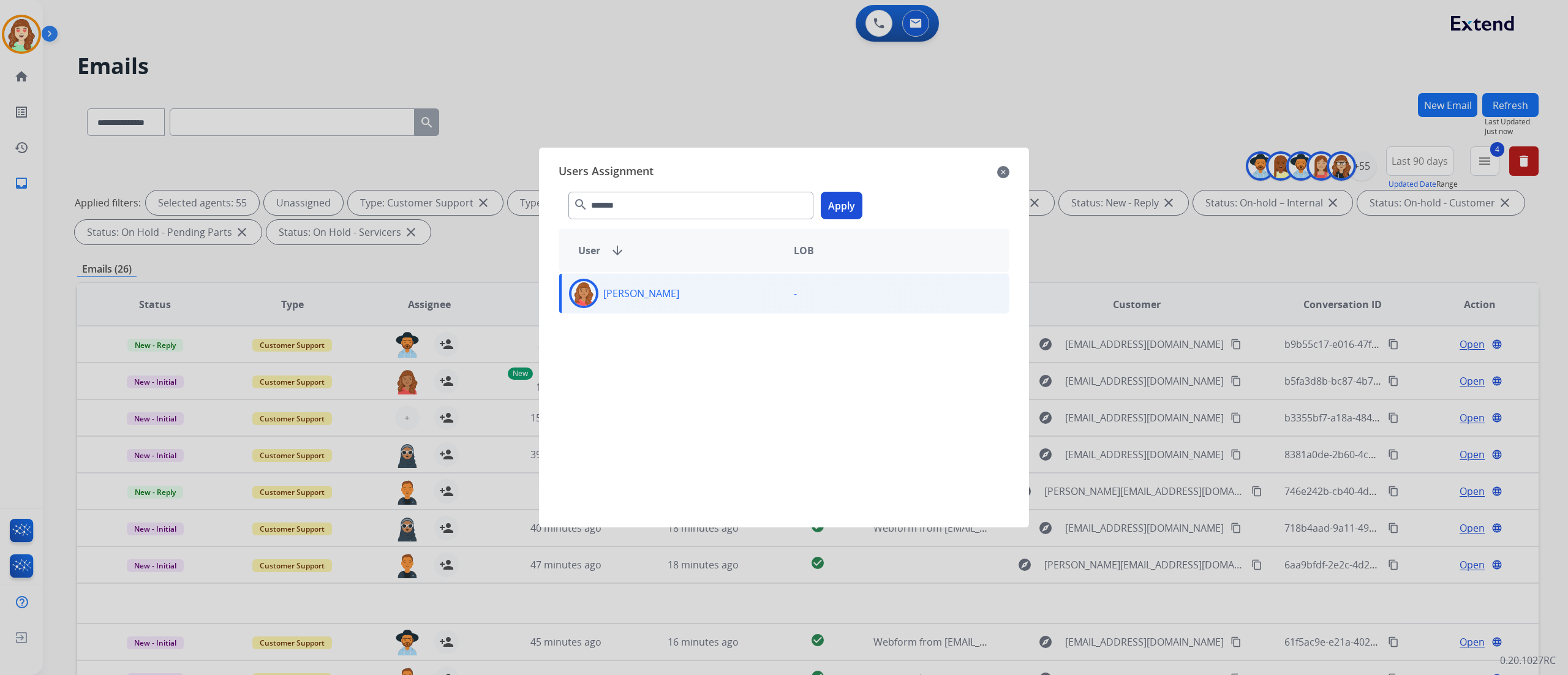
click at [831, 210] on button "Apply" at bounding box center [842, 206] width 42 height 27
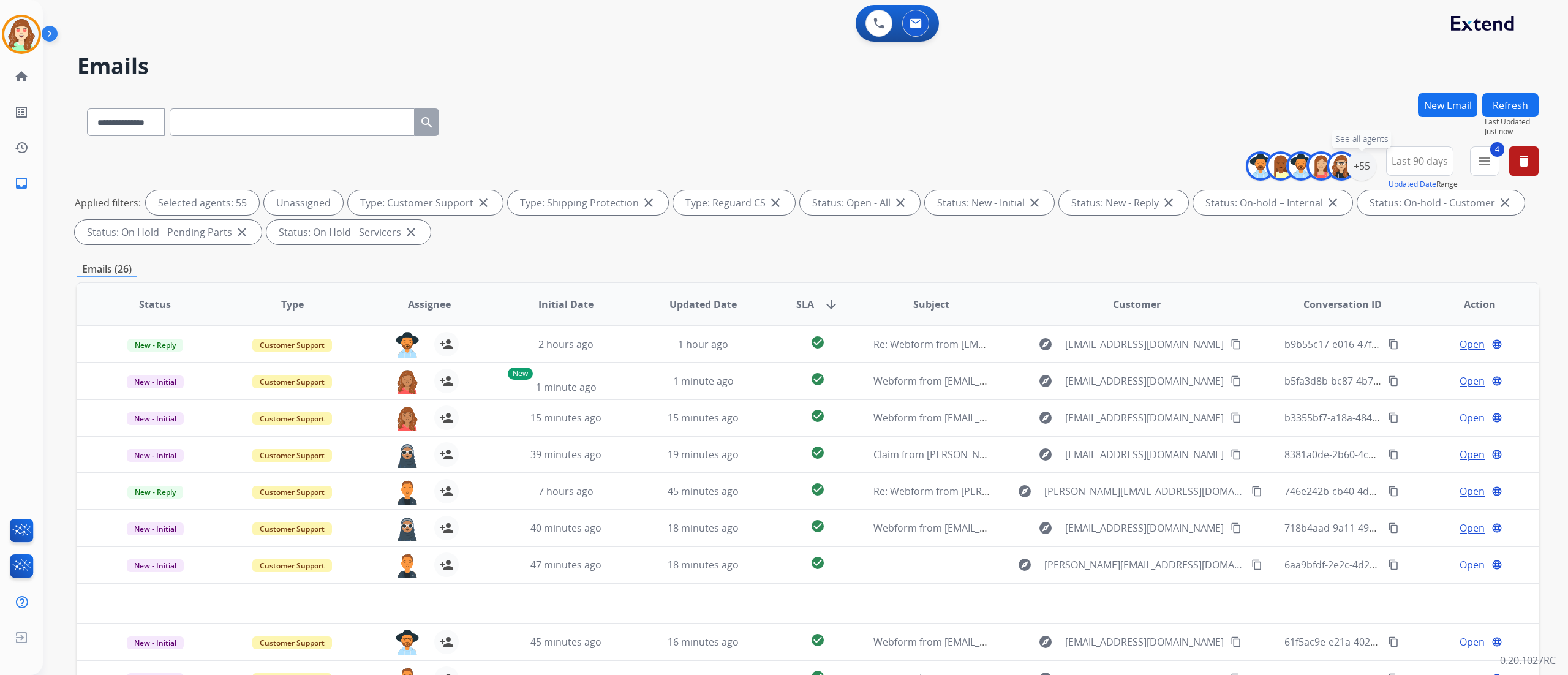
click at [1364, 162] on div "+55" at bounding box center [1361, 166] width 29 height 29
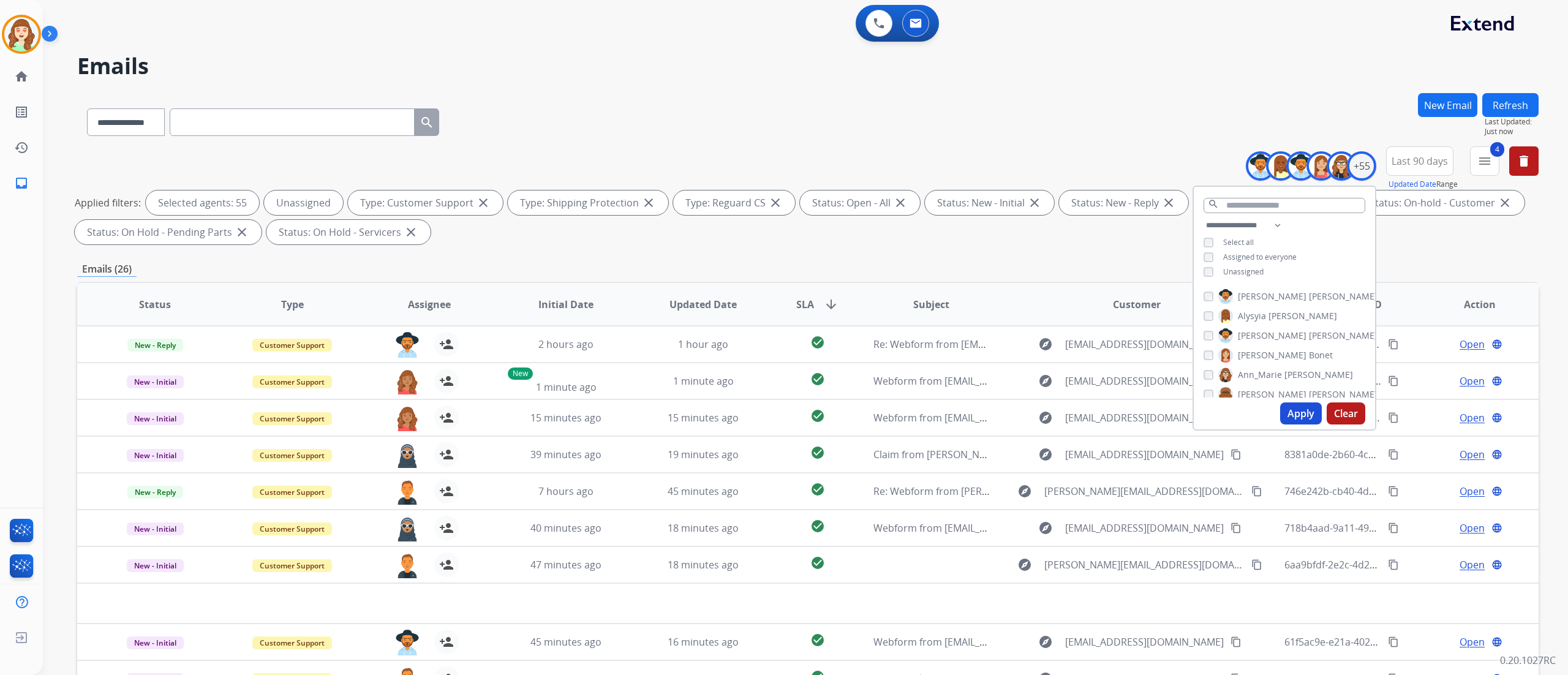
click at [1351, 405] on button "Clear" at bounding box center [1345, 414] width 38 height 22
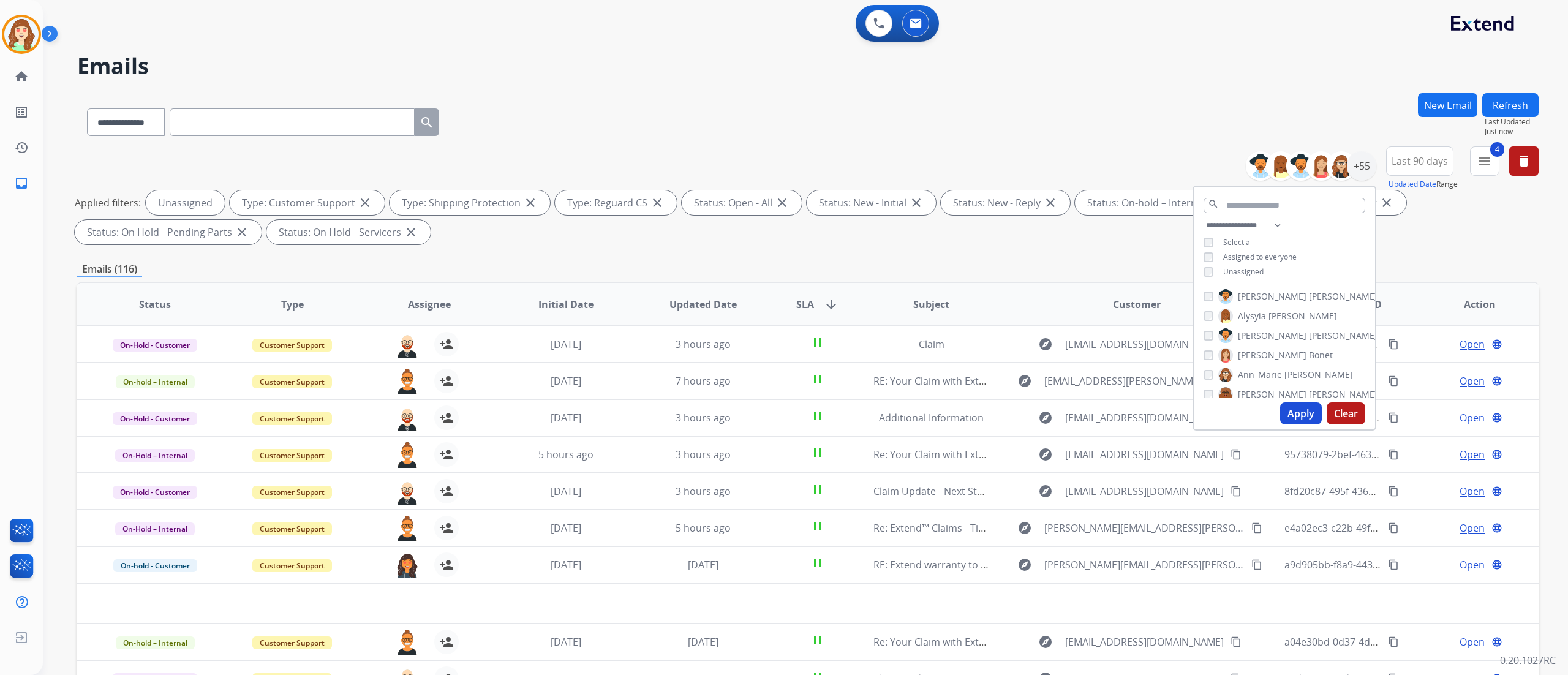
click at [1295, 409] on button "Apply" at bounding box center [1301, 414] width 42 height 22
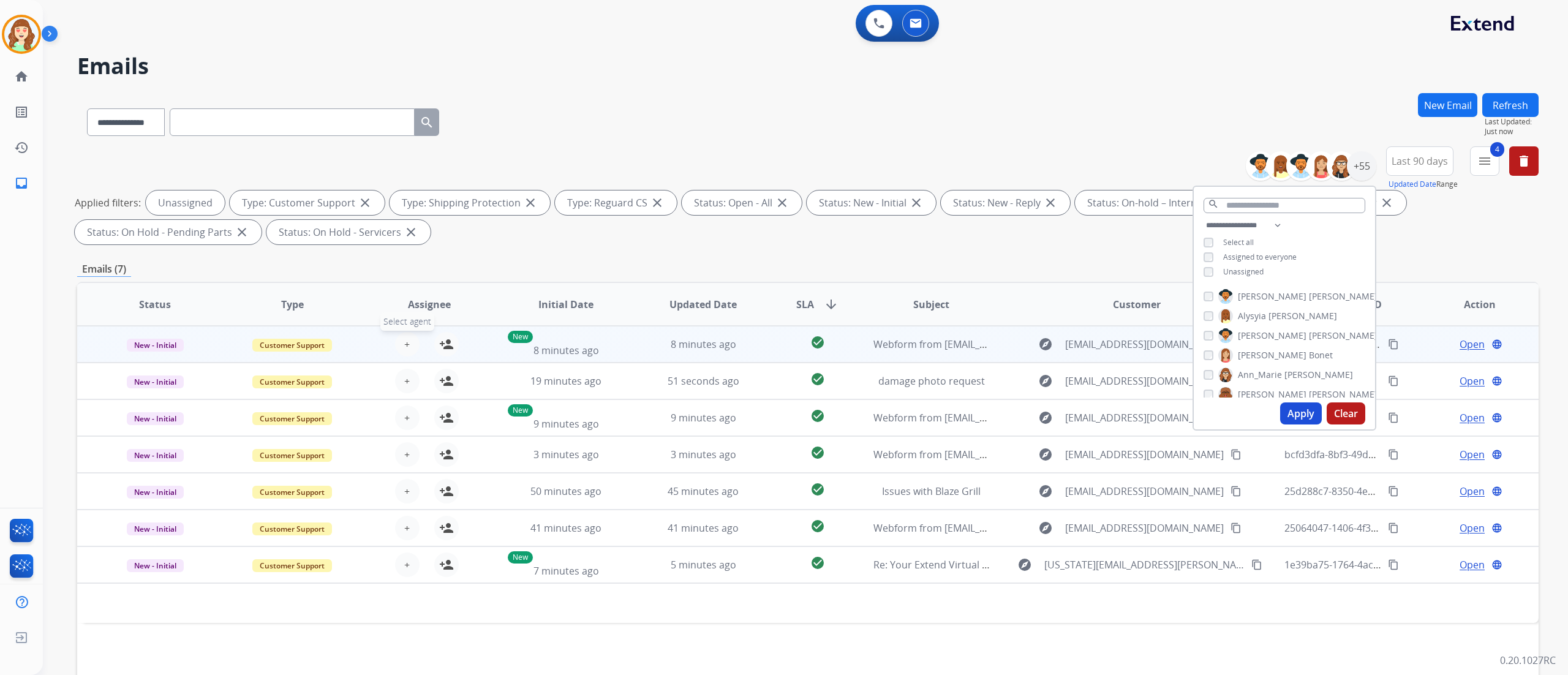
click at [405, 342] on span "+" at bounding box center [407, 344] width 5 height 15
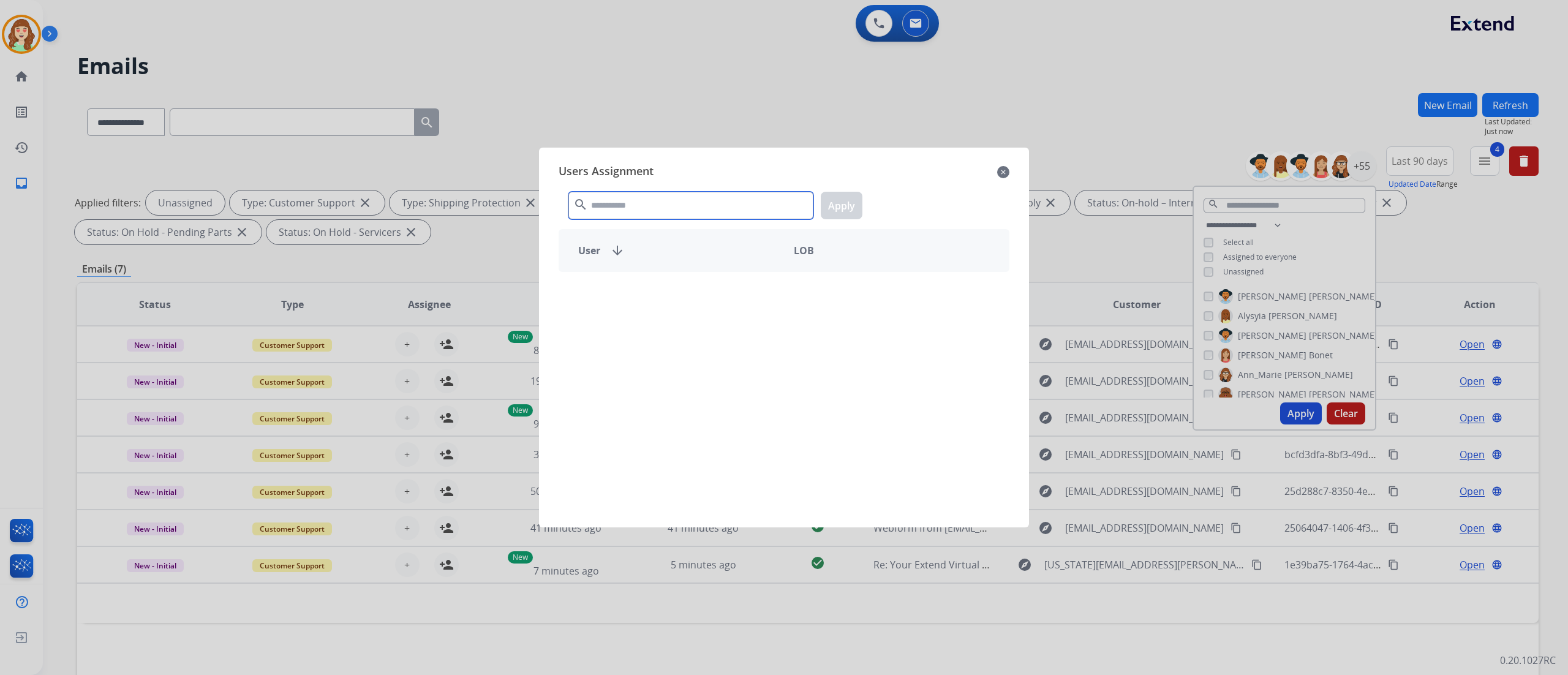
click at [647, 205] on input "text" at bounding box center [690, 206] width 245 height 27
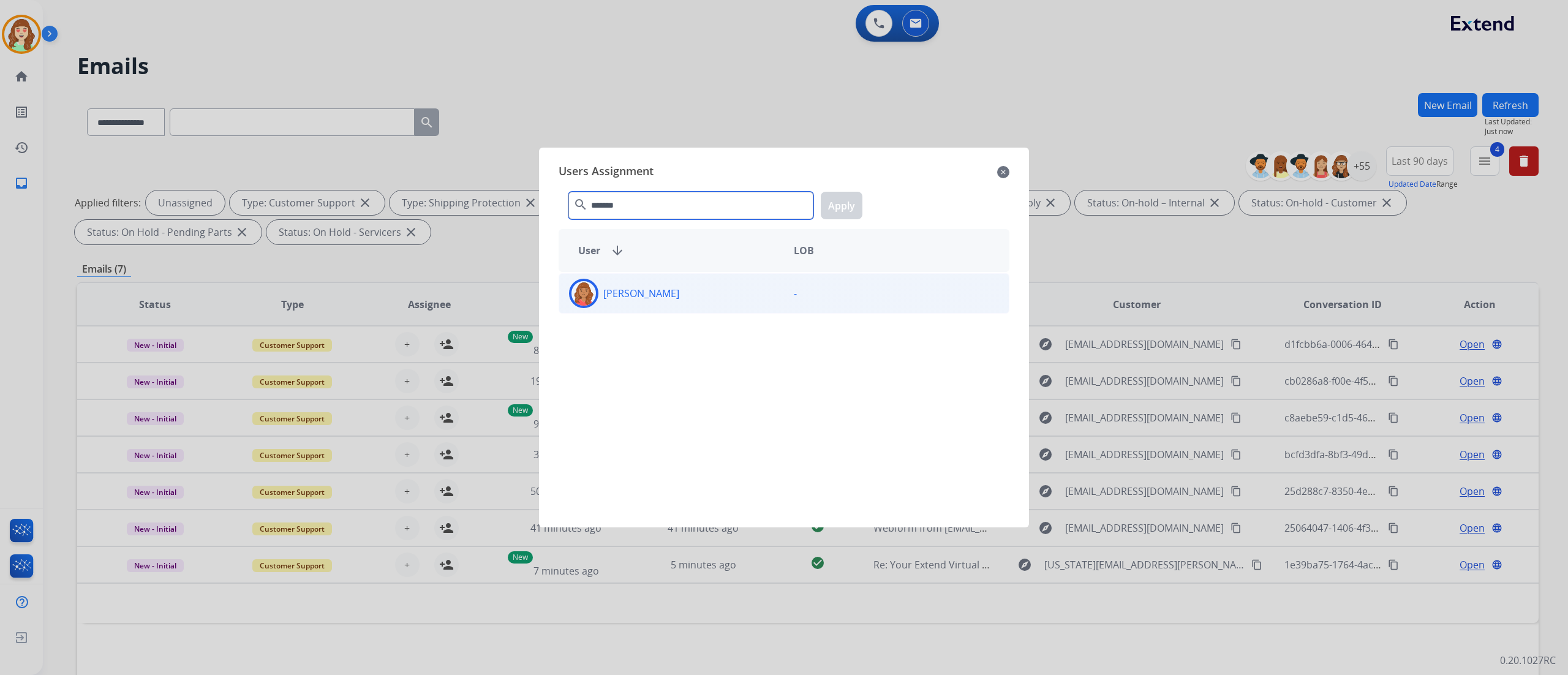
type input "*******"
click at [708, 285] on div "[PERSON_NAME]" at bounding box center [671, 293] width 225 height 29
click at [846, 207] on button "Apply" at bounding box center [842, 206] width 42 height 27
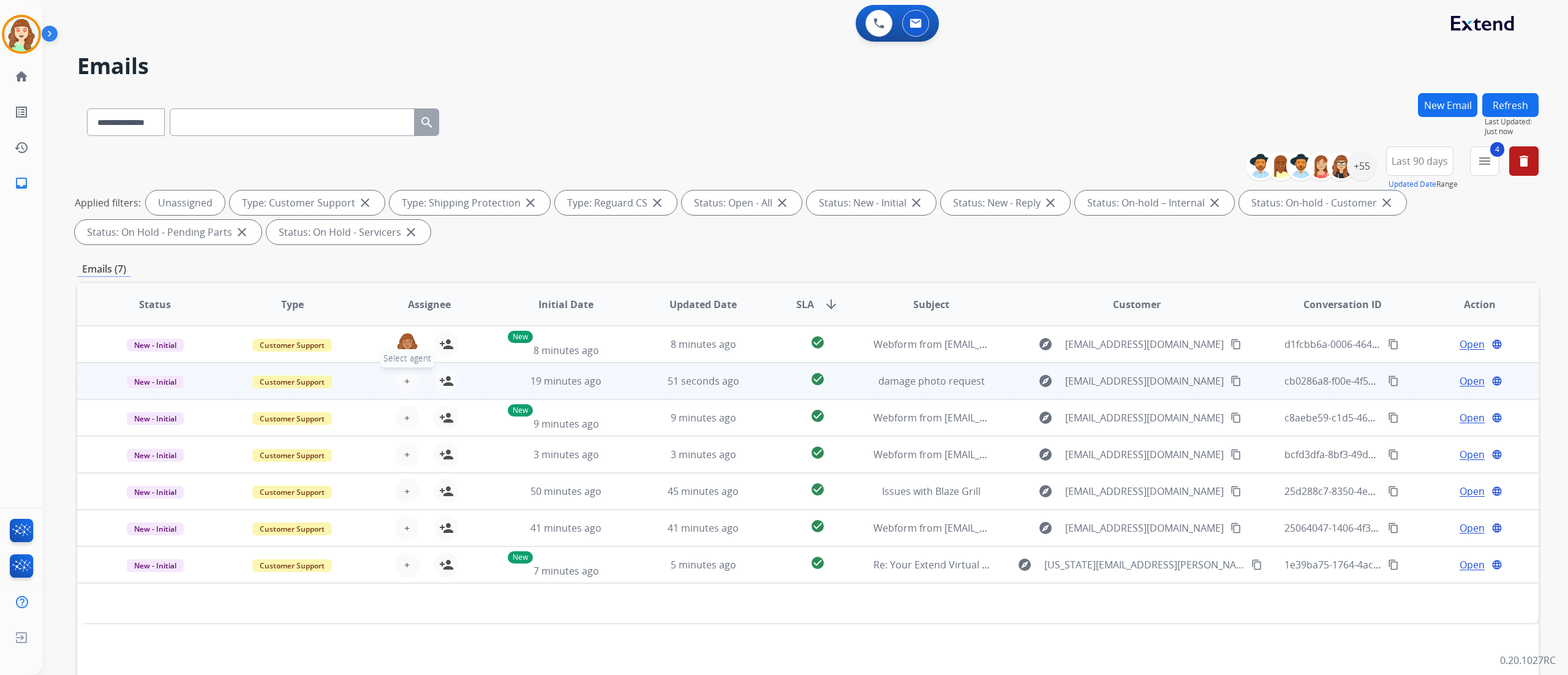
click at [405, 376] on span "+" at bounding box center [407, 381] width 5 height 15
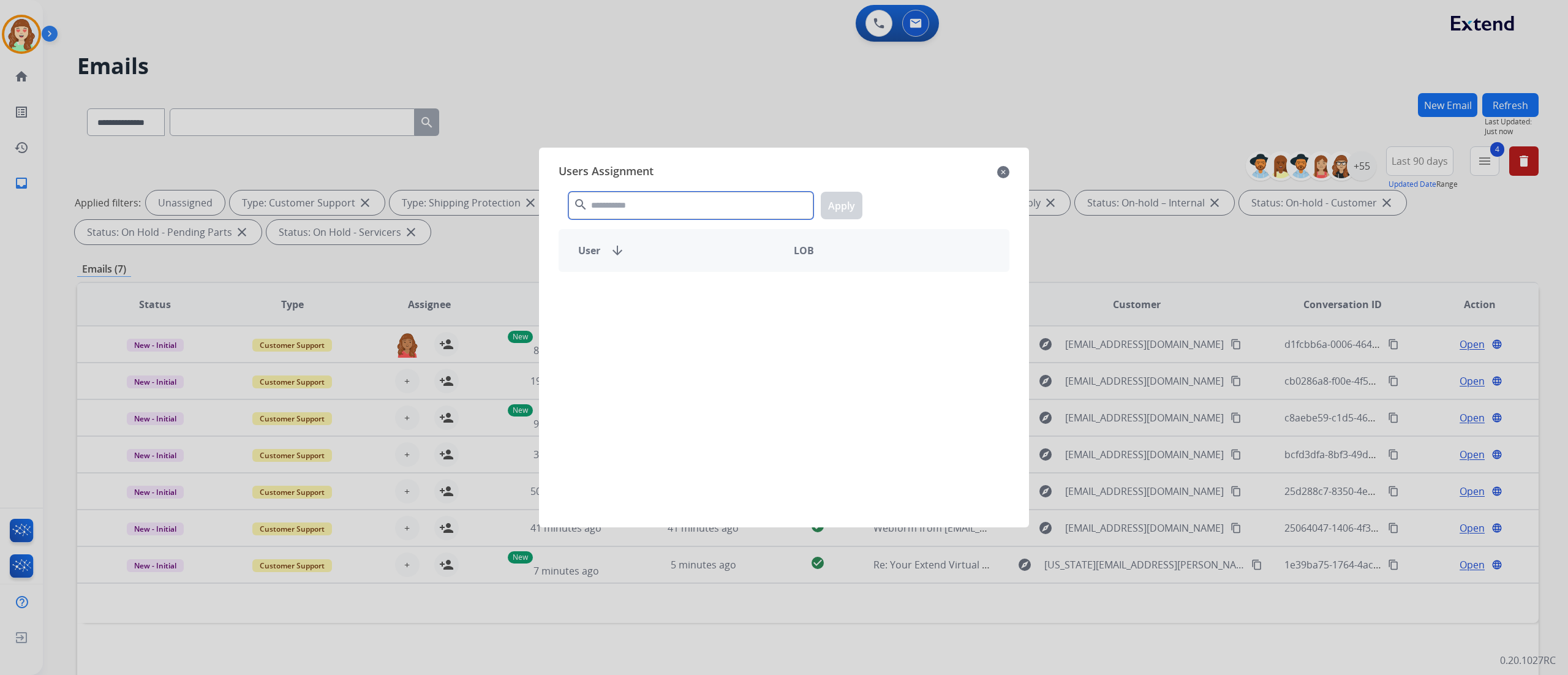
click at [686, 208] on input "text" at bounding box center [690, 206] width 245 height 27
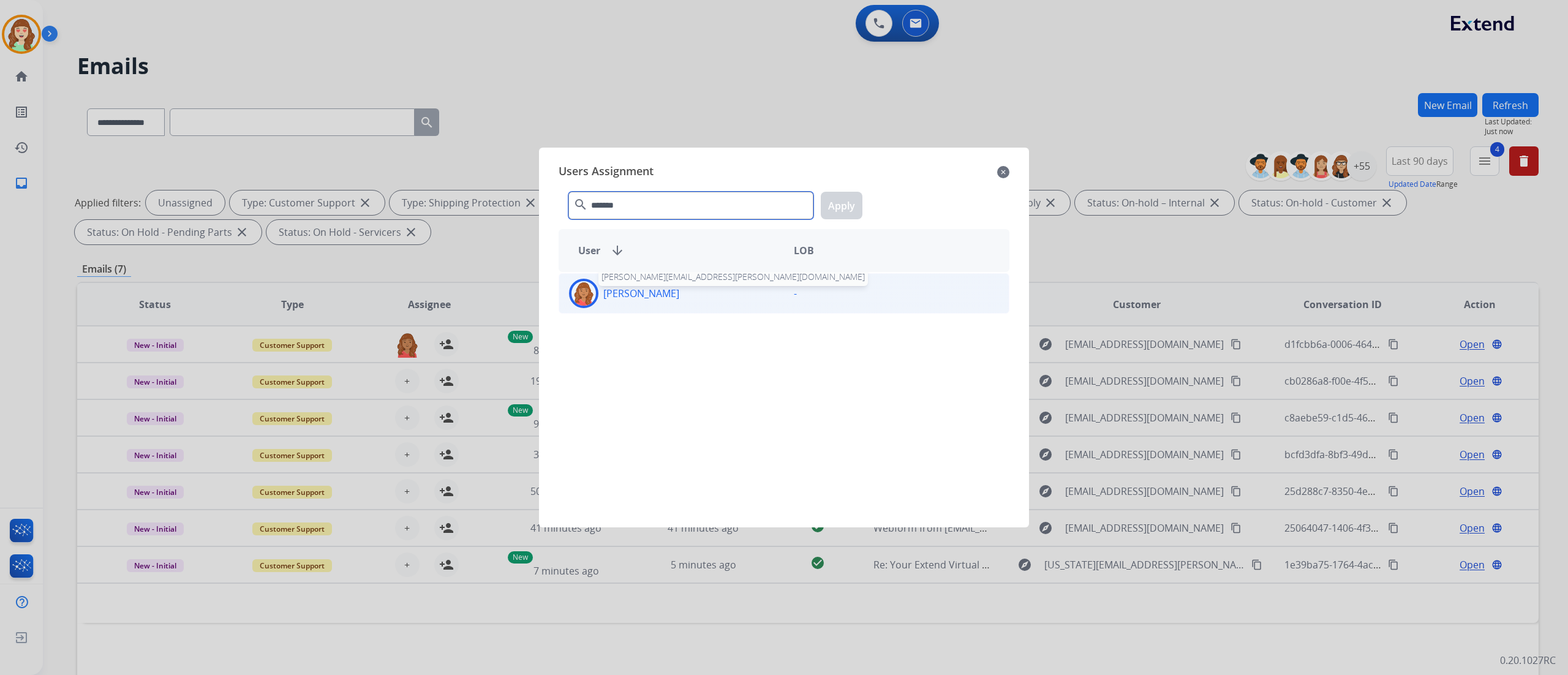
type input "*******"
click at [663, 289] on p "[PERSON_NAME]" at bounding box center [641, 293] width 76 height 15
click at [839, 195] on button "Apply" at bounding box center [842, 206] width 42 height 27
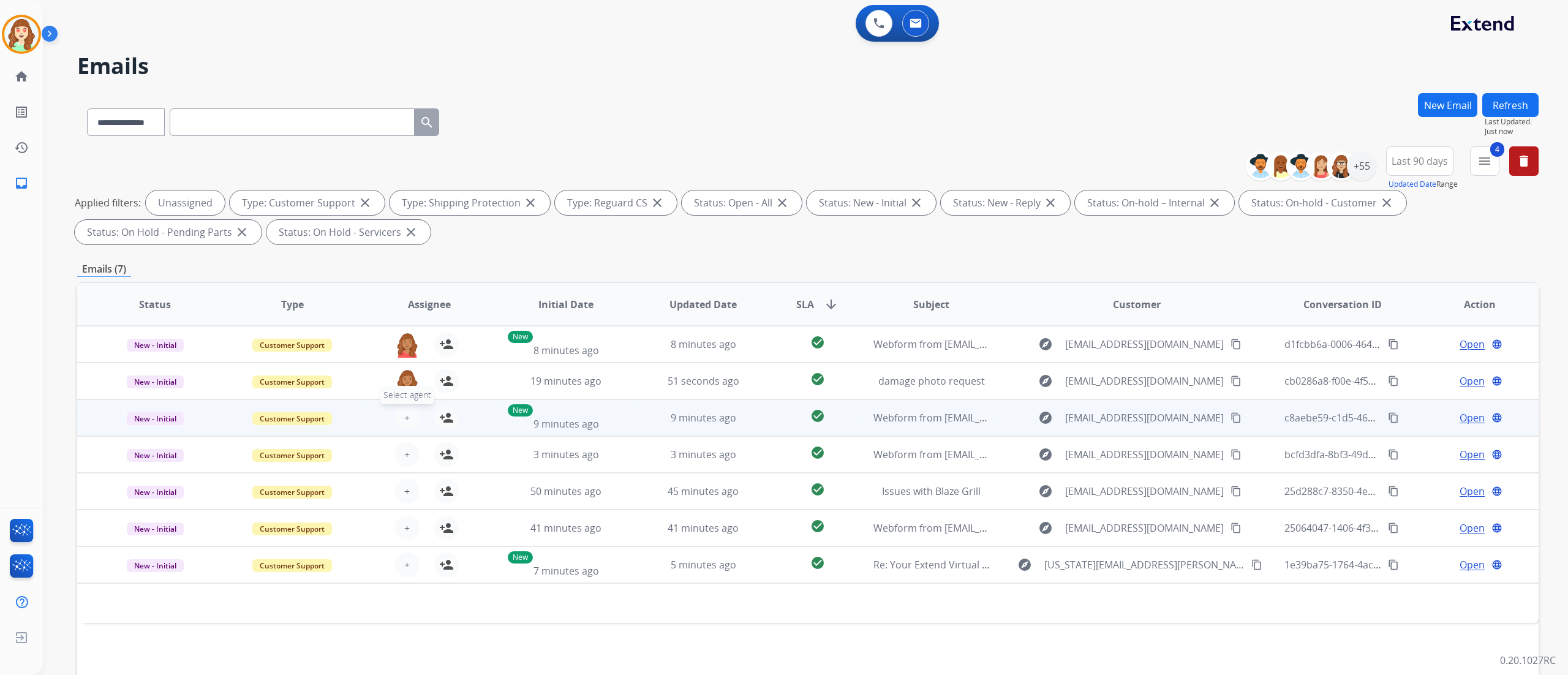
click at [407, 415] on span "+" at bounding box center [407, 418] width 5 height 15
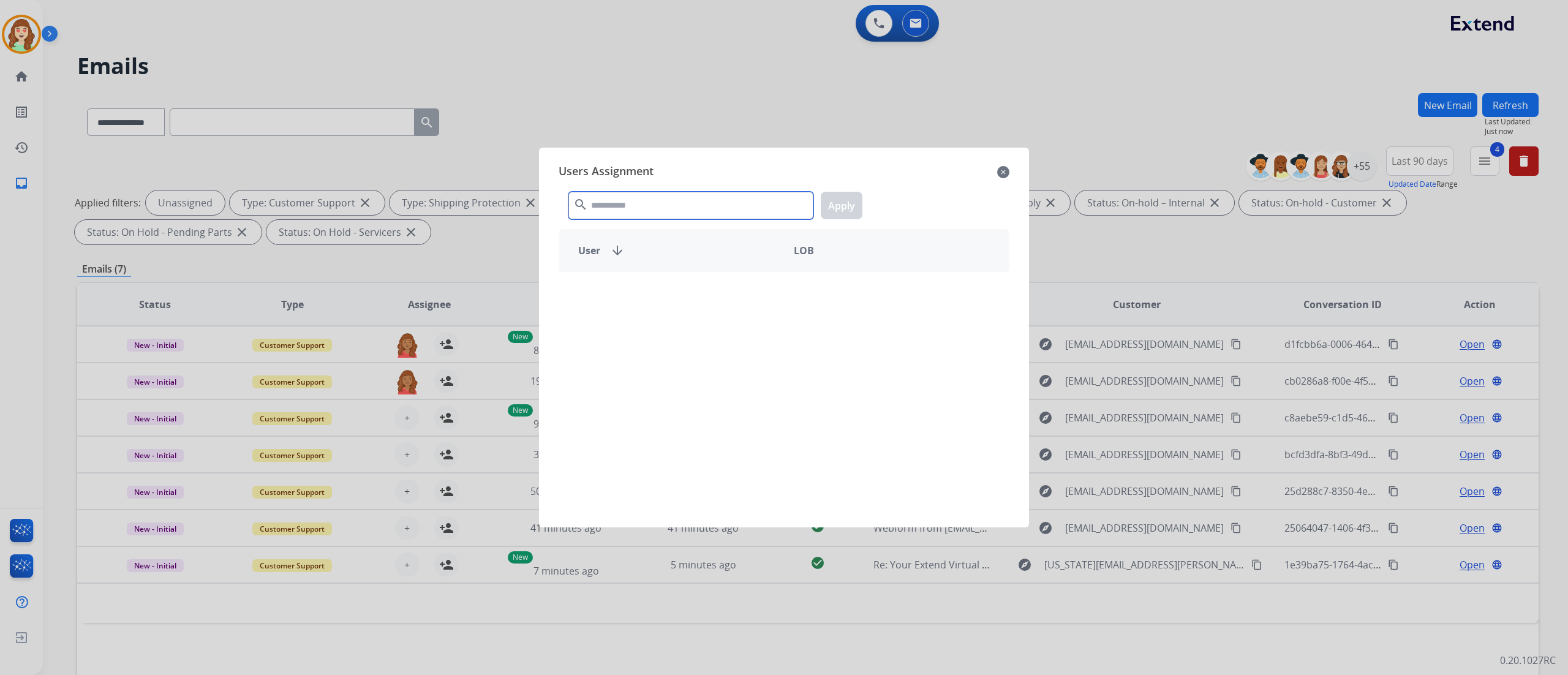
click at [658, 210] on input "text" at bounding box center [690, 206] width 245 height 27
type input "*******"
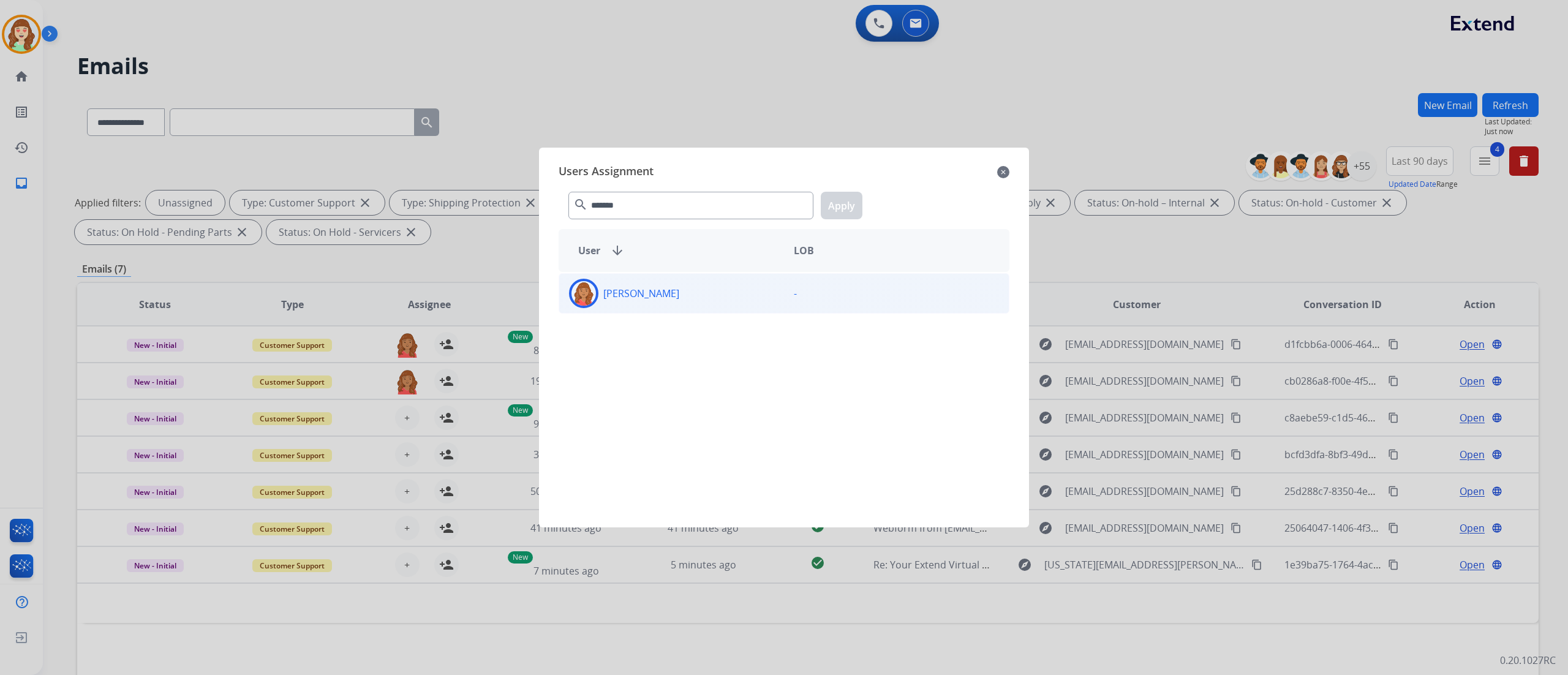
click at [706, 300] on div "[PERSON_NAME]" at bounding box center [671, 293] width 225 height 29
drag, startPoint x: 844, startPoint y: 203, endPoint x: 470, endPoint y: 390, distance: 418.1
click at [842, 203] on button "Apply" at bounding box center [842, 206] width 42 height 27
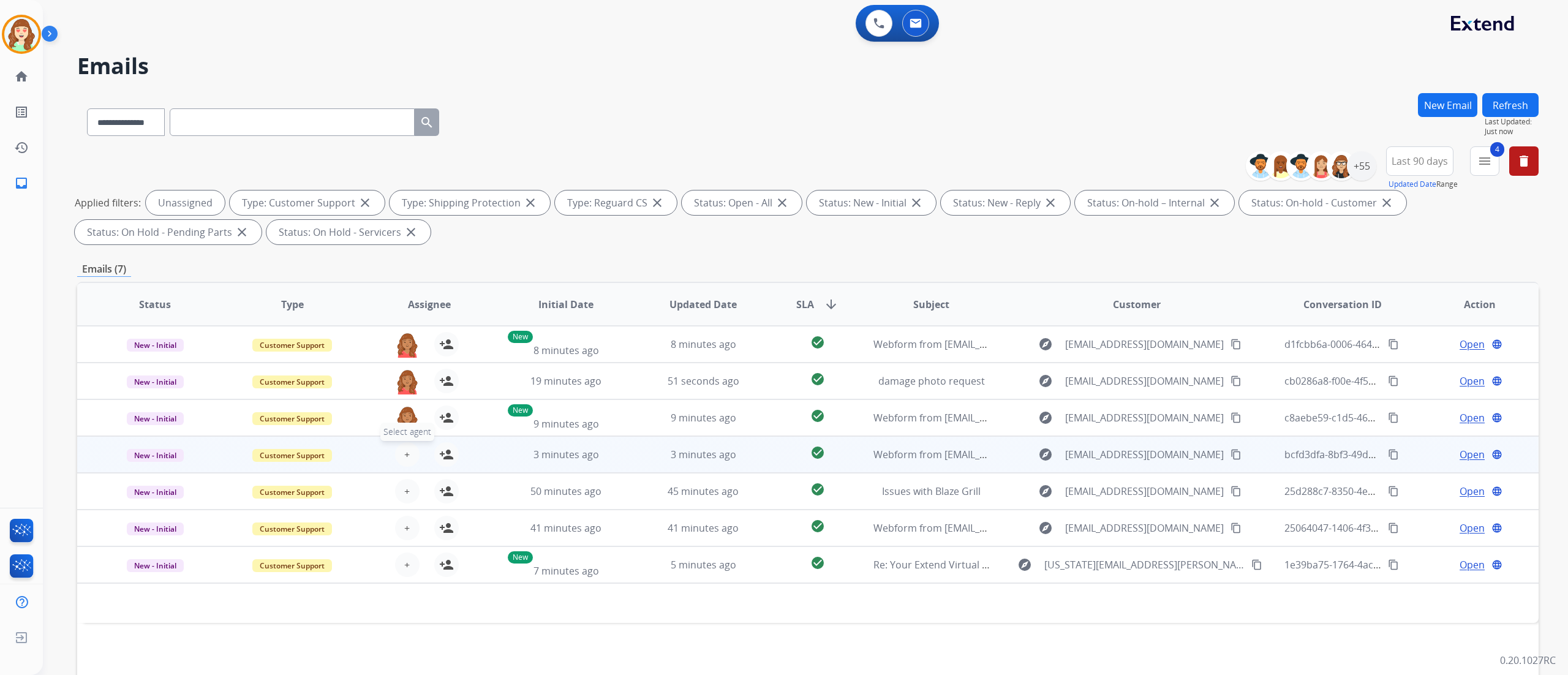
click at [407, 454] on span "+" at bounding box center [407, 454] width 5 height 15
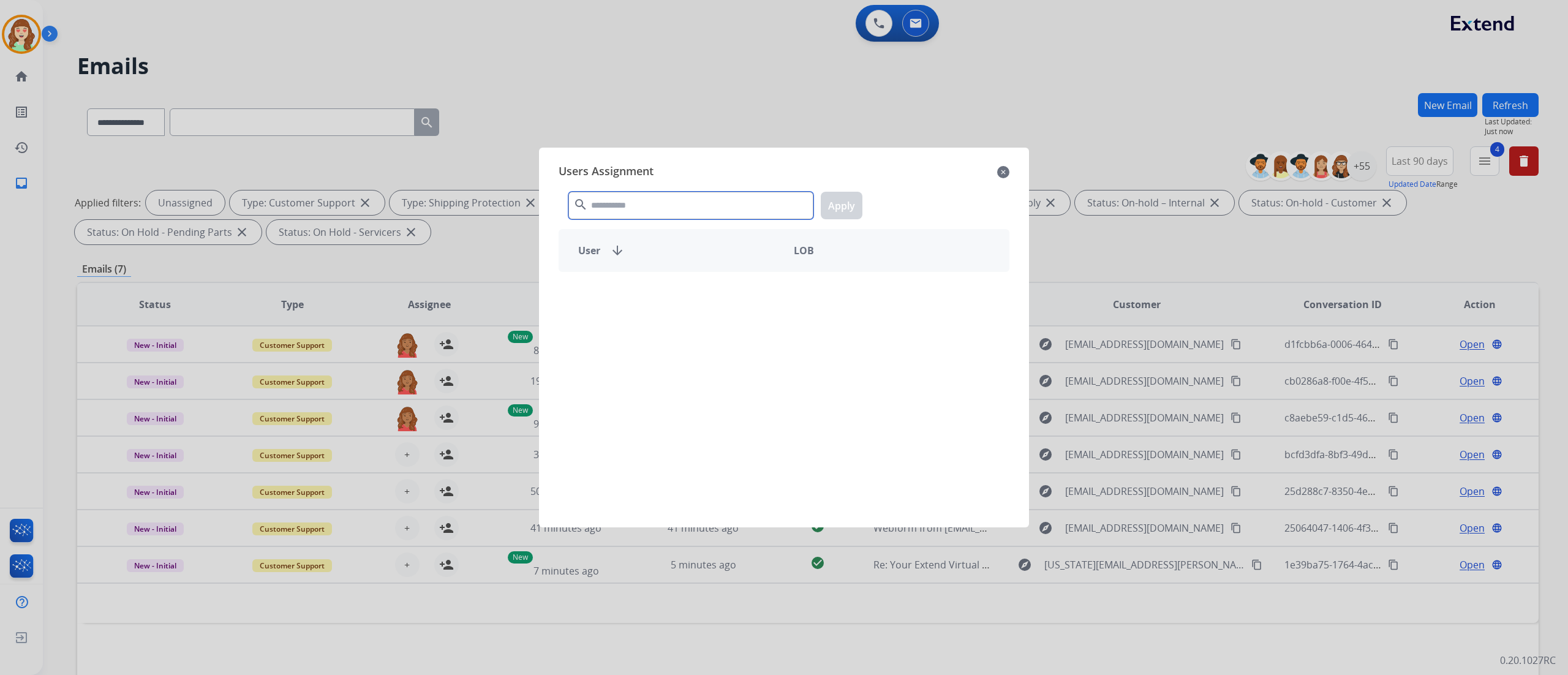
click at [714, 213] on input "text" at bounding box center [690, 206] width 245 height 27
type input "*******"
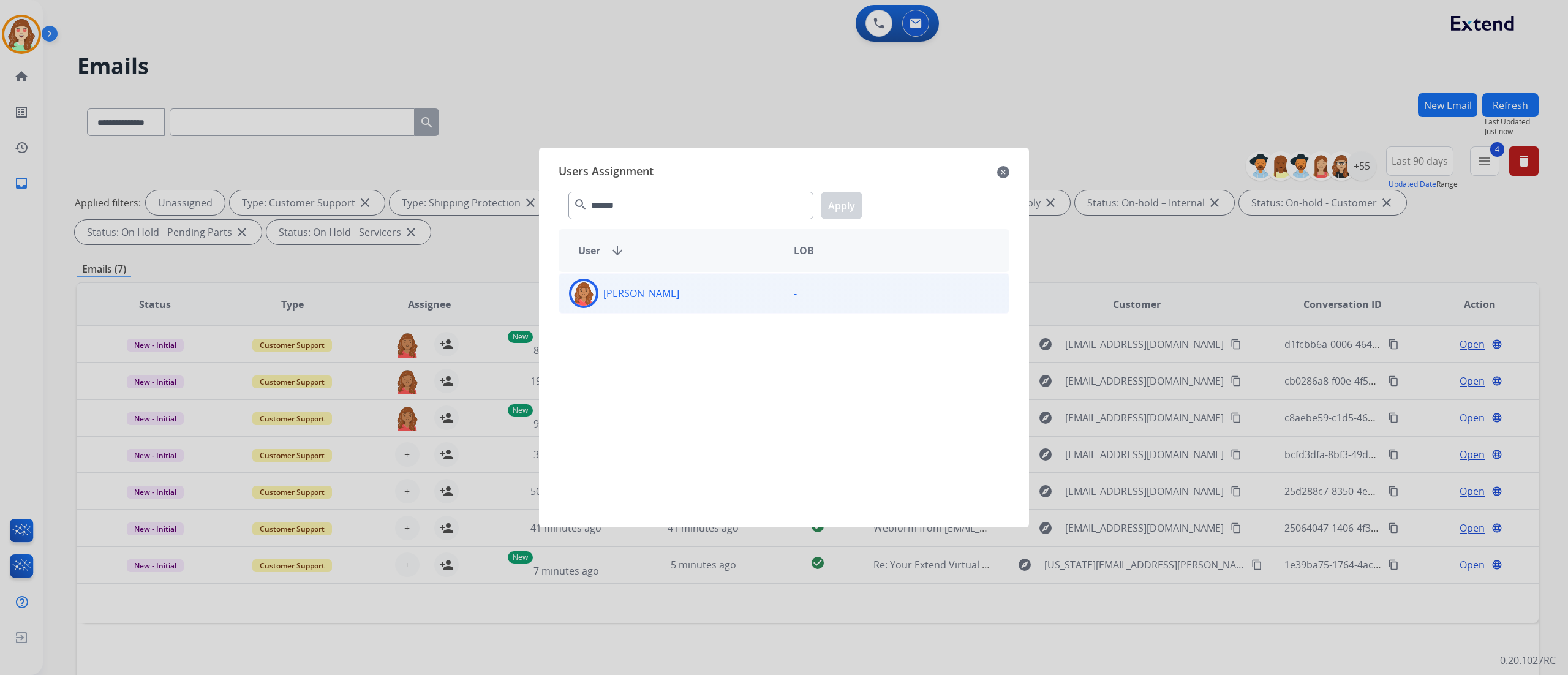
click at [691, 308] on div "[PERSON_NAME]" at bounding box center [671, 293] width 225 height 29
click at [857, 201] on button "Apply" at bounding box center [842, 206] width 42 height 27
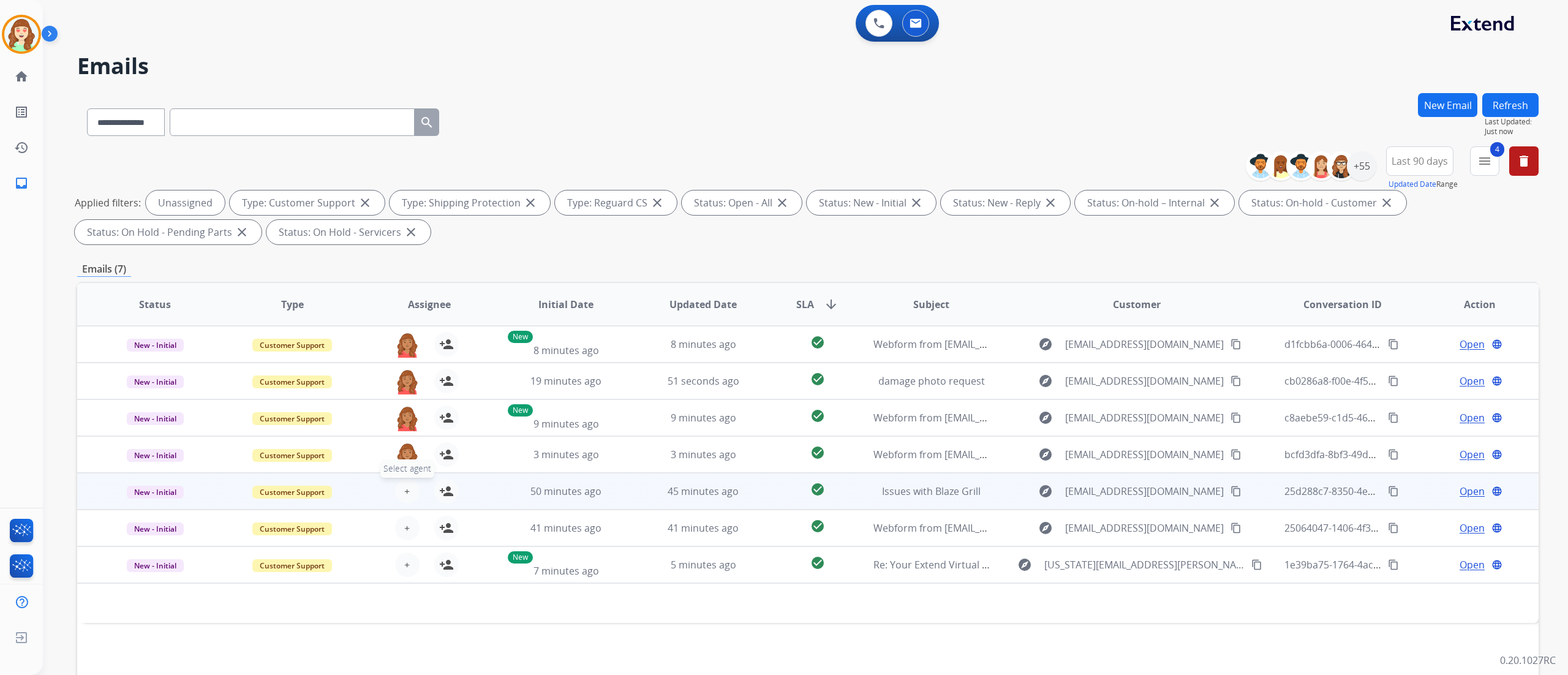
click at [405, 492] on span "+" at bounding box center [407, 492] width 5 height 15
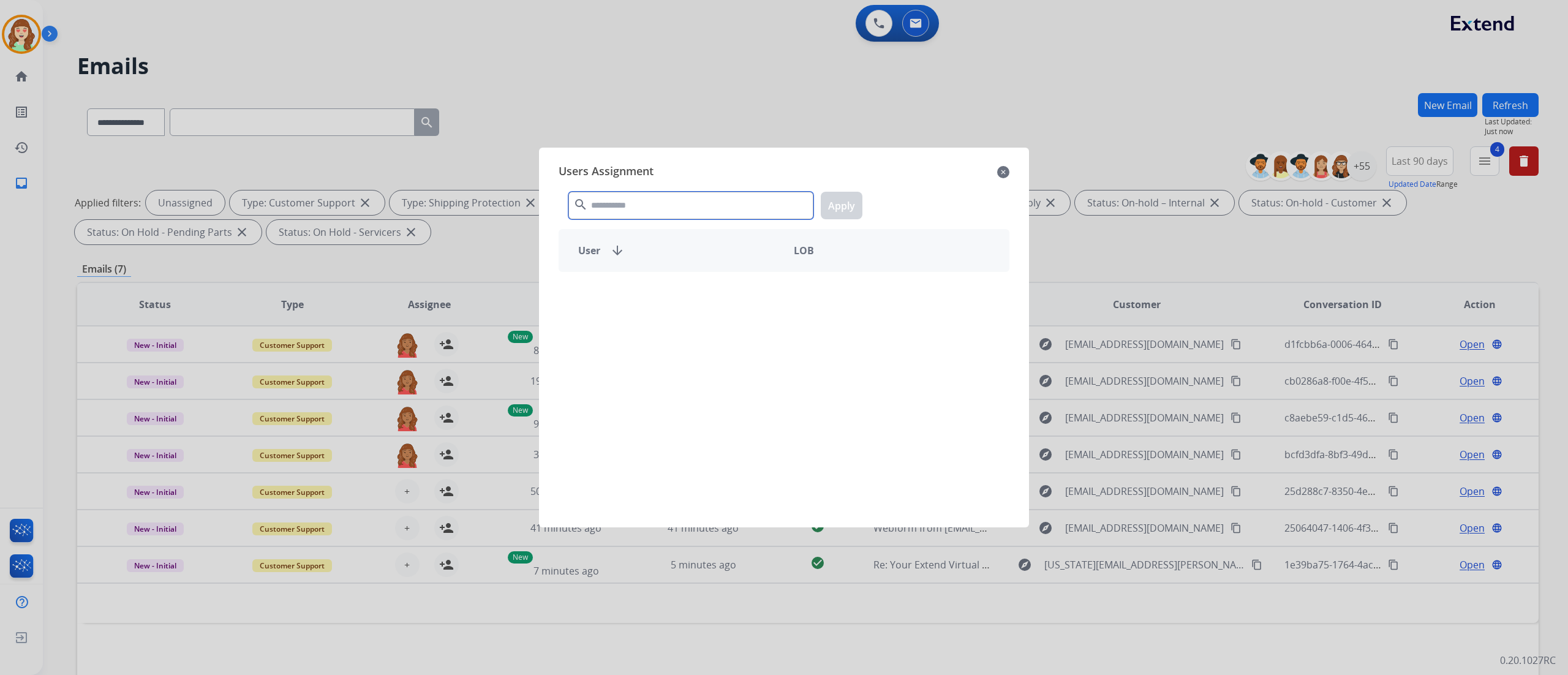
click at [645, 200] on input "text" at bounding box center [690, 206] width 245 height 27
type input "*******"
click at [660, 315] on div "[PERSON_NAME] -" at bounding box center [784, 392] width 451 height 241
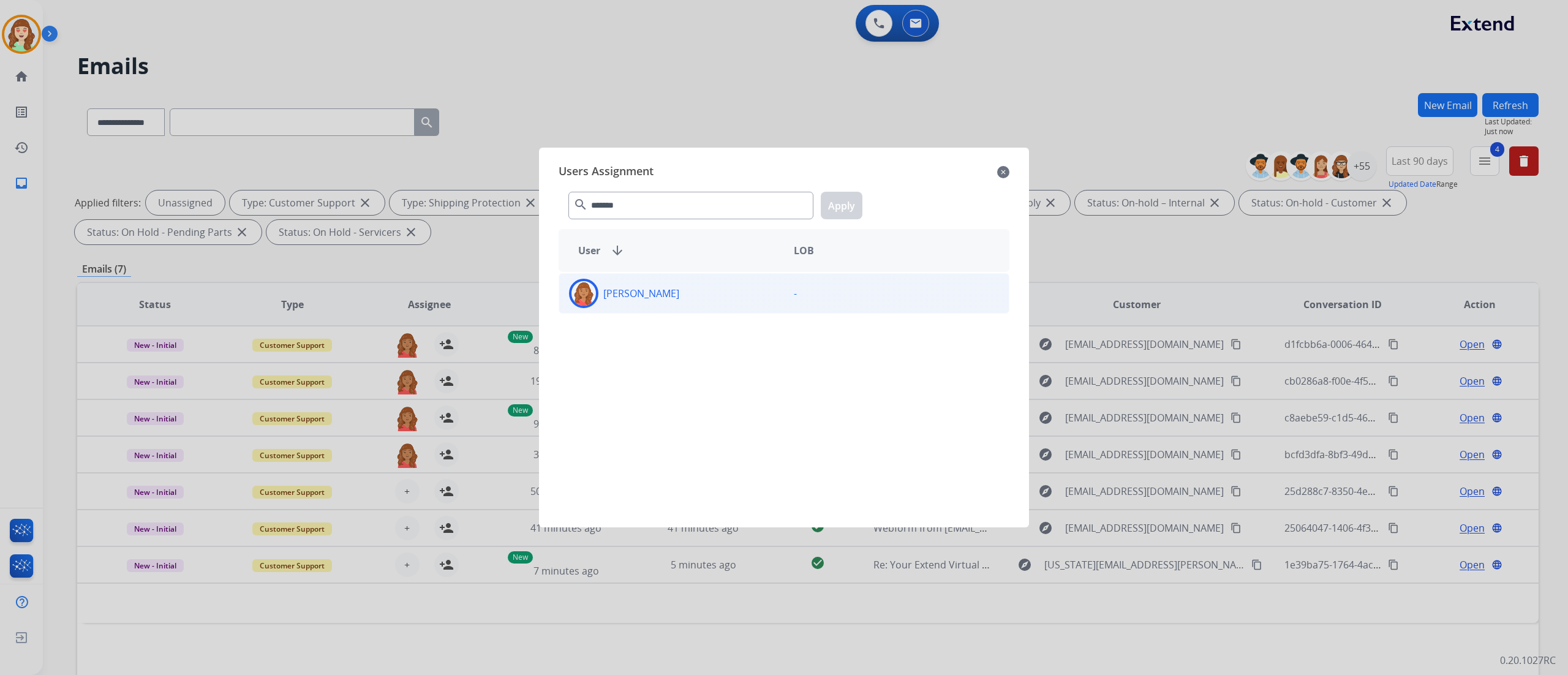
click at [638, 308] on div "[PERSON_NAME]" at bounding box center [671, 293] width 225 height 29
click at [843, 204] on button "Apply" at bounding box center [842, 206] width 42 height 27
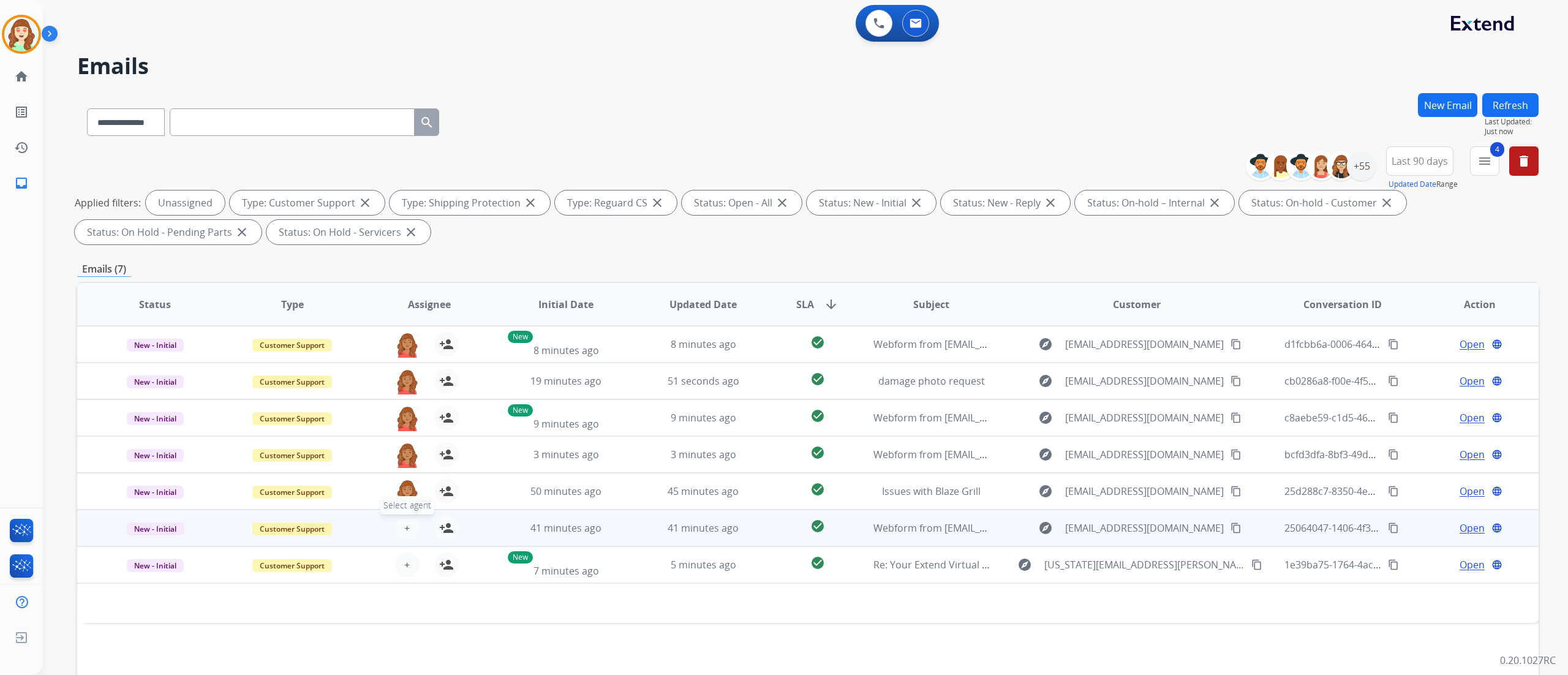
click at [405, 514] on span "Select agent" at bounding box center [407, 505] width 54 height 18
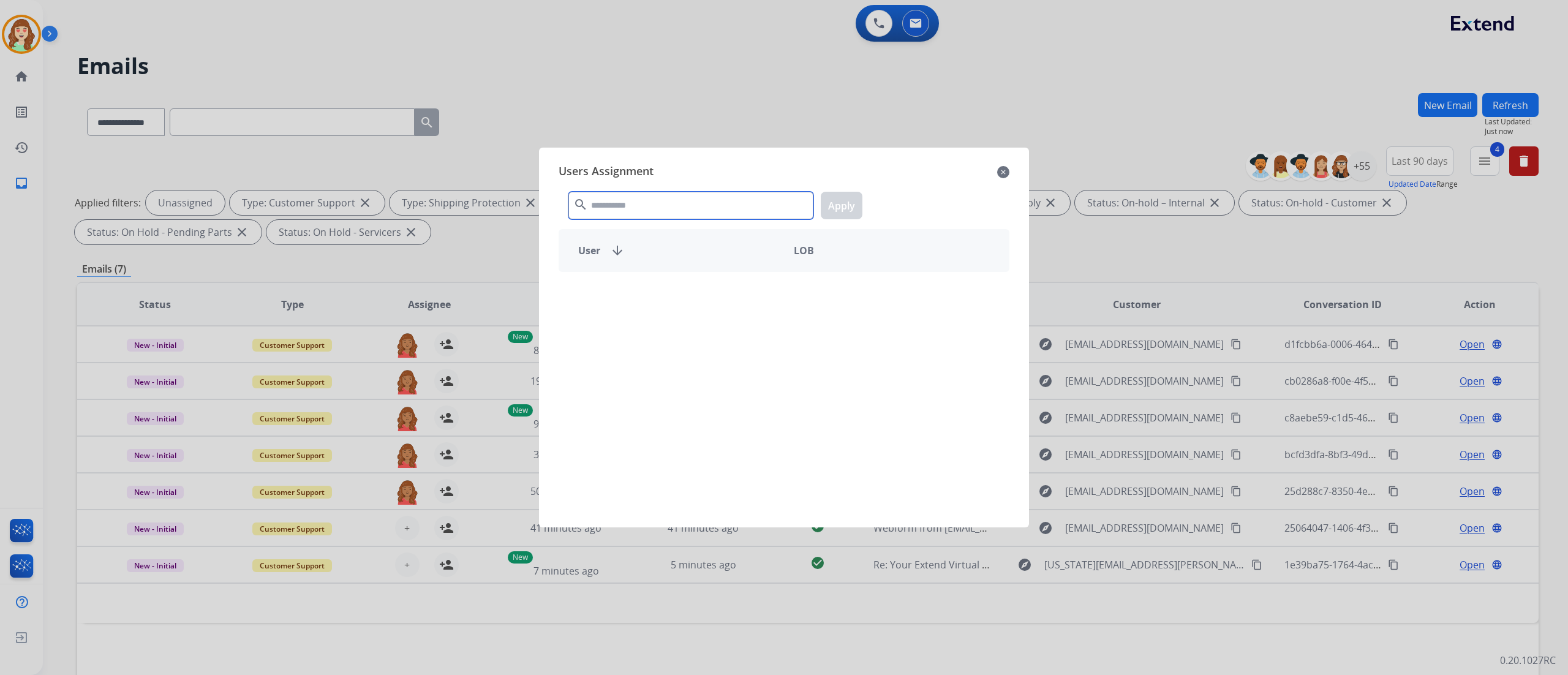
click at [633, 205] on input "text" at bounding box center [690, 206] width 245 height 27
type input "*******"
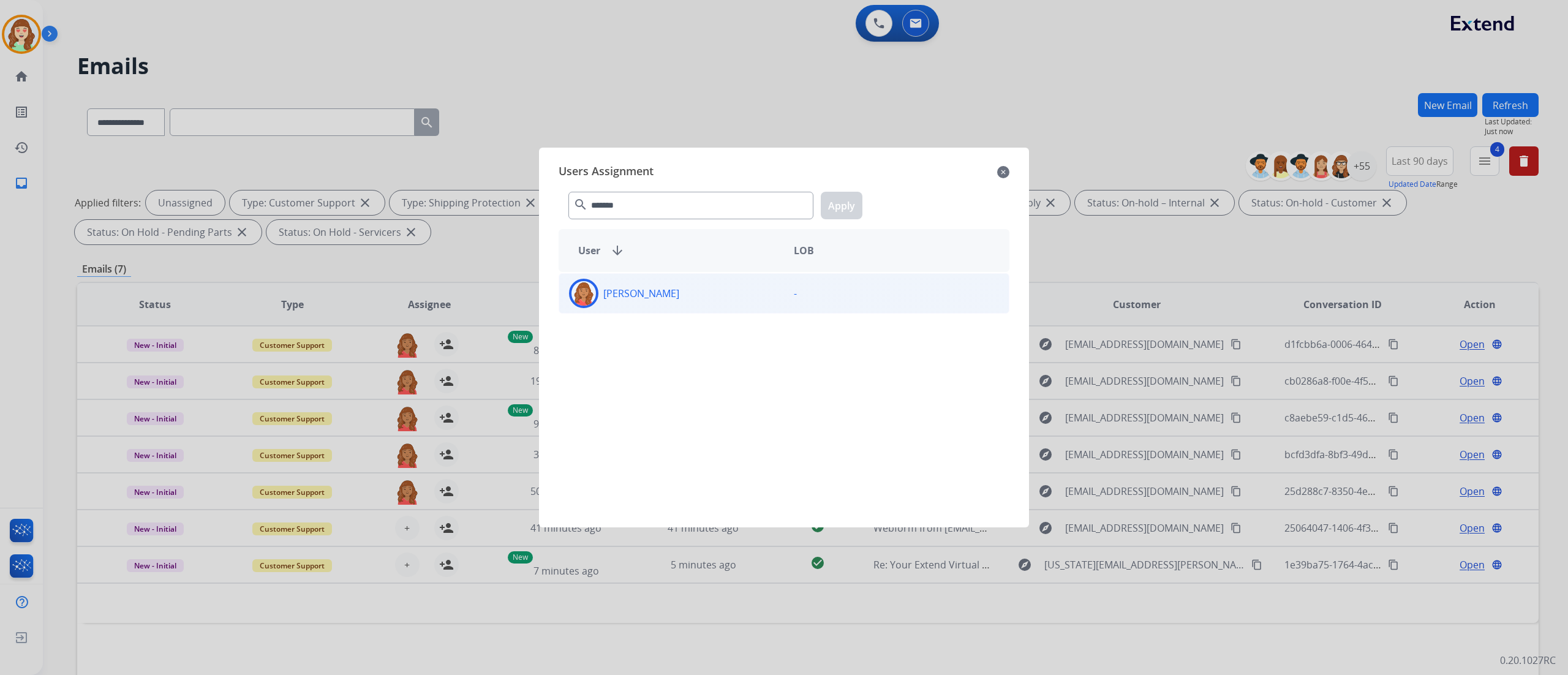
click at [730, 305] on div "[PERSON_NAME]" at bounding box center [671, 293] width 225 height 29
click at [836, 210] on button "Apply" at bounding box center [842, 206] width 42 height 27
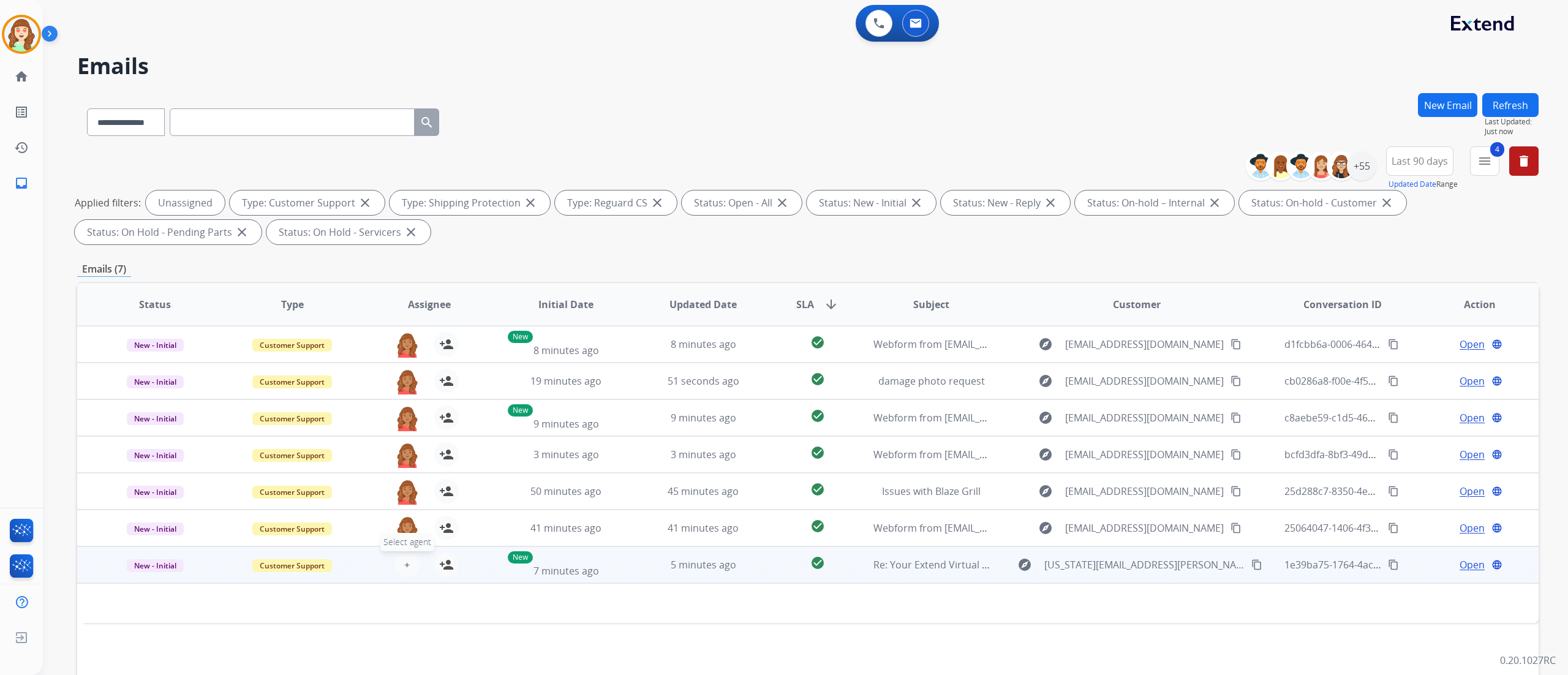
click at [405, 557] on span "+" at bounding box center [407, 565] width 5 height 15
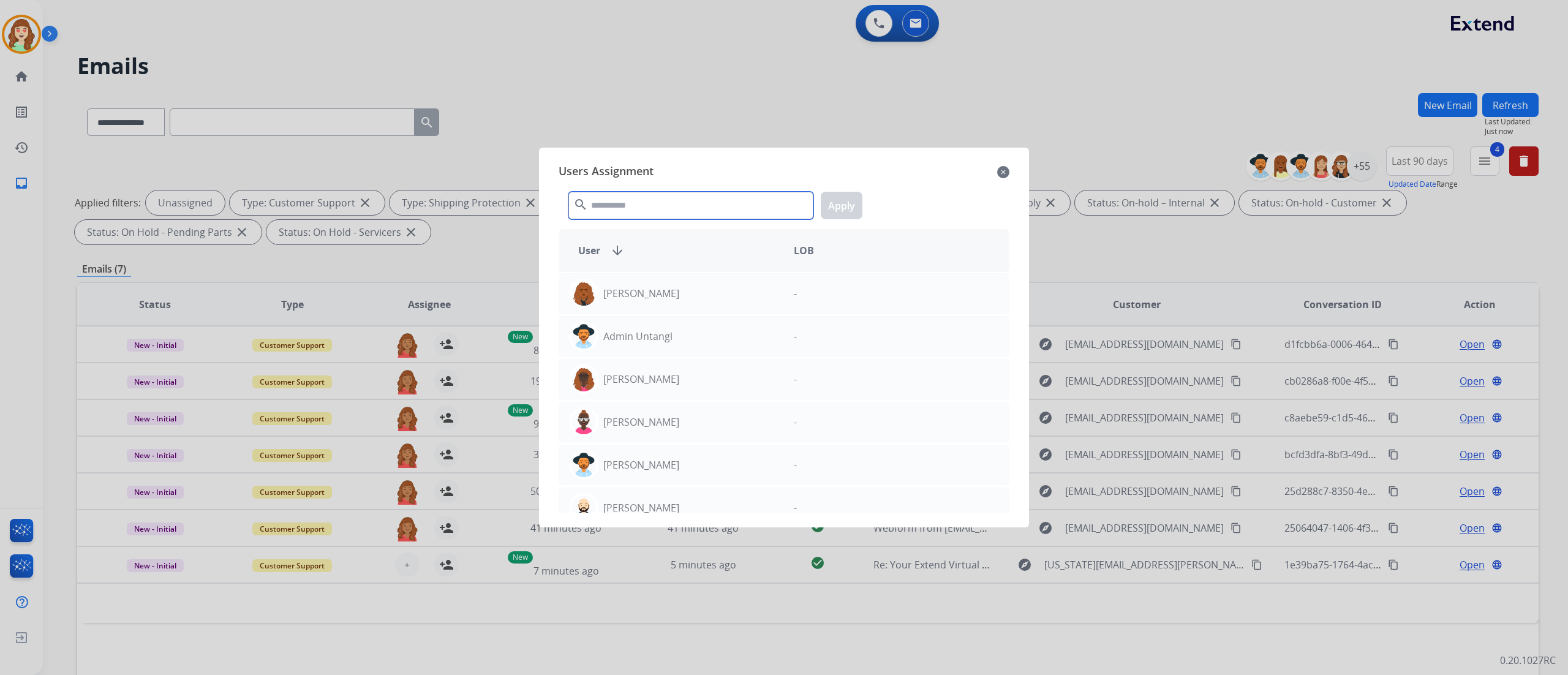
click at [601, 208] on input "text" at bounding box center [690, 206] width 245 height 27
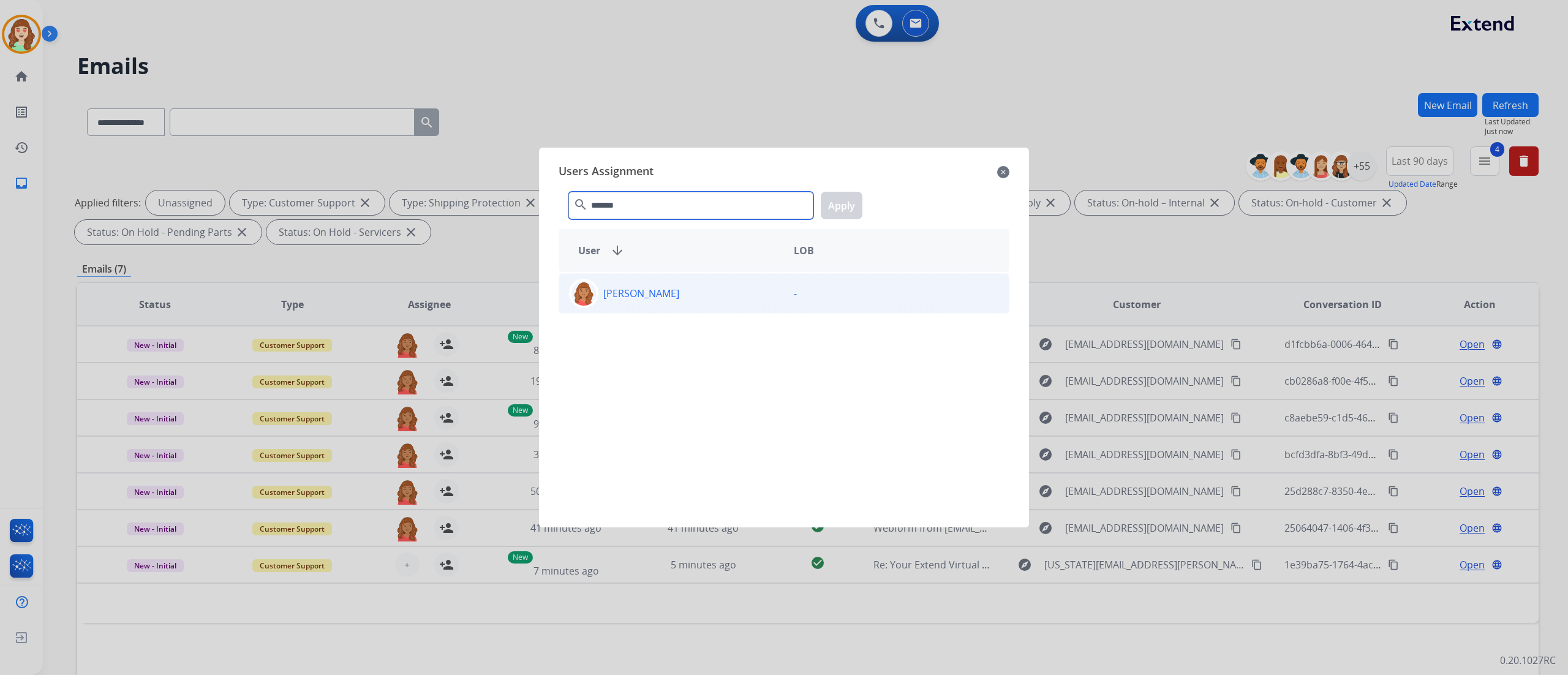
type input "*******"
click at [688, 305] on div "[PERSON_NAME]" at bounding box center [671, 293] width 225 height 29
click at [839, 210] on button "Apply" at bounding box center [842, 206] width 42 height 27
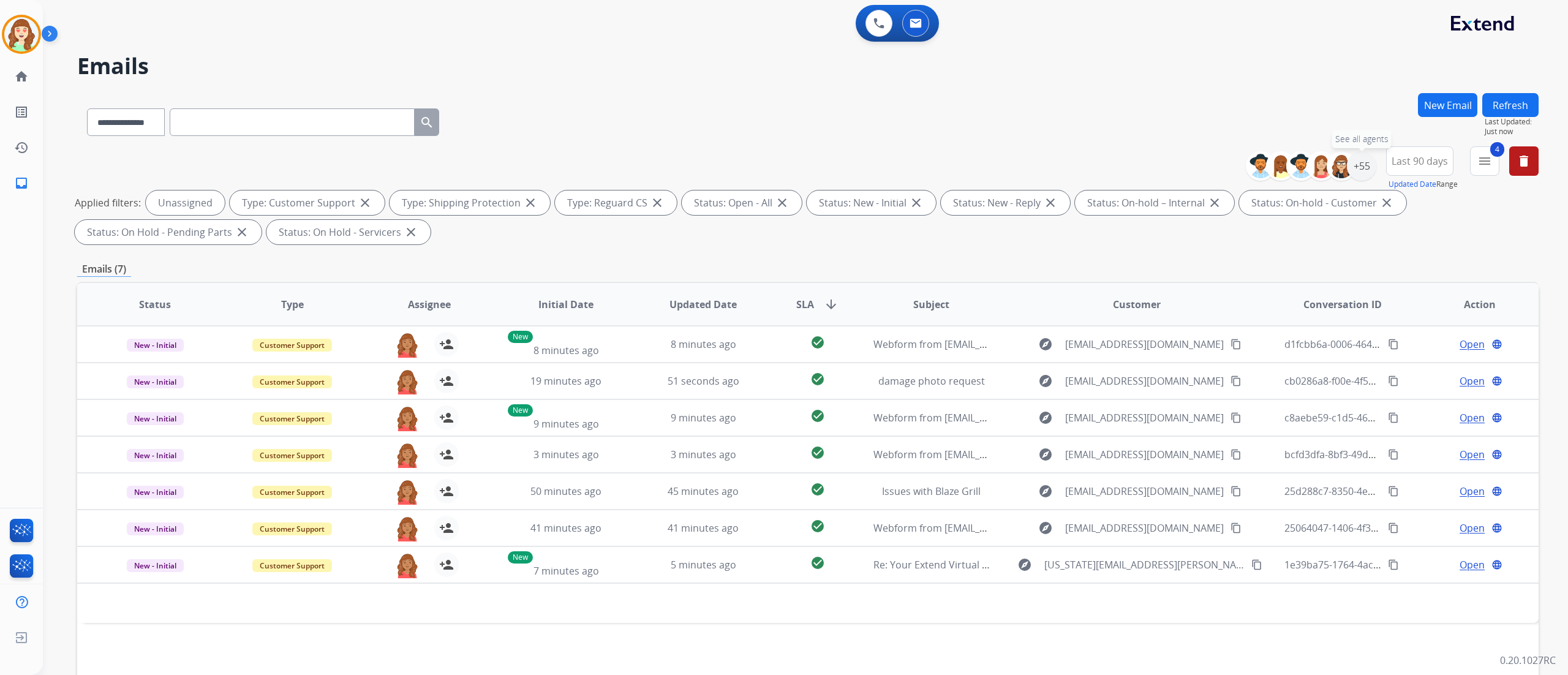
click at [1364, 158] on div "+55" at bounding box center [1361, 166] width 29 height 29
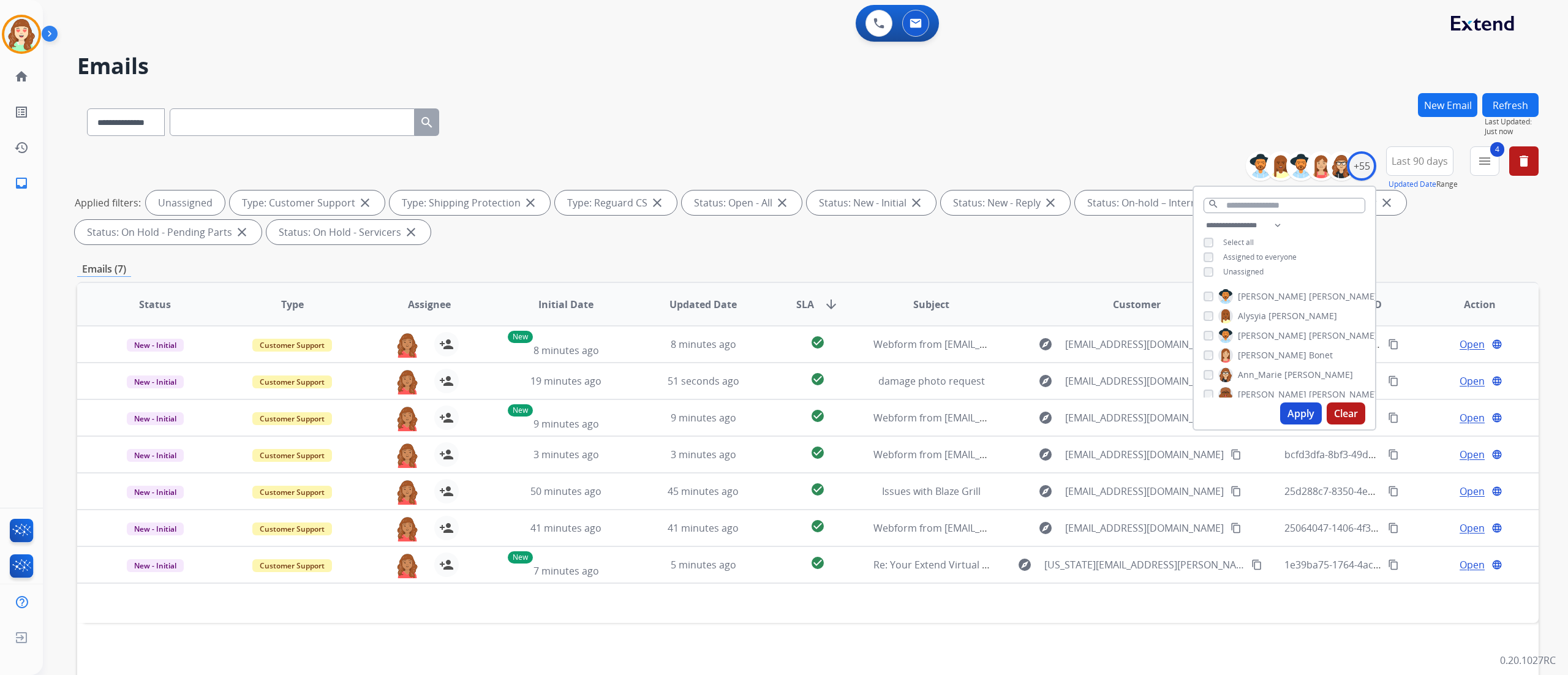
click at [1295, 403] on button "Apply" at bounding box center [1301, 414] width 42 height 22
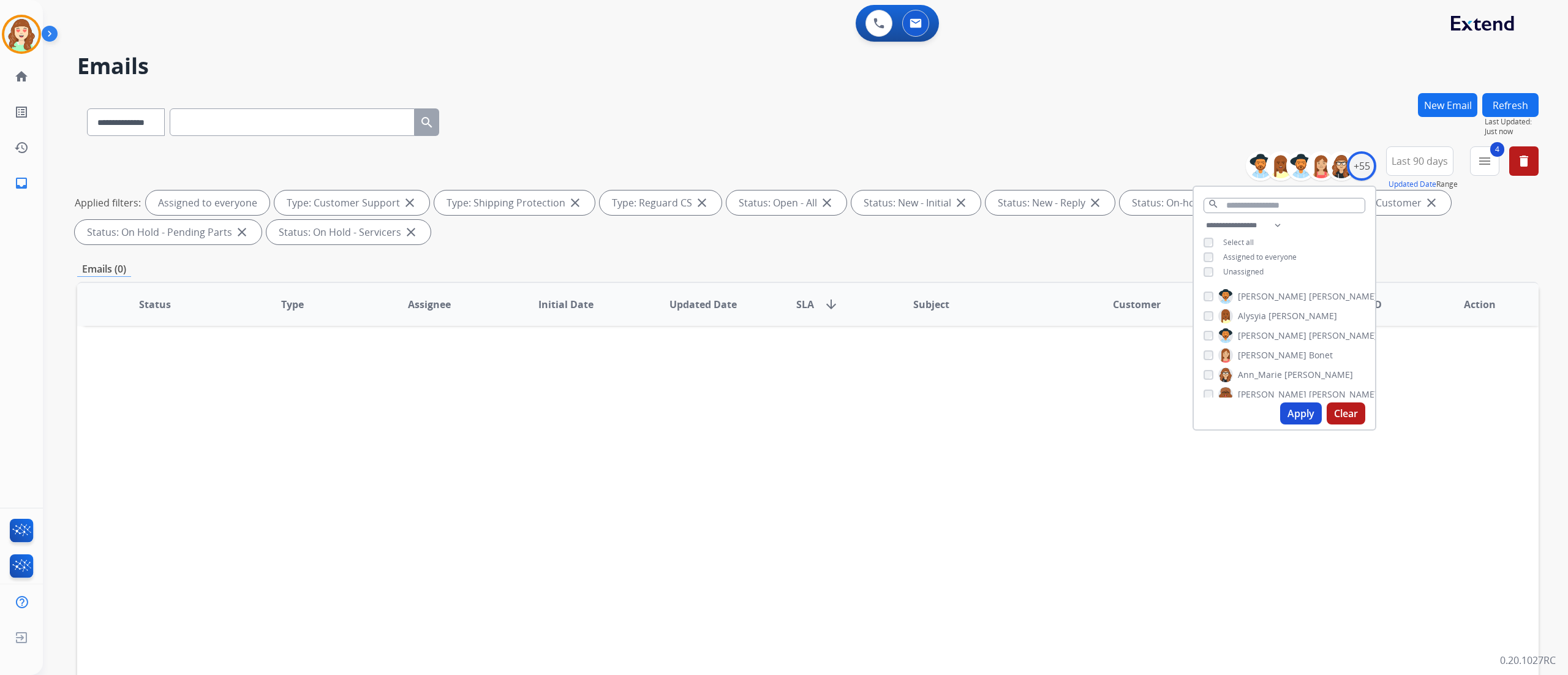
click at [1299, 413] on button "Apply" at bounding box center [1301, 414] width 42 height 22
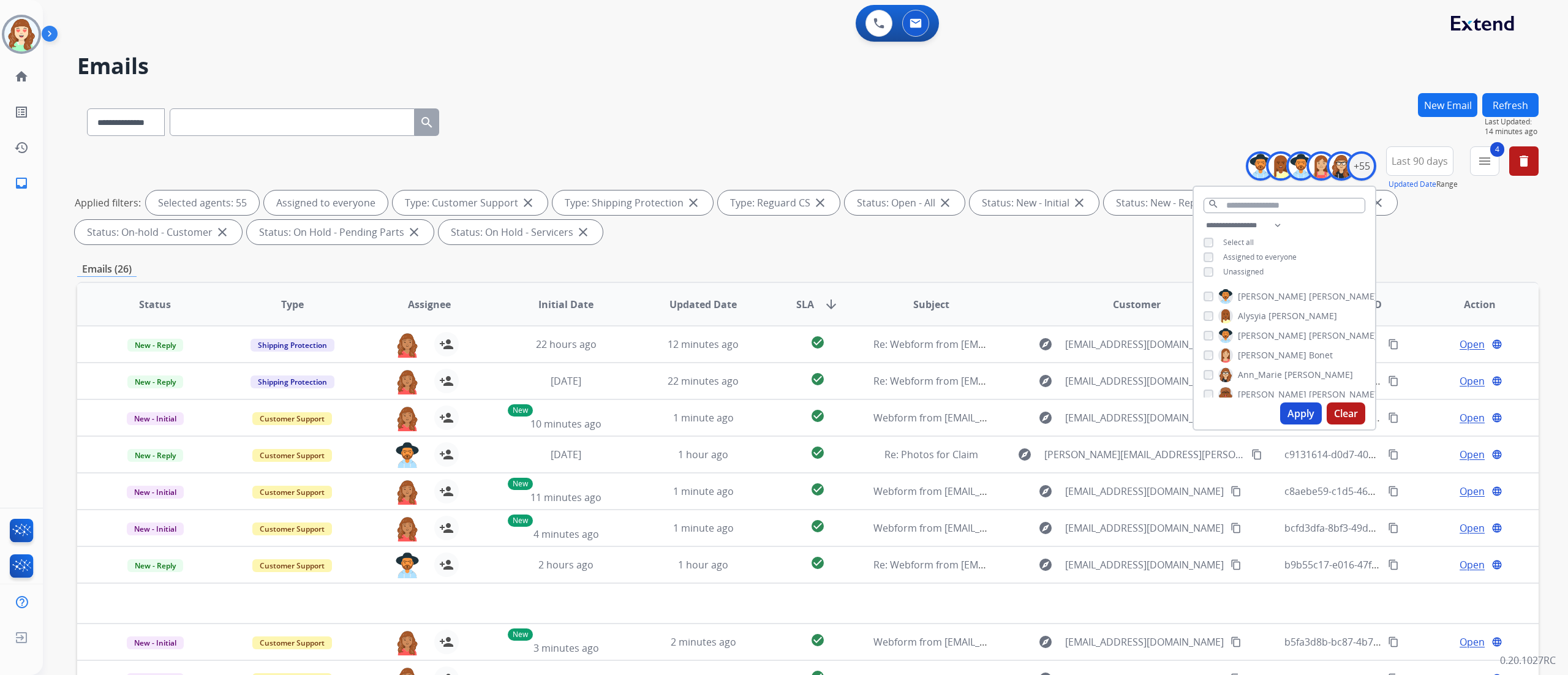
click at [1301, 411] on button "Apply" at bounding box center [1301, 414] width 42 height 22
drag, startPoint x: 1485, startPoint y: 245, endPoint x: 1483, endPoint y: 232, distance: 13.2
click at [1483, 232] on div "**********" at bounding box center [808, 198] width 1462 height 103
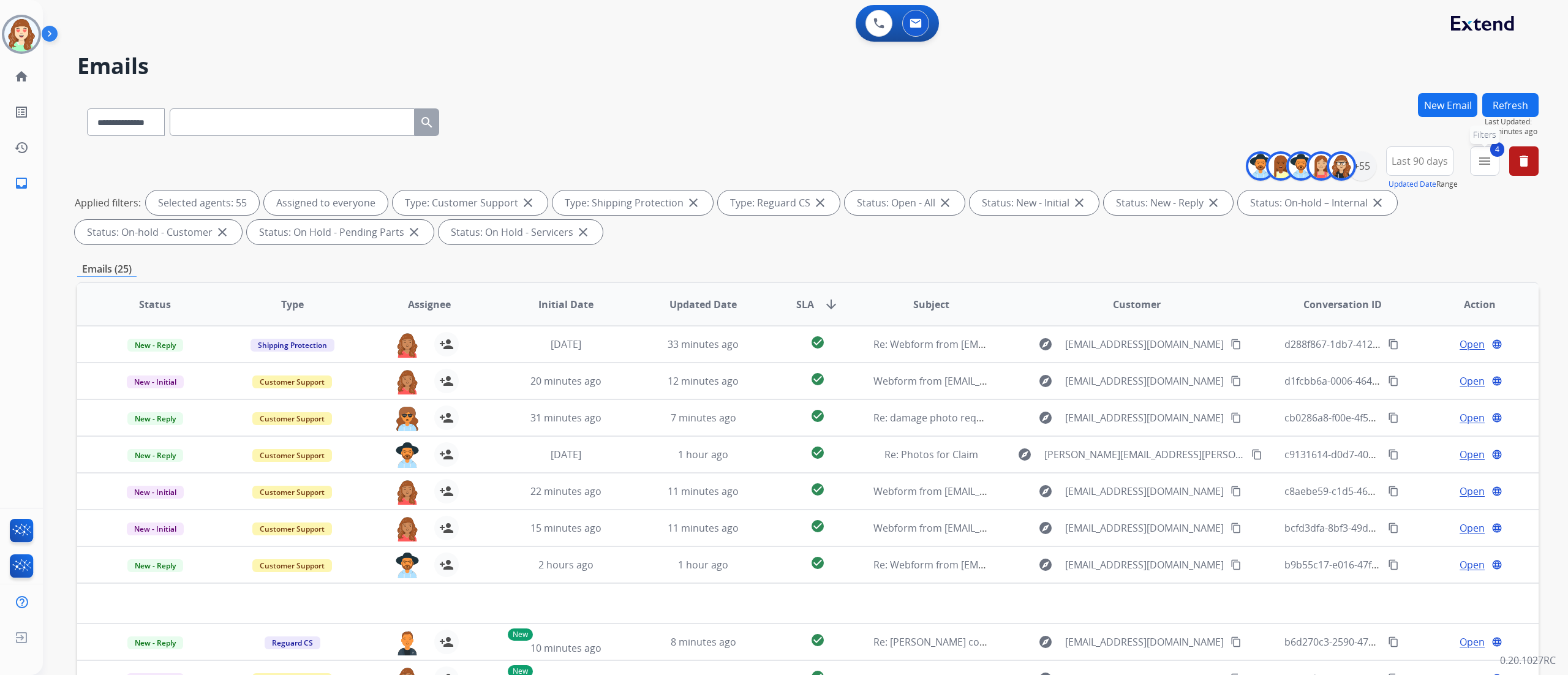
click at [1476, 166] on button "4 menu Filters" at bounding box center [1484, 161] width 29 height 29
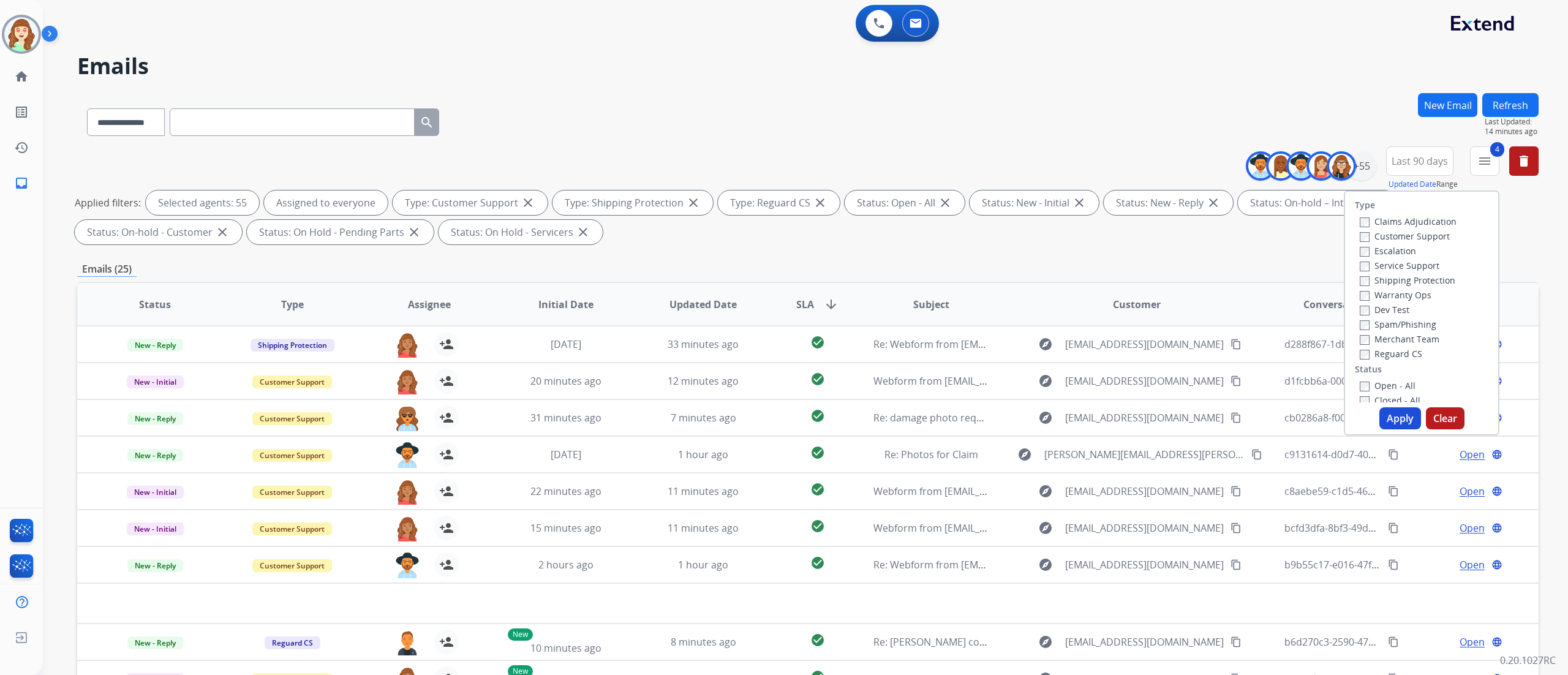
drag, startPoint x: 1476, startPoint y: 166, endPoint x: 1490, endPoint y: 305, distance: 139.7
click at [1490, 191] on div "4 menu Type Claims Adjudication Customer Support Escalation Service Support Shi…" at bounding box center [1484, 168] width 29 height 44
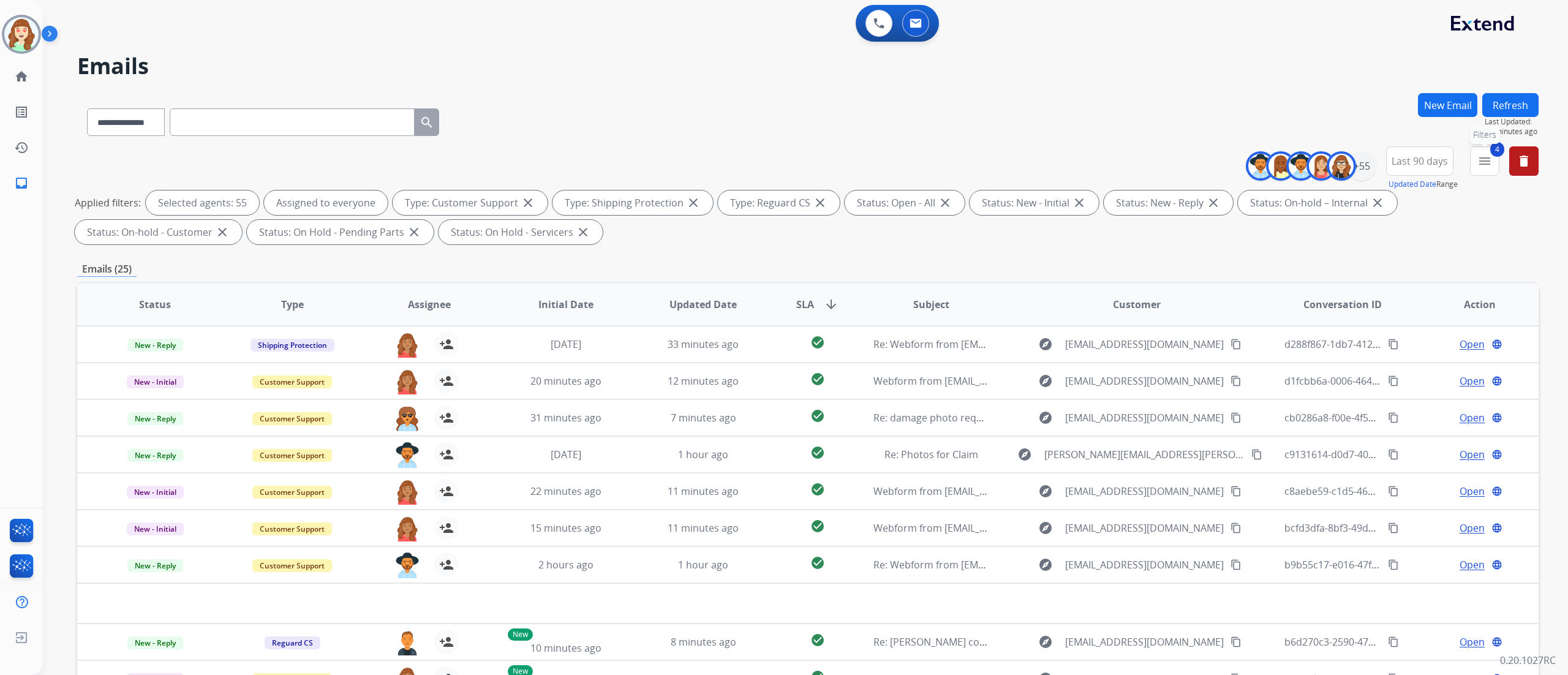
click at [1497, 157] on button "4 menu Filters" at bounding box center [1484, 161] width 29 height 29
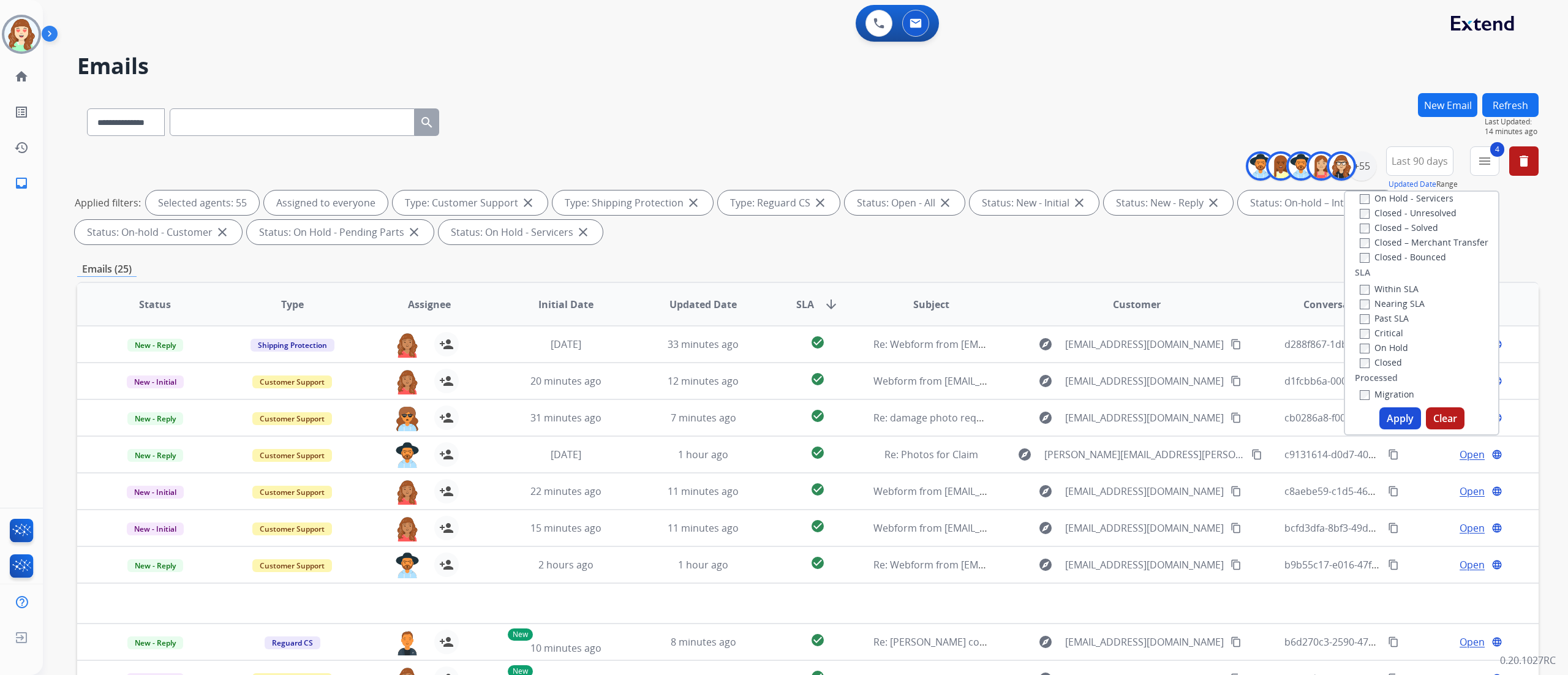
scroll to position [297, 0]
click at [1400, 419] on button "Apply" at bounding box center [1400, 418] width 42 height 22
